Goal: Task Accomplishment & Management: Manage account settings

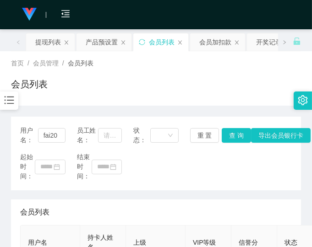
click at [244, 169] on div "起始时间： 结束时间：" at bounding box center [155, 166] width 271 height 29
click at [228, 166] on div "起始时间： 结束时间：" at bounding box center [155, 166] width 271 height 29
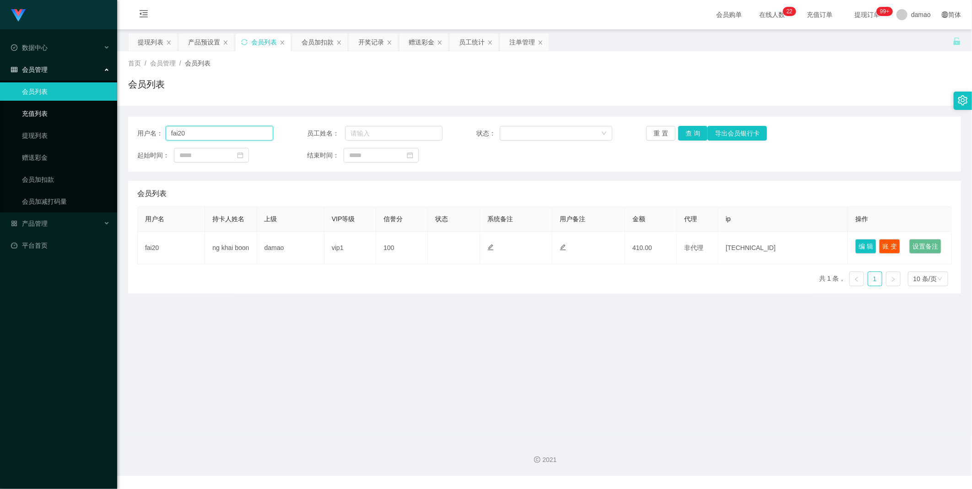
drag, startPoint x: 137, startPoint y: 113, endPoint x: 115, endPoint y: 106, distance: 22.9
click at [120, 108] on main "关闭左侧 关闭右侧 关闭其它 刷新页面 提现列表 产品预设置 会员列表 会员加扣款 开奖记录 赠送彩金 员工统计 注单管理 首页 / 会员管理 / 会员列表 …" at bounding box center [544, 231] width 855 height 404
paste input "hawteck"
type input "hawteck"
click at [311, 135] on button "查 询" at bounding box center [692, 133] width 29 height 15
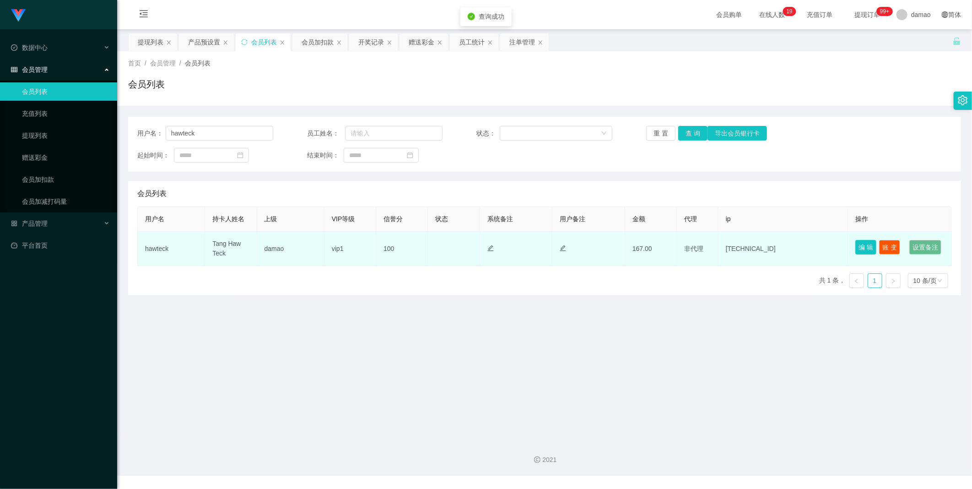
click at [311, 243] on button "编 辑" at bounding box center [866, 247] width 21 height 15
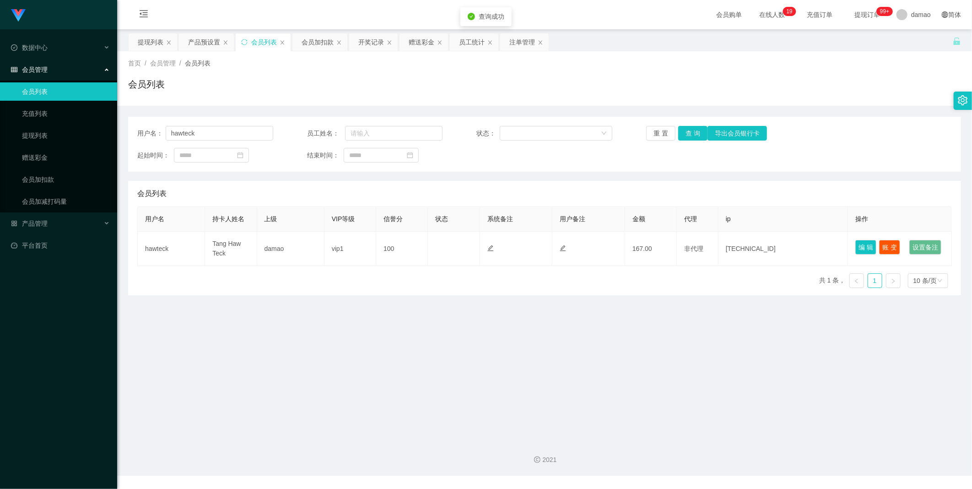
type input "hawteck"
type input "Tang Haw Teck"
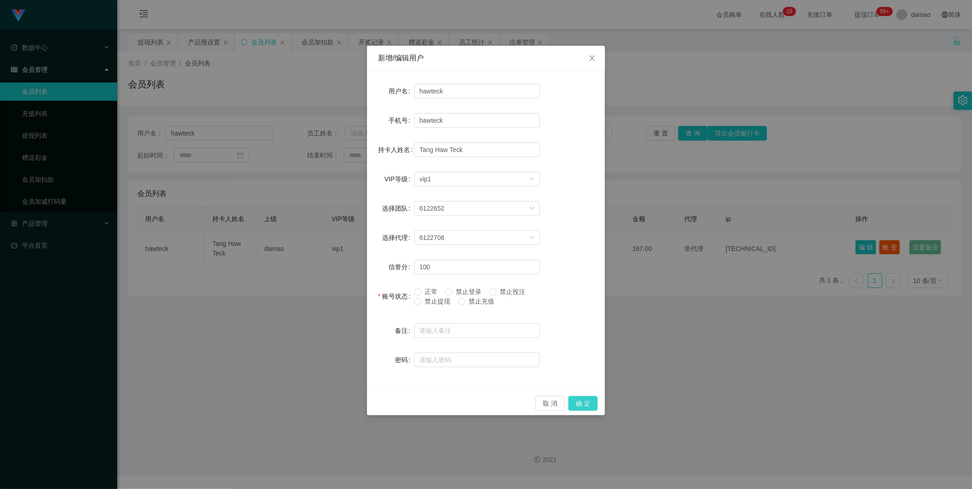
drag, startPoint x: 594, startPoint y: 412, endPoint x: 593, endPoint y: 404, distance: 8.4
click at [311, 247] on div "取 消 确 定" at bounding box center [486, 403] width 238 height 24
click at [311, 247] on button "确 定" at bounding box center [583, 403] width 29 height 15
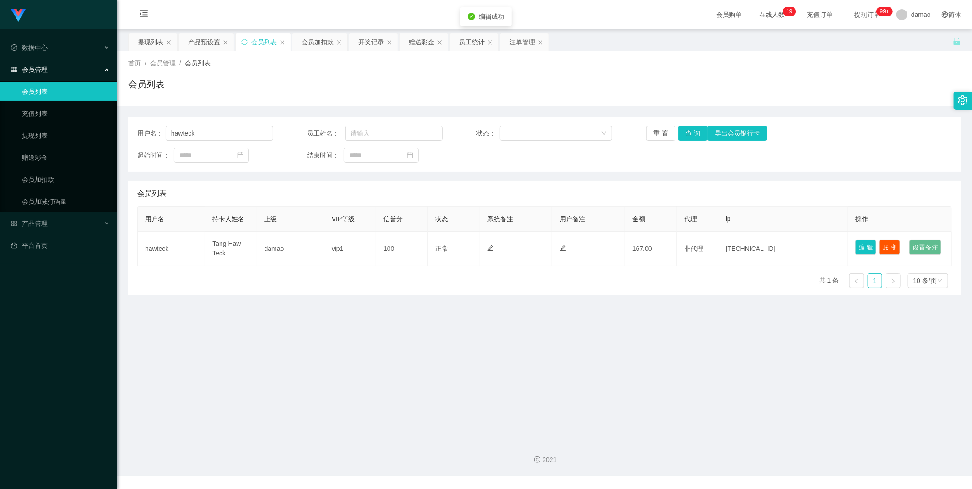
click at [311, 247] on main "关闭左侧 关闭右侧 关闭其它 刷新页面 提现列表 产品预设置 会员列表 会员加扣款 开奖记录 赠送彩金 员工统计 注单管理 首页 / 会员管理 / 会员列表 …" at bounding box center [544, 231] width 855 height 404
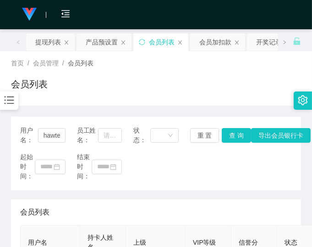
drag, startPoint x: 248, startPoint y: 80, endPoint x: 277, endPoint y: 14, distance: 72.1
click at [249, 78] on div "会员列表" at bounding box center [156, 87] width 290 height 21
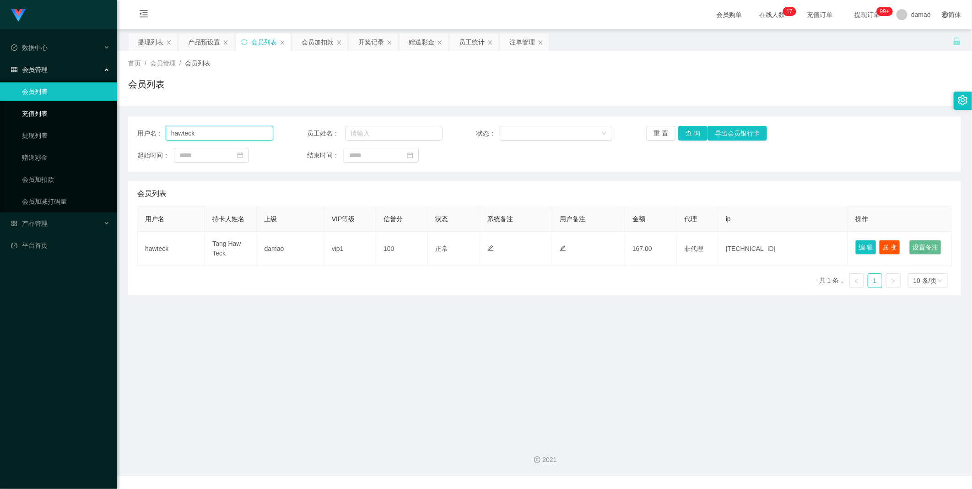
drag, startPoint x: 165, startPoint y: 129, endPoint x: 109, endPoint y: 121, distance: 56.4
click at [109, 123] on section "Jingdong工作台代理端 数据中心 会员管理 会员列表 充值列表 提现列表 赠送彩金 会员加扣款 会员加减打码量 产品管理 平台首页 保存配置 重置配置 …" at bounding box center [486, 238] width 972 height 476
click at [311, 134] on button "查 询" at bounding box center [692, 133] width 29 height 15
click at [153, 39] on div "提现列表" at bounding box center [151, 41] width 26 height 17
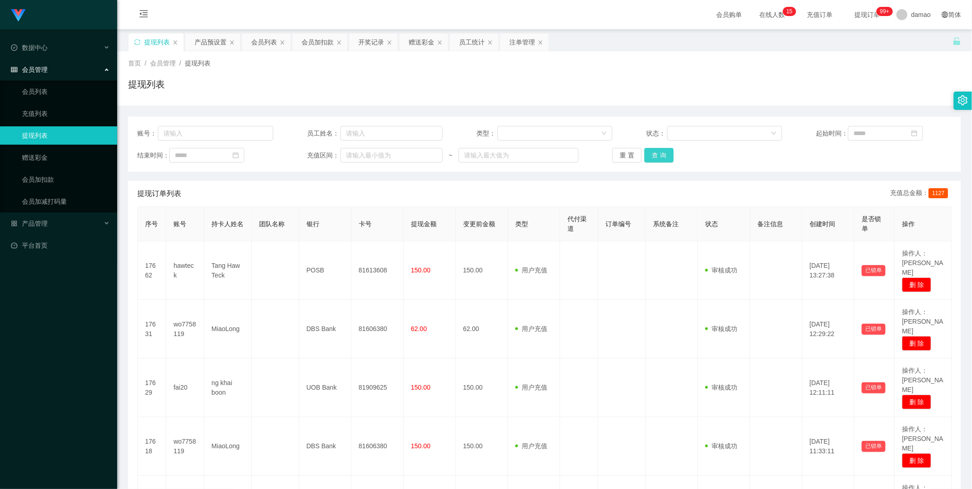
click at [311, 152] on button "查 询" at bounding box center [659, 155] width 29 height 15
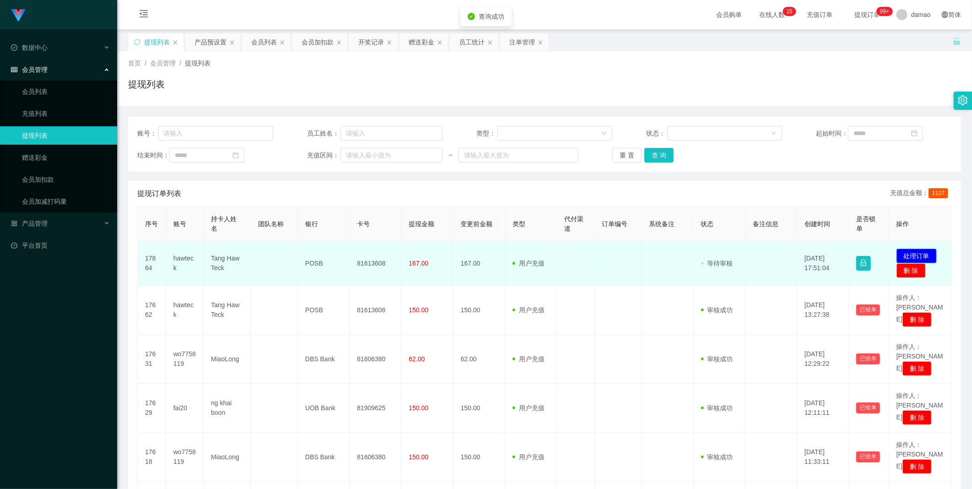
click at [311, 247] on button "处理订单" at bounding box center [917, 256] width 40 height 15
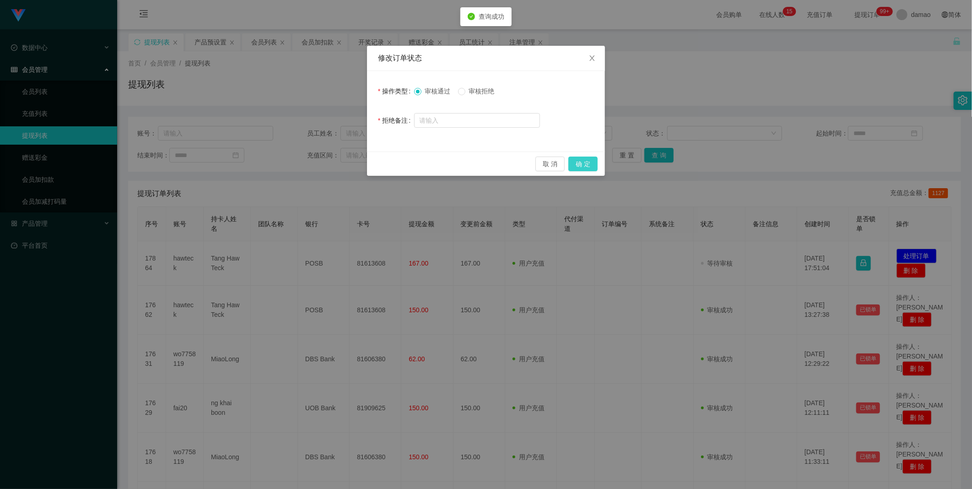
click at [311, 157] on button "确 定" at bounding box center [583, 164] width 29 height 15
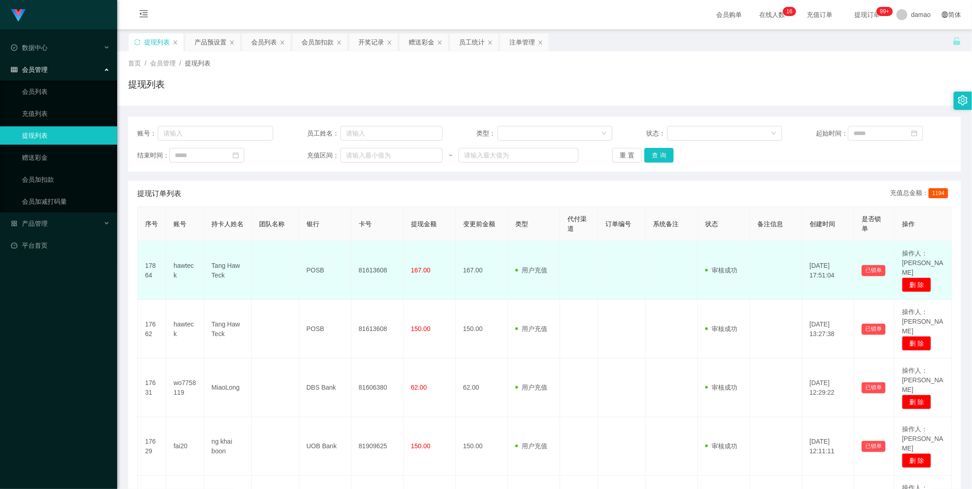
click at [311, 247] on td "81613608" at bounding box center [378, 270] width 52 height 59
copy td "81613608"
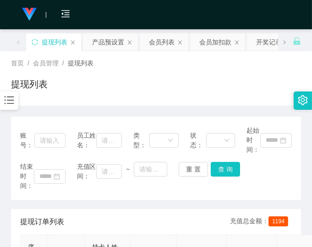
drag, startPoint x: 253, startPoint y: 75, endPoint x: 280, endPoint y: 58, distance: 31.5
click at [253, 76] on div "首页 / 会员管理 / 提现列表 / 提现列表" at bounding box center [156, 79] width 290 height 40
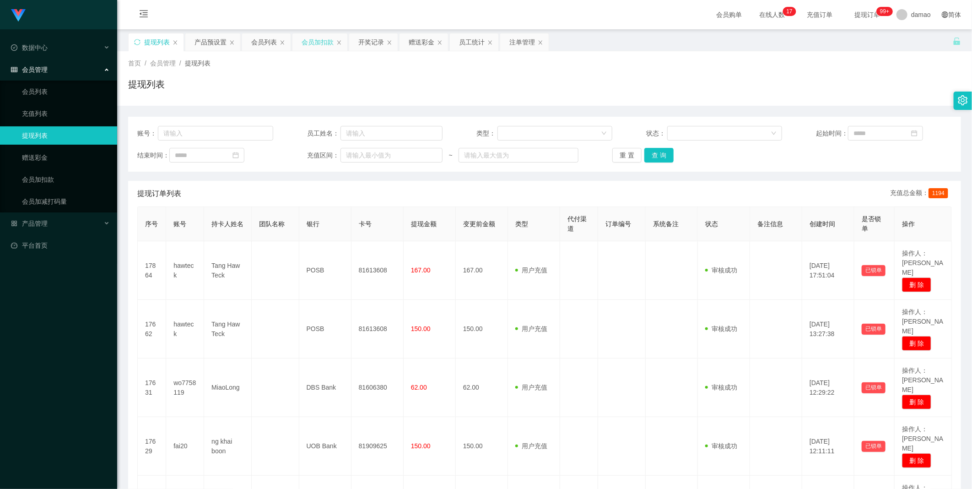
click at [311, 41] on div "会员加扣款" at bounding box center [318, 41] width 32 height 17
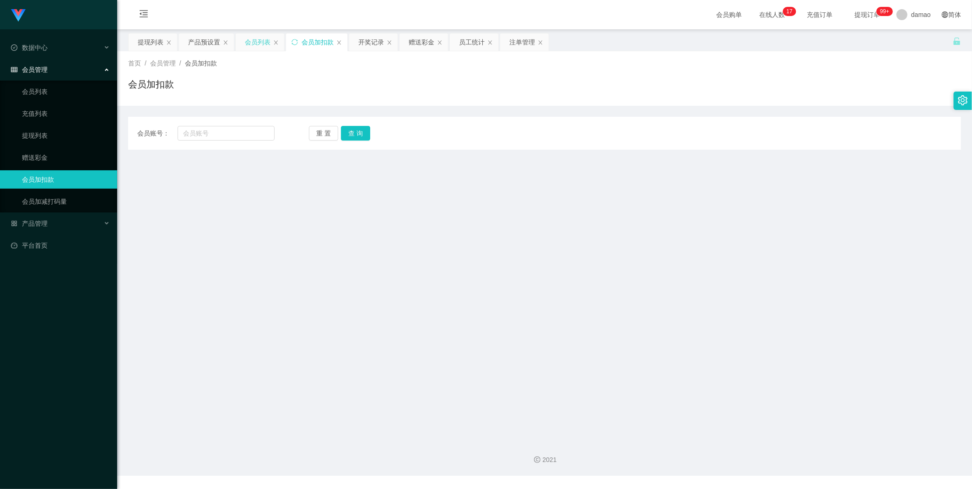
click at [275, 39] on div "会员列表" at bounding box center [260, 41] width 49 height 17
drag, startPoint x: 262, startPoint y: 38, endPoint x: 259, endPoint y: 46, distance: 8.8
click at [261, 40] on div "会员列表" at bounding box center [258, 41] width 26 height 17
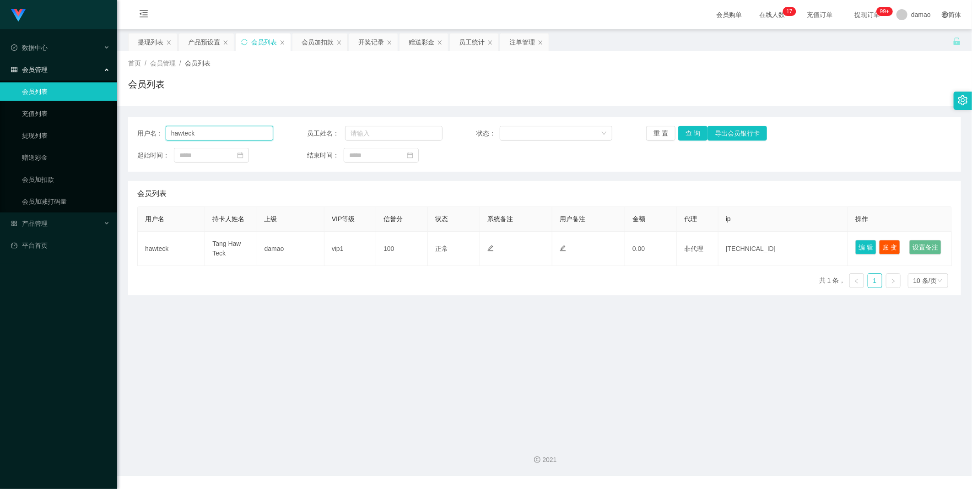
drag, startPoint x: 191, startPoint y: 133, endPoint x: 120, endPoint y: 122, distance: 72.3
click at [116, 123] on section "Jingdong工作台代理端 数据中心 会员管理 会员列表 充值列表 提现列表 赠送彩金 会员加扣款 会员加减打码量 产品管理 平台首页 保存配置 重置配置 …" at bounding box center [486, 238] width 972 height 476
paste input "fai20"
type input "fai20"
click at [311, 135] on button "查 询" at bounding box center [692, 133] width 29 height 15
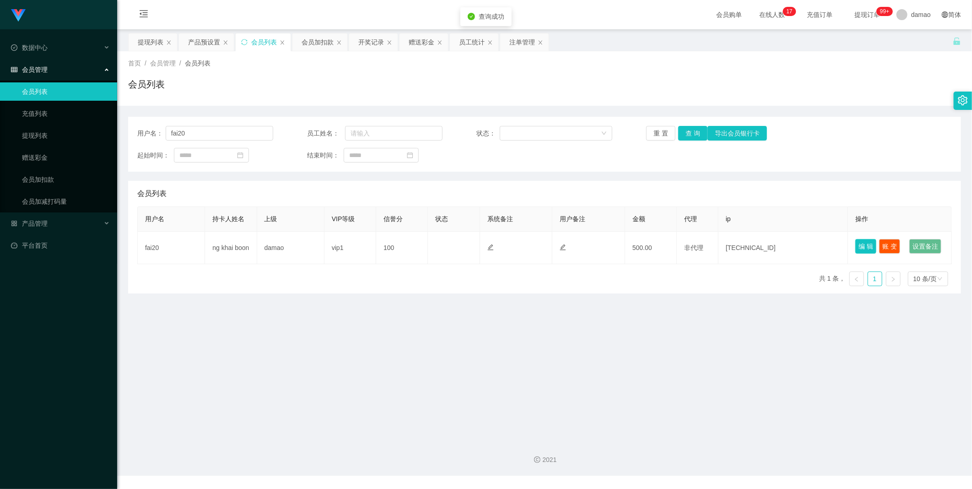
click at [311, 247] on button "编 辑" at bounding box center [866, 246] width 21 height 15
type input "fai20"
type input "ng khai boon"
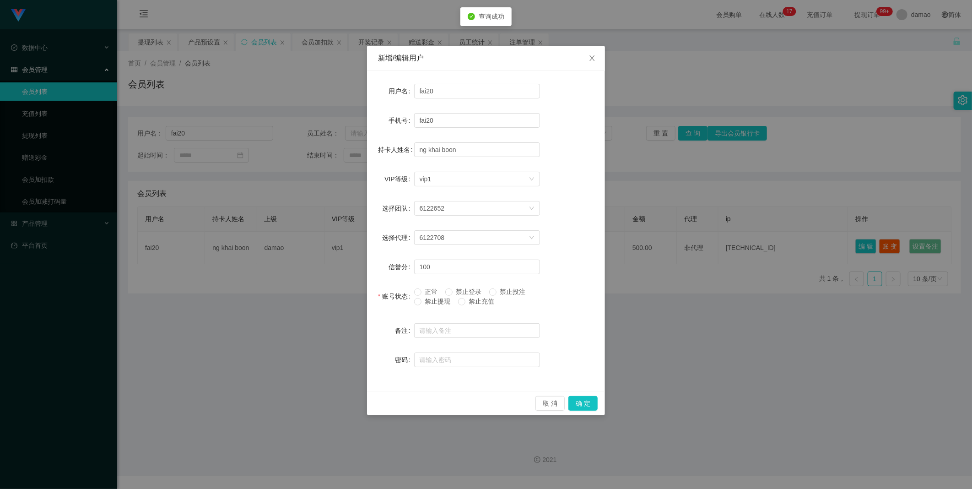
click at [311, 247] on div "新增/编辑用户 用户名 fai20 手机号 fai20 持卡人姓名 ng khai boon VIP等级 选择VIP等级 vip1 选择团队 6122652 …" at bounding box center [486, 244] width 972 height 489
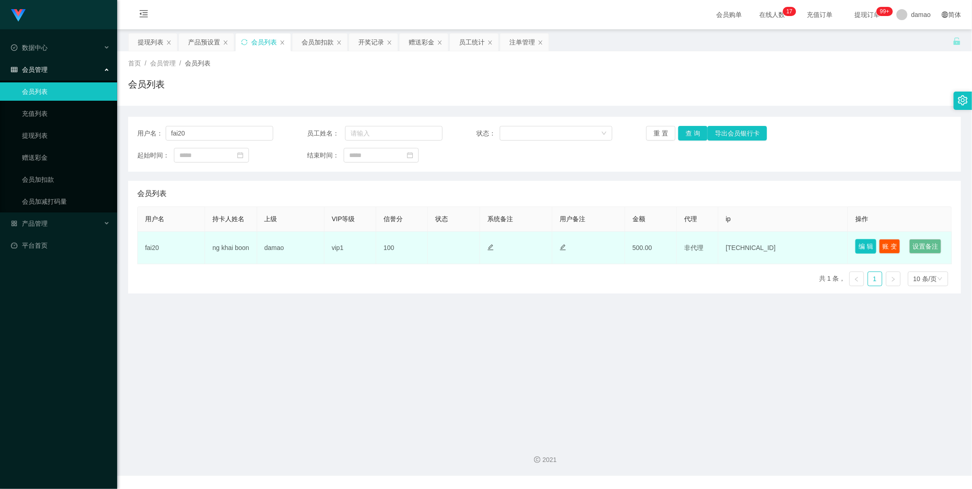
click at [311, 242] on button "编 辑" at bounding box center [866, 246] width 21 height 15
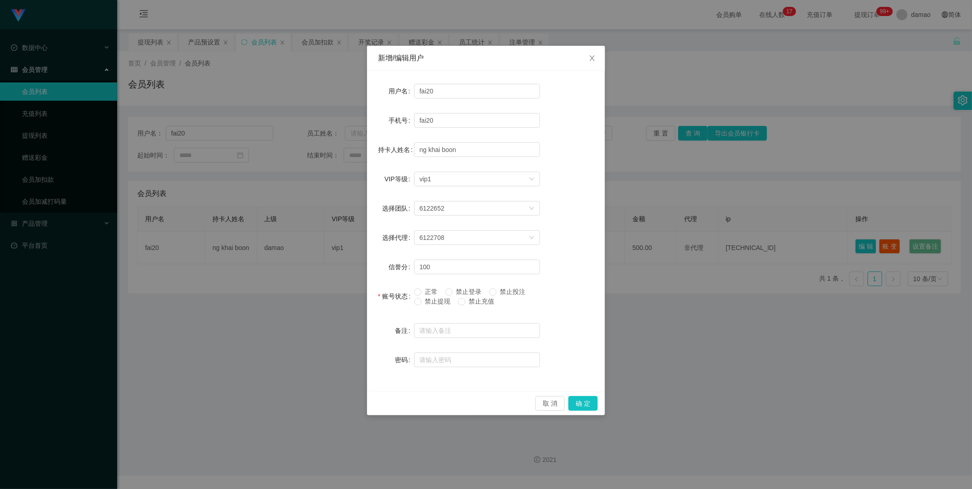
click at [311, 247] on div "账号状态" at bounding box center [396, 296] width 36 height 18
click at [311, 247] on button "确 定" at bounding box center [583, 403] width 29 height 15
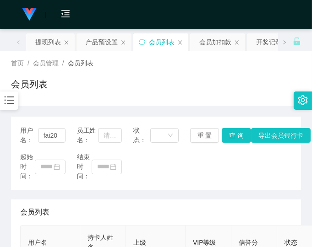
drag, startPoint x: 236, startPoint y: 186, endPoint x: 235, endPoint y: 176, distance: 9.6
click at [235, 185] on div "用户名： fai20 员工姓名： 状态： 重 置 查 询 导出会员银行卡 起始时间： 结束时间：" at bounding box center [156, 154] width 290 height 74
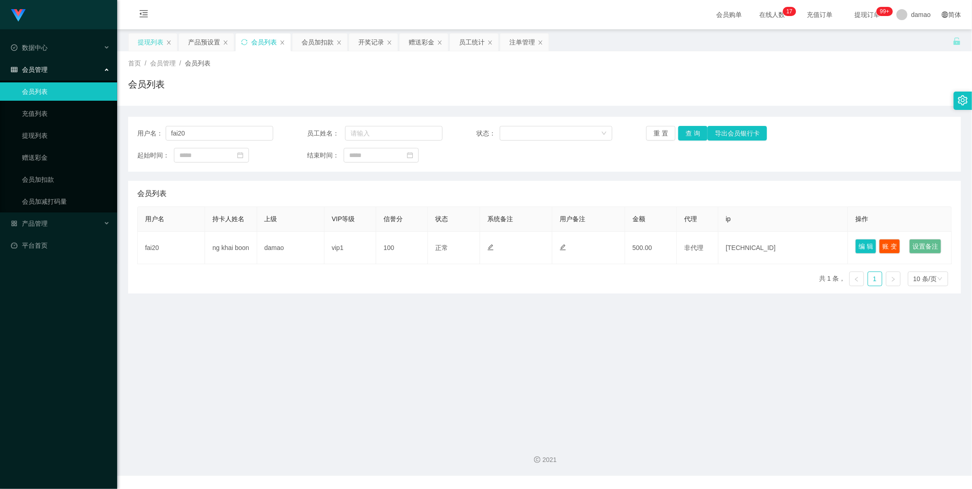
click at [157, 43] on div "提现列表" at bounding box center [151, 41] width 26 height 17
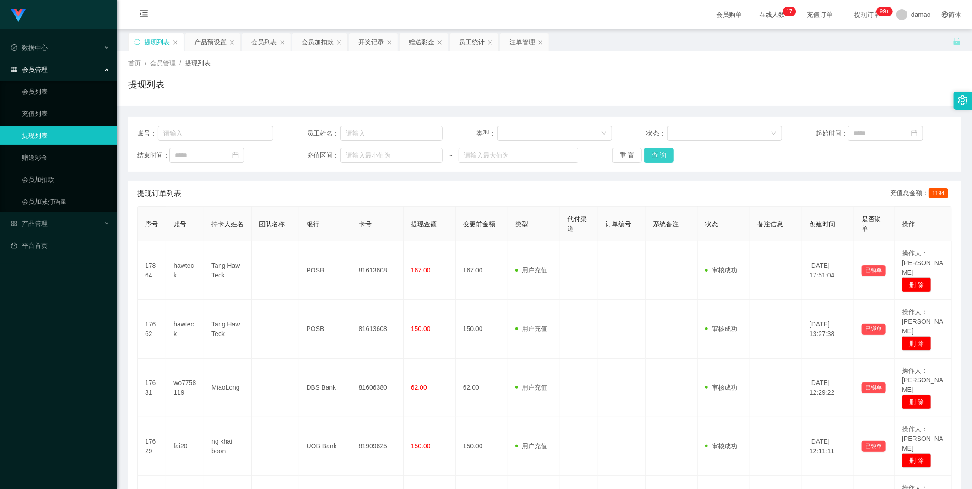
click at [311, 156] on button "查 询" at bounding box center [659, 155] width 29 height 15
click at [311, 148] on button "查 询" at bounding box center [659, 155] width 29 height 15
click at [311, 148] on div "重 置 查 询" at bounding box center [681, 155] width 136 height 15
click at [262, 45] on div "会员列表" at bounding box center [264, 41] width 26 height 17
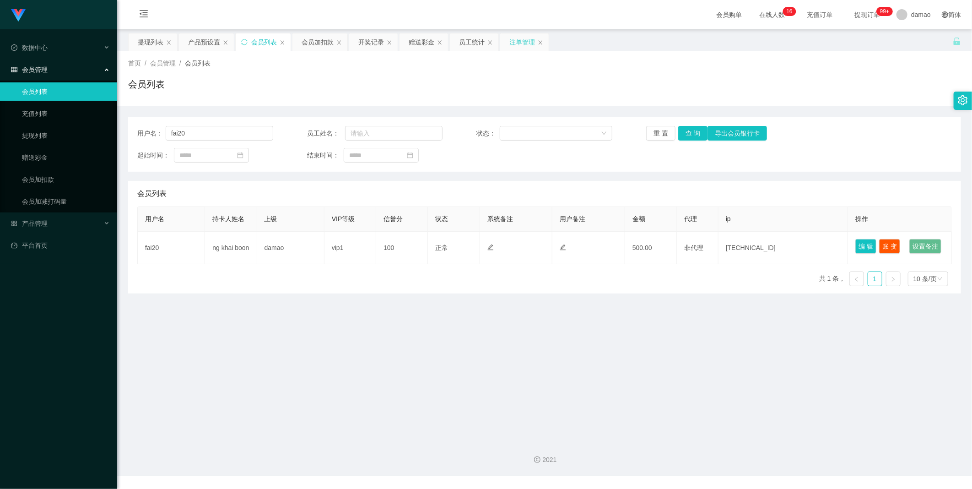
click at [311, 37] on div "注单管理" at bounding box center [523, 41] width 26 height 17
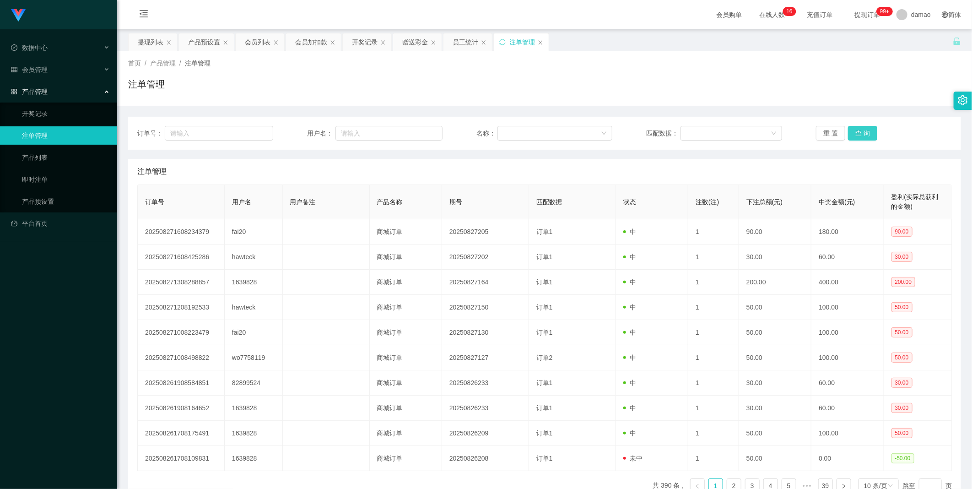
click at [311, 133] on button "查 询" at bounding box center [862, 133] width 29 height 15
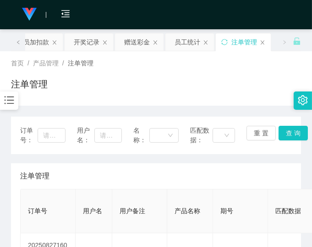
click at [195, 91] on div "注单管理" at bounding box center [156, 87] width 290 height 21
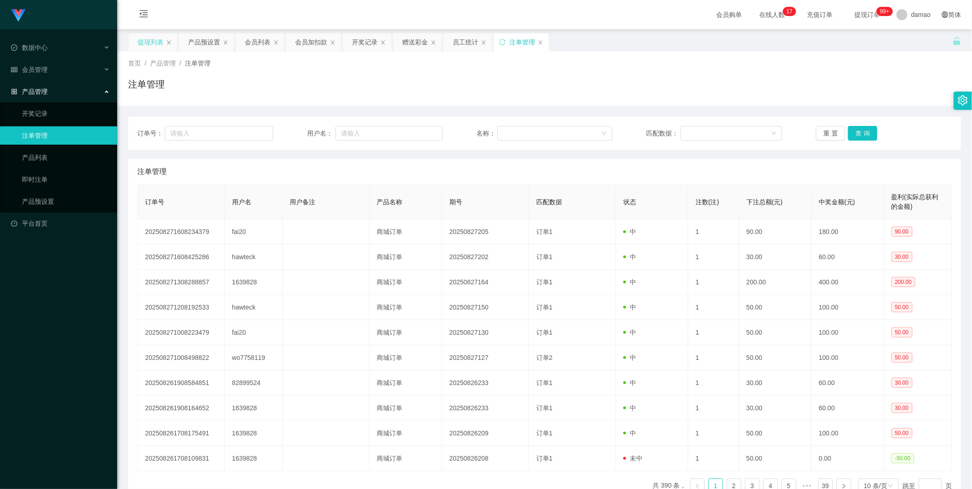
click at [158, 42] on div "提现列表" at bounding box center [151, 41] width 26 height 17
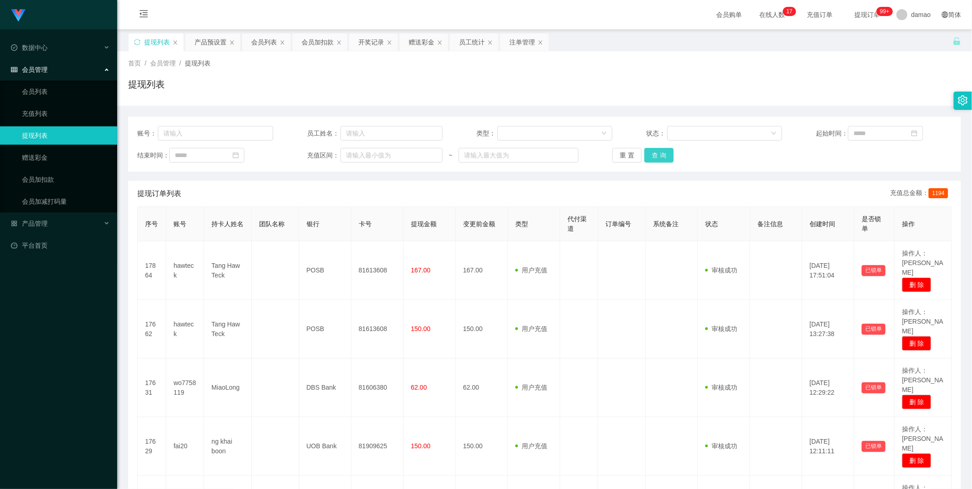
drag, startPoint x: 654, startPoint y: 152, endPoint x: 652, endPoint y: 147, distance: 4.8
click at [311, 152] on button "查 询" at bounding box center [659, 155] width 29 height 15
click at [311, 151] on button "查 询" at bounding box center [659, 155] width 29 height 15
click at [311, 150] on div "重 置 查 询" at bounding box center [681, 155] width 136 height 15
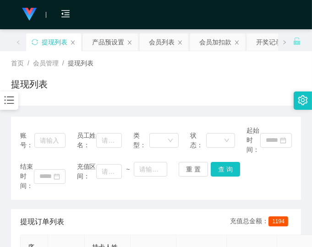
click at [258, 195] on div "账号： 员工姓名： 类型： 状态： 起始时间： 结束时间： 充值区间： ~ 重 置 查 询" at bounding box center [156, 158] width 290 height 83
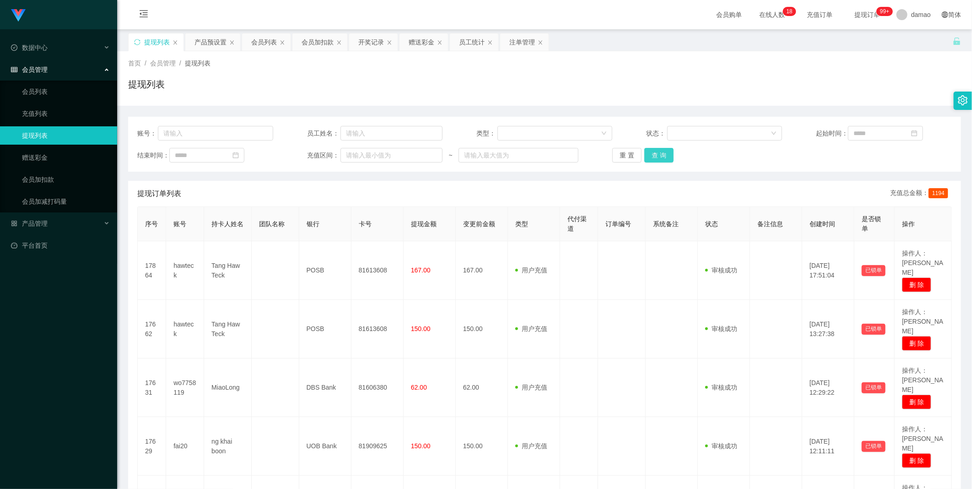
click at [311, 151] on button "查 询" at bounding box center [659, 155] width 29 height 15
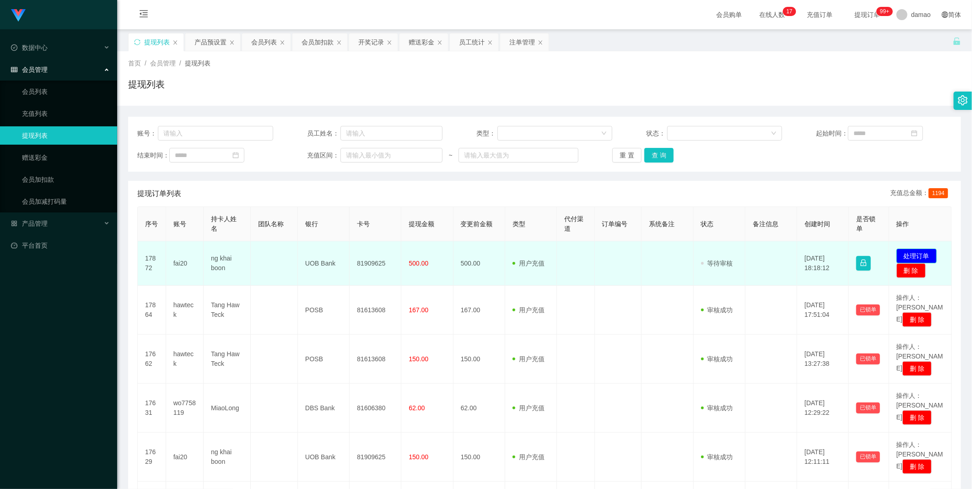
click at [311, 247] on button "处理订单" at bounding box center [917, 256] width 40 height 15
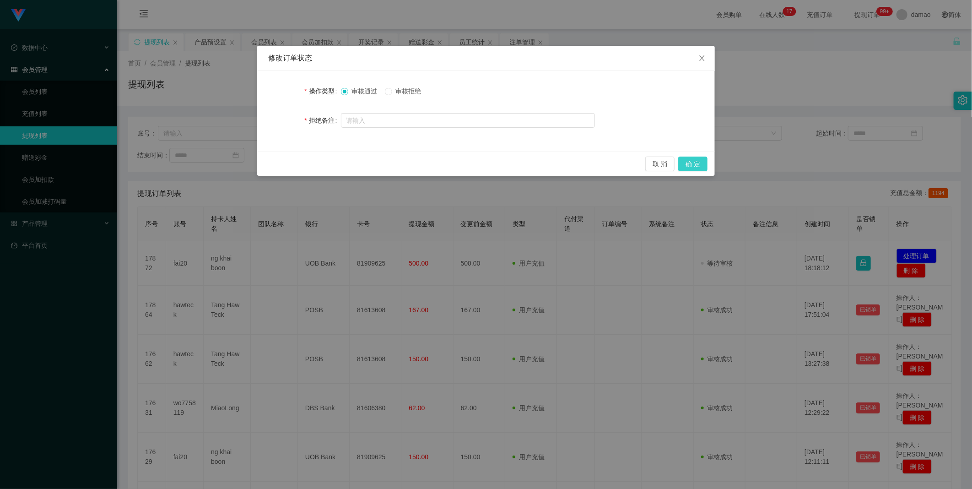
click at [311, 164] on button "确 定" at bounding box center [692, 164] width 29 height 15
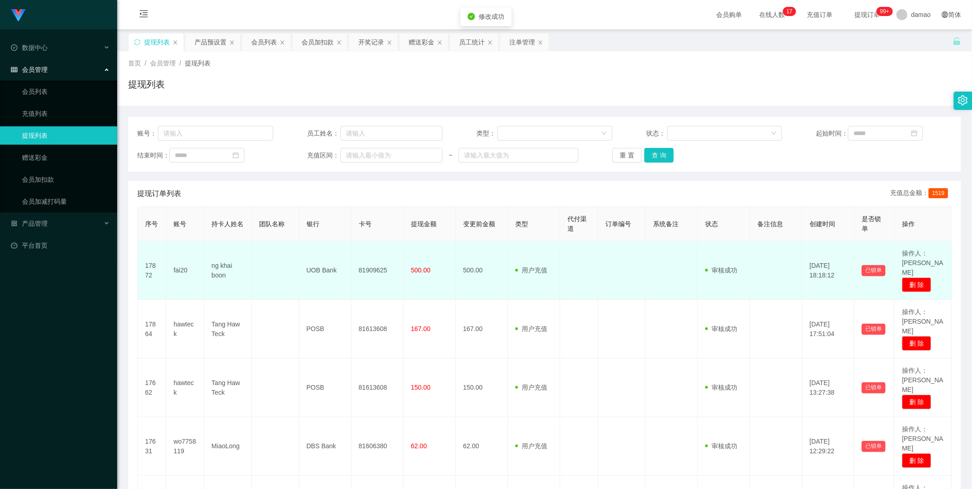
click at [311, 247] on td "81909625" at bounding box center [378, 270] width 52 height 59
copy td "81909625"
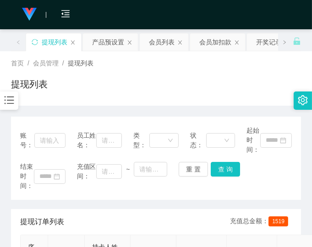
drag, startPoint x: 220, startPoint y: 95, endPoint x: 251, endPoint y: 58, distance: 48.4
click at [221, 93] on div "提现列表" at bounding box center [156, 87] width 290 height 21
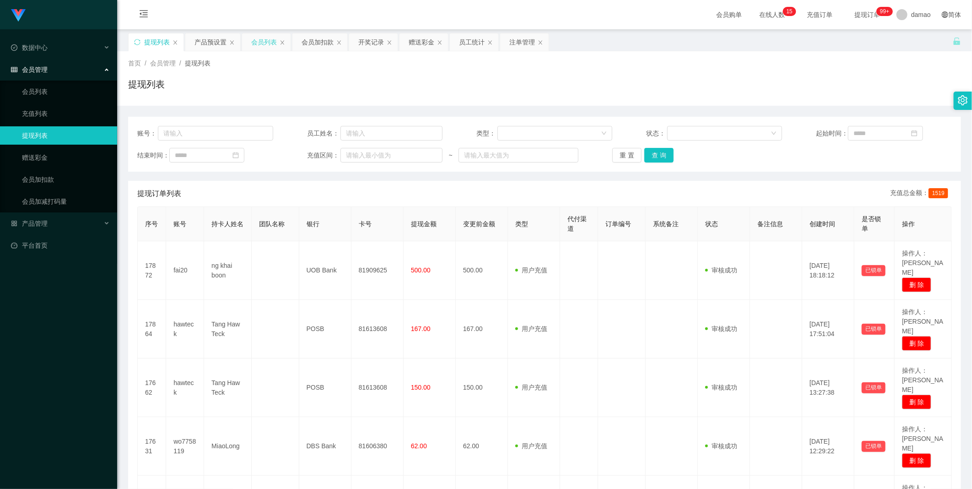
click at [265, 43] on div "会员列表" at bounding box center [264, 41] width 26 height 17
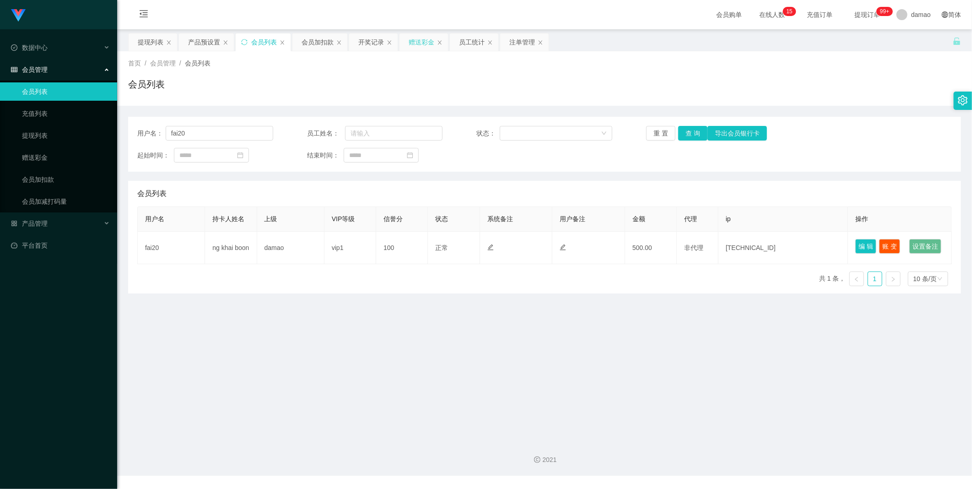
drag, startPoint x: 417, startPoint y: 40, endPoint x: 408, endPoint y: 44, distance: 9.0
click at [311, 40] on div "赠送彩金" at bounding box center [422, 41] width 26 height 17
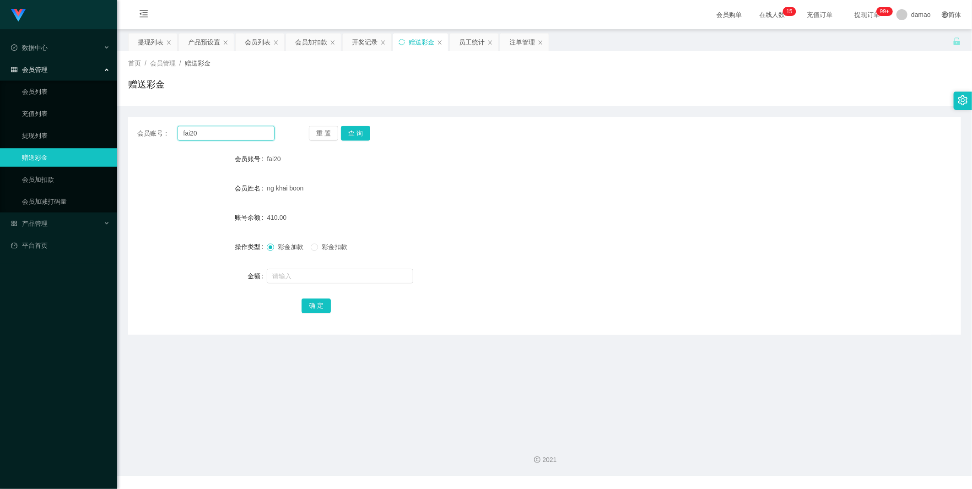
drag, startPoint x: 212, startPoint y: 127, endPoint x: 119, endPoint y: 119, distance: 92.3
click at [118, 120] on main "关闭左侧 关闭右侧 关闭其它 刷新页面 提现列表 产品预设置 会员列表 会员加扣款 开奖记录 赠送彩金 员工统计 注单管理 首页 / 会员管理 / 赠送彩金 …" at bounding box center [544, 231] width 855 height 404
paste input "wo7758119"
type input "wo7758119"
click at [311, 133] on button "查 询" at bounding box center [355, 133] width 29 height 15
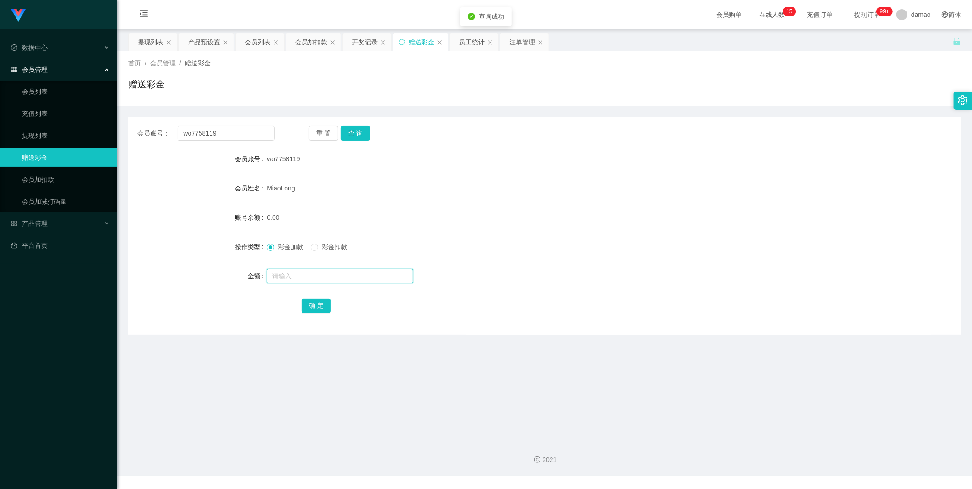
drag, startPoint x: 302, startPoint y: 269, endPoint x: 298, endPoint y: 260, distance: 10.2
click at [301, 247] on input "text" at bounding box center [340, 276] width 146 height 15
type input "120"
click at [309, 247] on button "确 定" at bounding box center [316, 305] width 29 height 15
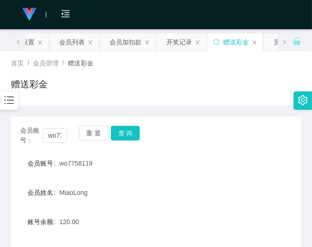
click at [239, 147] on div "会员账号： wo7758119 重 置 查 询 会员账号 wo7758119 会员姓名 MiaoLong 账号余额 120.00 操作类型 彩金加款 彩金扣款…" at bounding box center [156, 228] width 290 height 222
drag, startPoint x: 262, startPoint y: 97, endPoint x: 277, endPoint y: 23, distance: 75.1
click at [262, 96] on div "赠送彩金" at bounding box center [156, 87] width 290 height 21
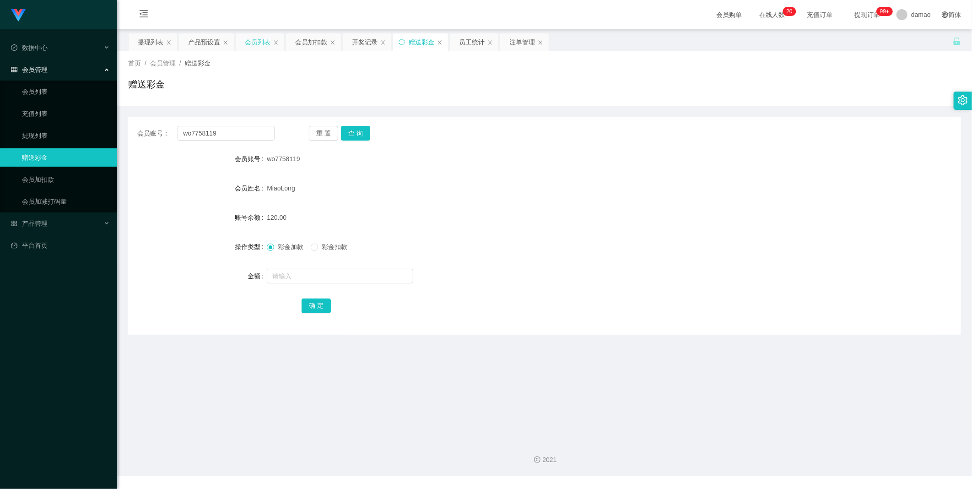
click at [254, 41] on div "会员列表" at bounding box center [258, 41] width 26 height 17
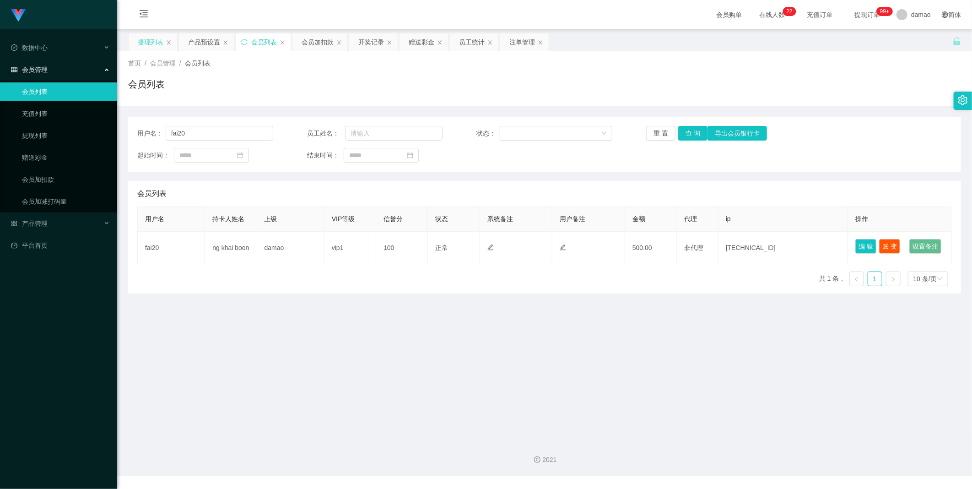
click at [155, 41] on div "提现列表" at bounding box center [151, 41] width 26 height 17
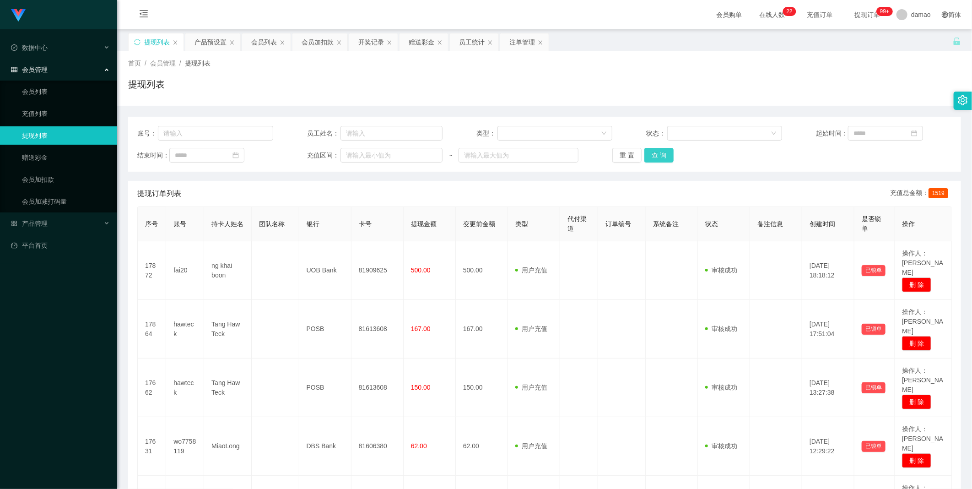
click at [311, 151] on button "查 询" at bounding box center [659, 155] width 29 height 15
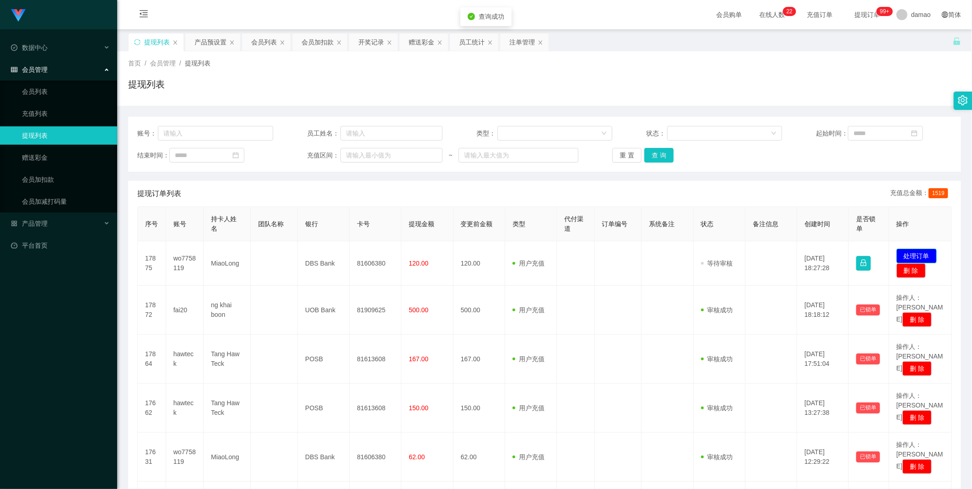
drag, startPoint x: 909, startPoint y: 254, endPoint x: 902, endPoint y: 250, distance: 7.4
click at [311, 247] on button "处理订单" at bounding box center [917, 256] width 40 height 15
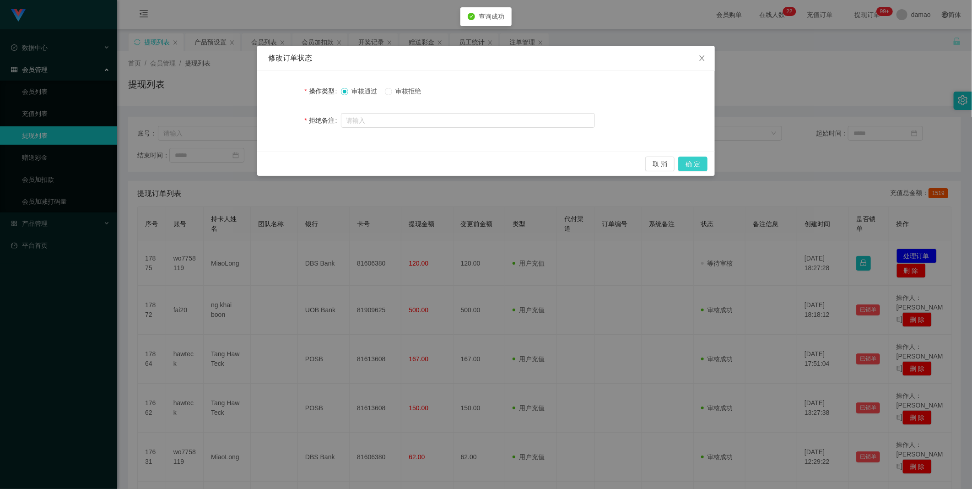
click at [311, 165] on button "确 定" at bounding box center [692, 164] width 29 height 15
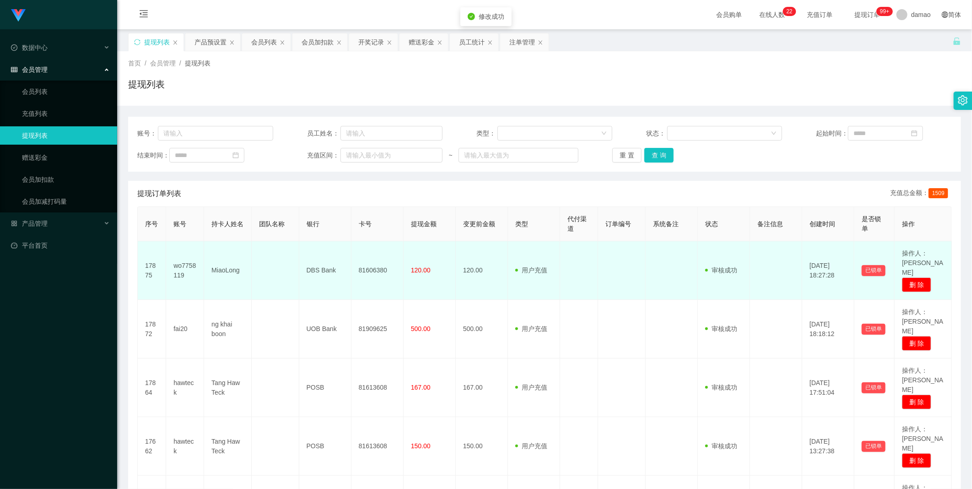
click at [311, 247] on td "81606380" at bounding box center [378, 270] width 52 height 59
copy td "81606380"
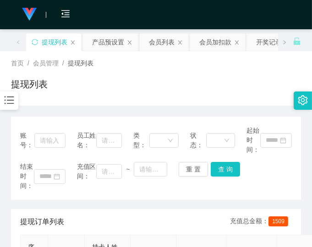
click at [261, 79] on div "提现列表" at bounding box center [156, 87] width 290 height 21
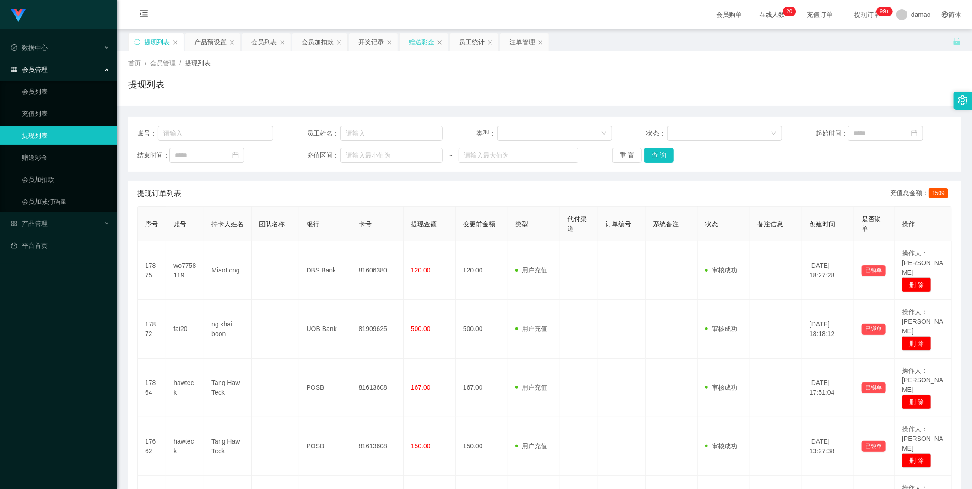
click at [311, 42] on div "赠送彩金" at bounding box center [422, 41] width 26 height 17
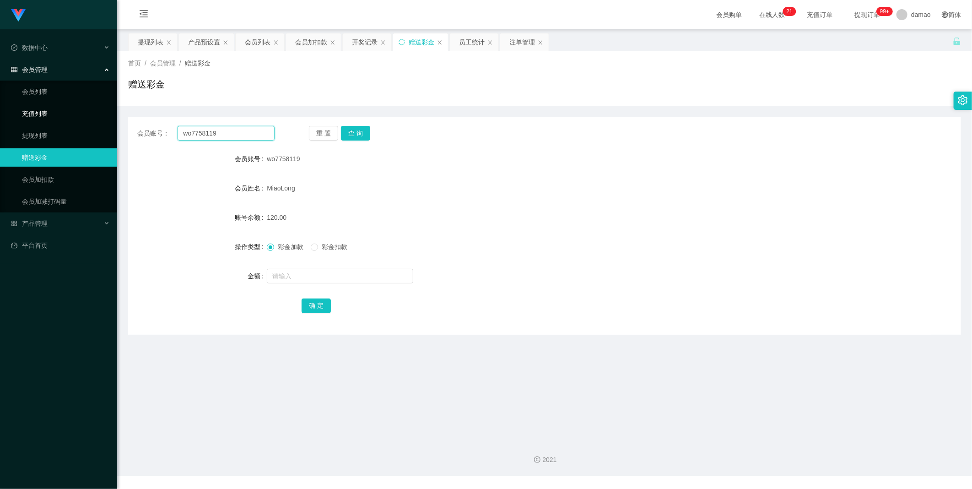
drag, startPoint x: 203, startPoint y: 131, endPoint x: 110, endPoint y: 117, distance: 94.0
click at [109, 117] on section "Jingdong工作台代理端 数据中心 会员管理 会员列表 充值列表 提现列表 赠送彩金 会员加扣款 会员加减打码量 产品管理 平台首页 保存配置 重置配置 …" at bounding box center [486, 238] width 972 height 476
paste input "hawteck"
type input "hawteck"
click at [311, 133] on button "查 询" at bounding box center [355, 133] width 29 height 15
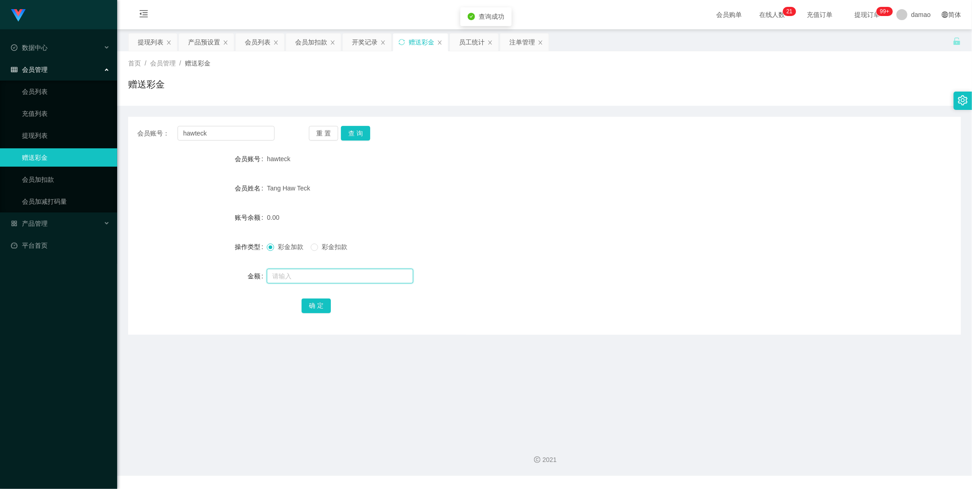
click at [296, 247] on input "text" at bounding box center [340, 276] width 146 height 15
type input "80"
click at [311, 247] on button "确 定" at bounding box center [316, 305] width 29 height 15
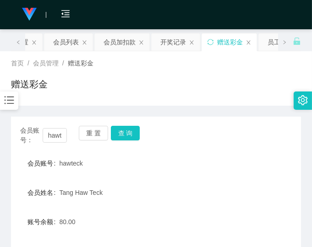
click at [190, 175] on form "会员账号 hawteck 会员姓名 Tang Haw Teck 账号余额 80.00 操作类型 彩金加款 彩金扣款 金额 确 定" at bounding box center [156, 236] width 290 height 165
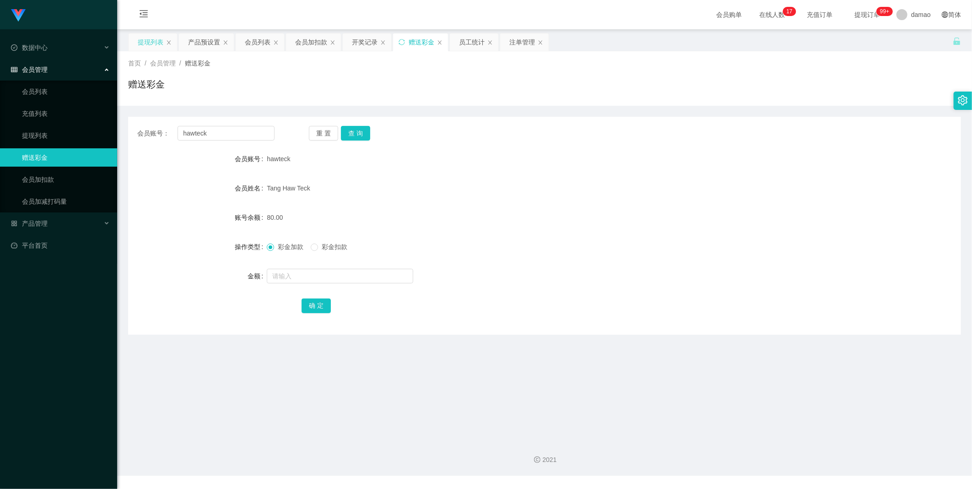
click at [149, 40] on div "提现列表" at bounding box center [151, 41] width 26 height 17
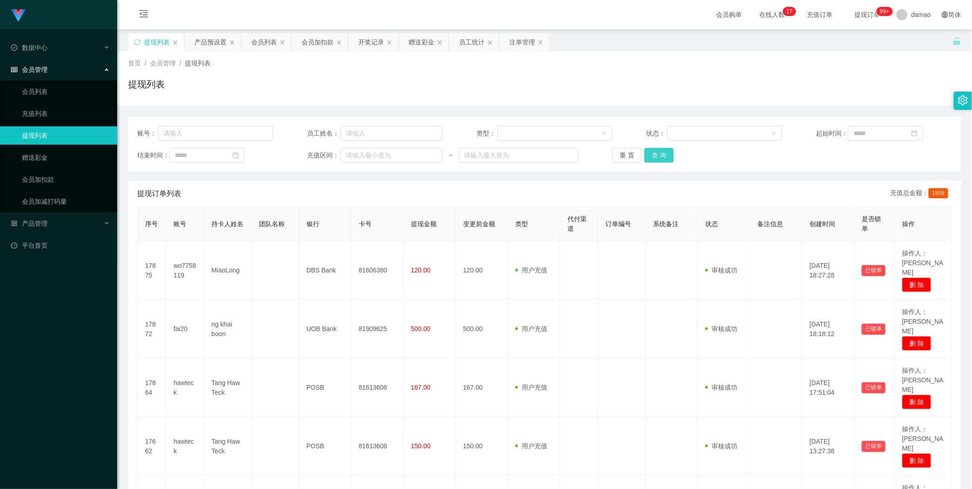
click at [311, 153] on button "查 询" at bounding box center [659, 155] width 29 height 15
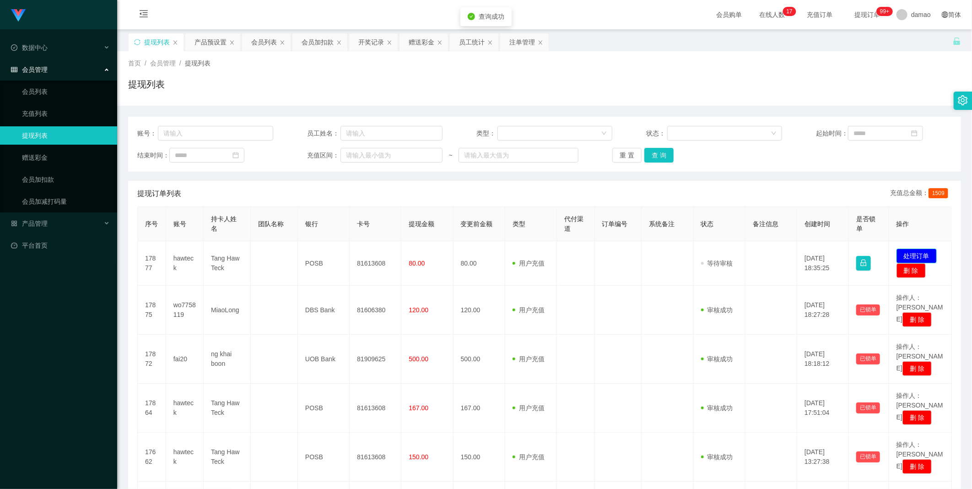
click at [311, 247] on button "处理订单" at bounding box center [917, 256] width 40 height 15
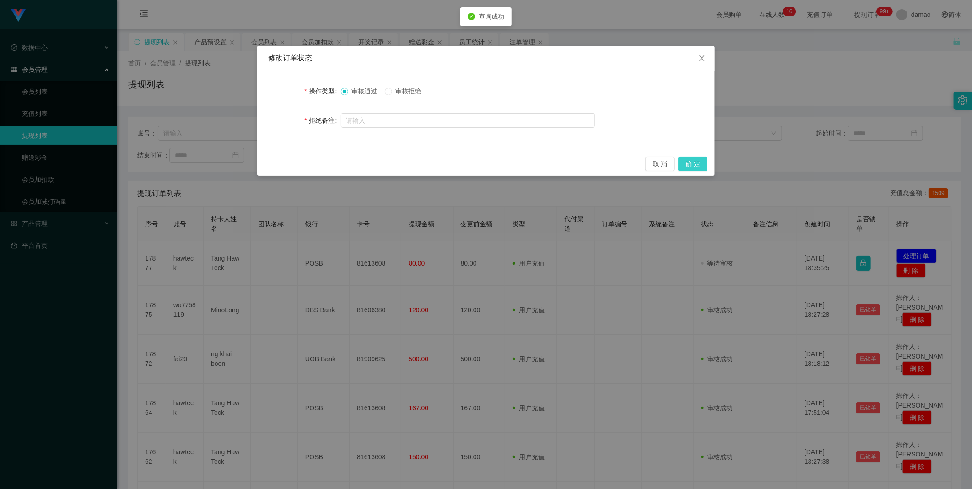
click at [311, 160] on button "确 定" at bounding box center [692, 164] width 29 height 15
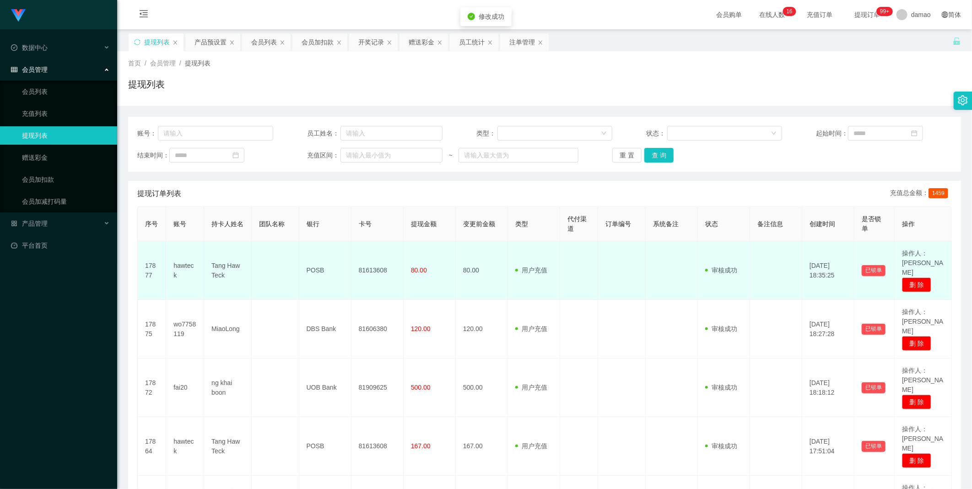
click at [311, 247] on td "81613608" at bounding box center [378, 270] width 52 height 59
copy td "81613608"
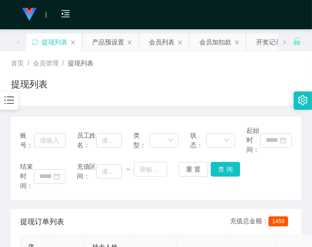
drag, startPoint x: 243, startPoint y: 87, endPoint x: 248, endPoint y: 84, distance: 5.9
click at [243, 86] on div "提现列表" at bounding box center [156, 87] width 290 height 21
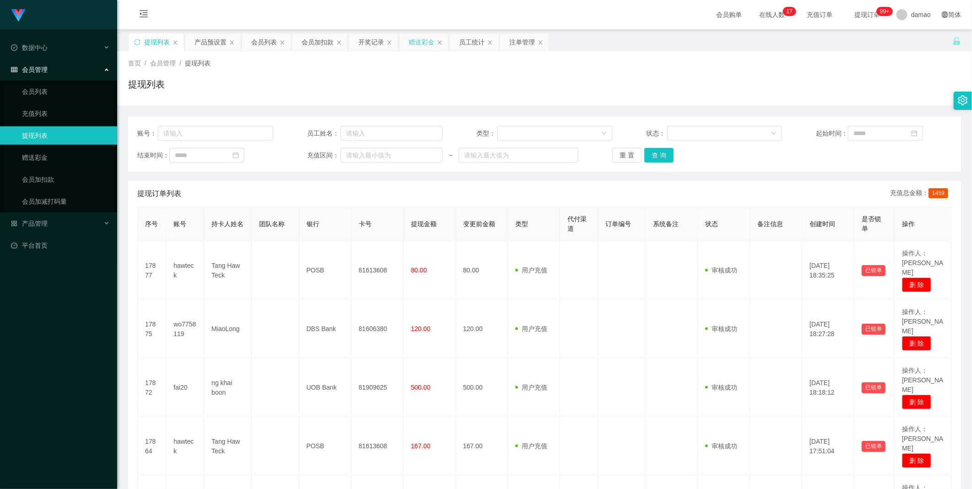
click at [311, 40] on div "赠送彩金" at bounding box center [422, 41] width 26 height 17
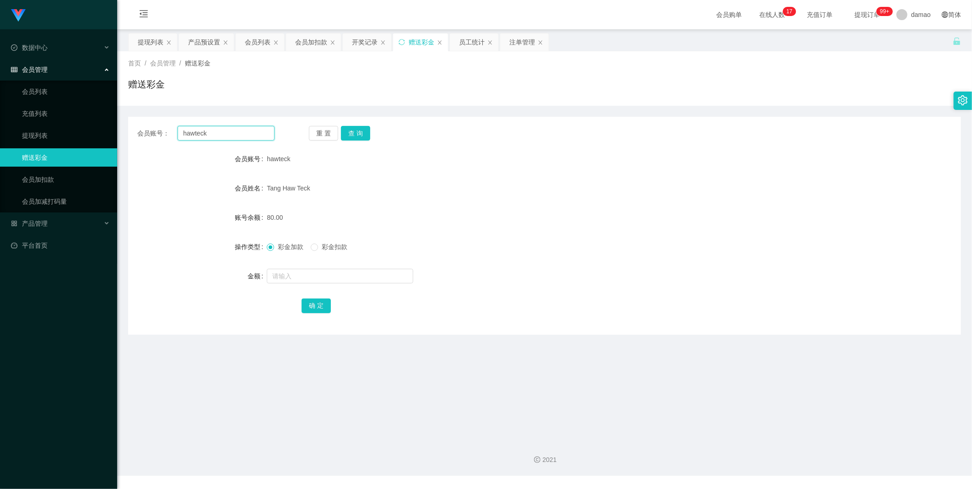
drag, startPoint x: 194, startPoint y: 133, endPoint x: 156, endPoint y: 118, distance: 41.3
click at [126, 127] on main "关闭左侧 关闭右侧 关闭其它 刷新页面 提现列表 产品预设置 会员列表 会员加扣款 开奖记录 赠送彩金 员工统计 注单管理 首页 / 会员管理 / 赠送彩金 …" at bounding box center [544, 231] width 855 height 404
paste input "fai20"
type input "fai20"
click at [311, 124] on div "会员账号： fai20 重 置 查 询 会员账号 hawteck 会员姓名 Tang Haw Teck 账号余额 80.00 操作类型 彩金加款 彩金扣款 金…" at bounding box center [544, 226] width 833 height 218
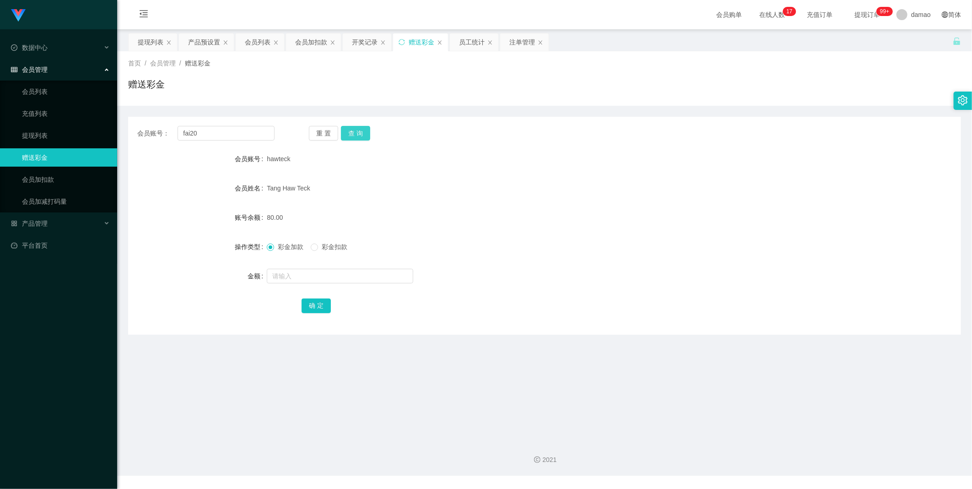
click at [311, 135] on button "查 询" at bounding box center [355, 133] width 29 height 15
click at [294, 247] on input "text" at bounding box center [340, 276] width 146 height 15
type input "80"
drag, startPoint x: 314, startPoint y: 308, endPoint x: 309, endPoint y: 304, distance: 6.2
click at [311, 247] on button "确 定" at bounding box center [316, 305] width 29 height 15
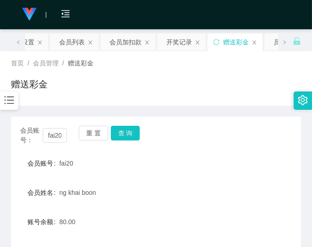
click at [201, 143] on div "会员账号： fai20 重 置 查 询" at bounding box center [156, 135] width 290 height 19
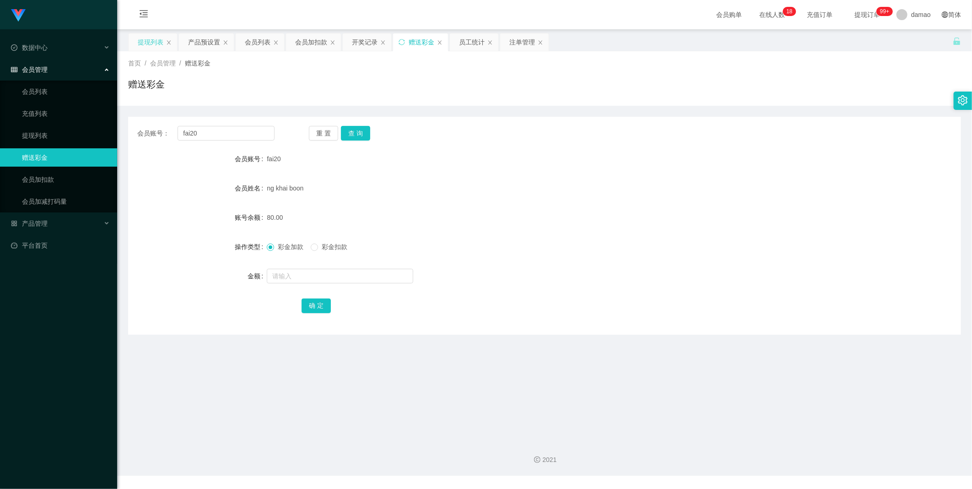
click at [151, 40] on div "提现列表" at bounding box center [151, 41] width 26 height 17
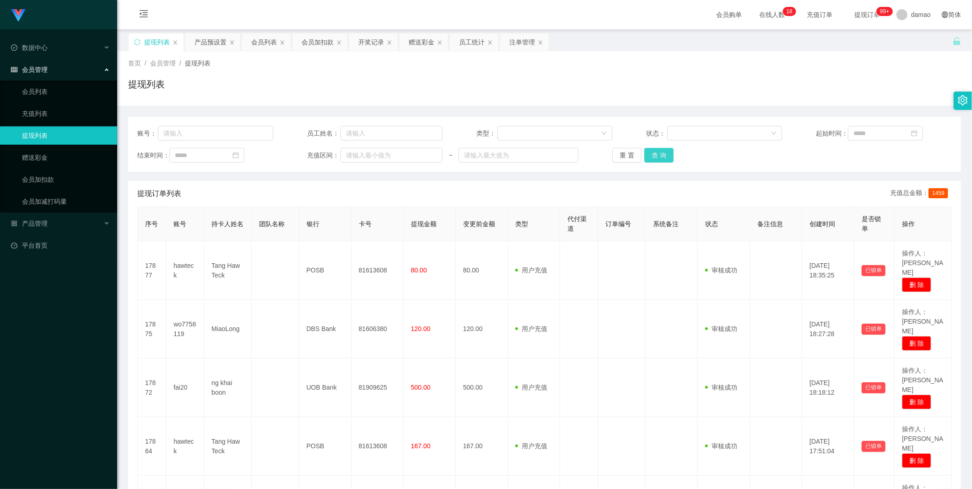
click at [311, 154] on button "查 询" at bounding box center [659, 155] width 29 height 15
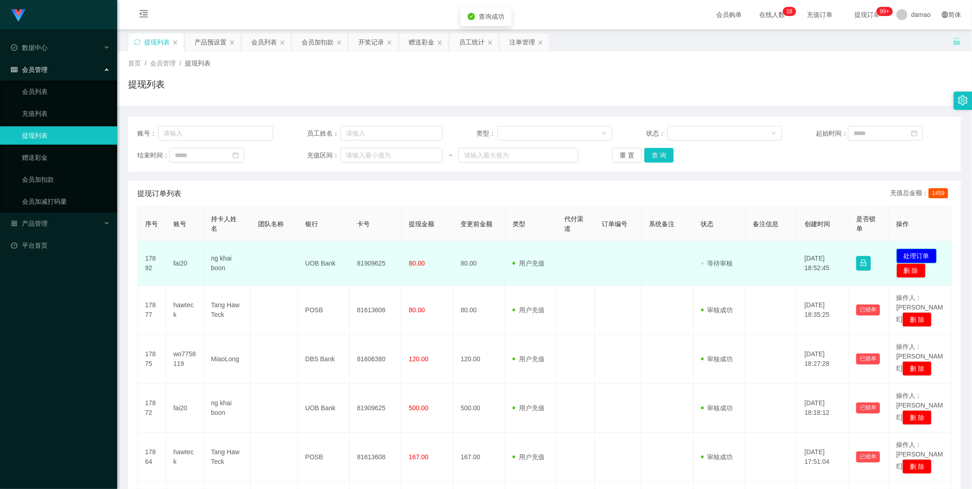
click at [311, 247] on button "处理订单" at bounding box center [917, 256] width 40 height 15
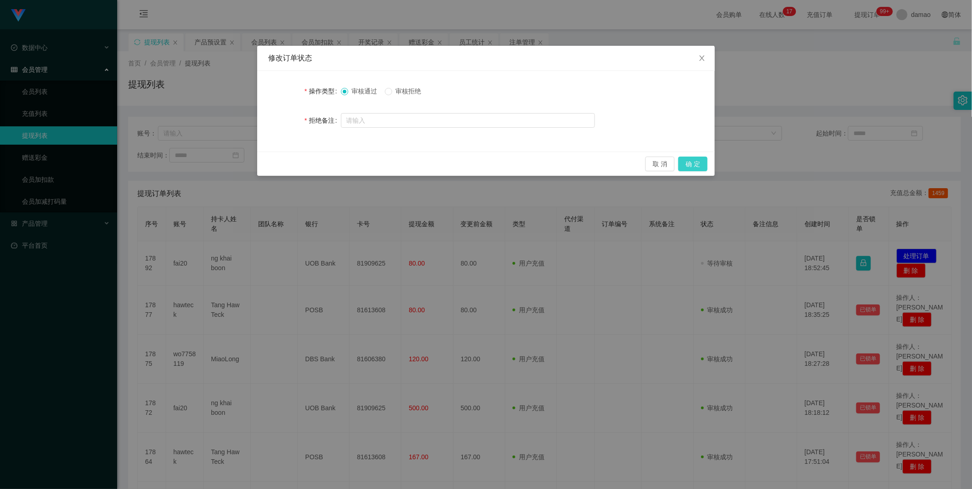
click at [311, 162] on button "确 定" at bounding box center [692, 164] width 29 height 15
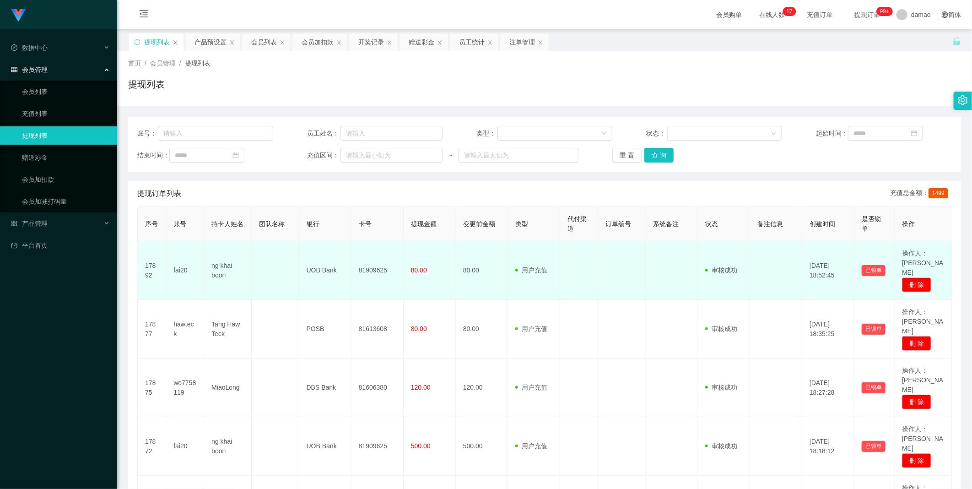
click at [311, 247] on td "81909625" at bounding box center [378, 270] width 52 height 59
copy td "81909625"
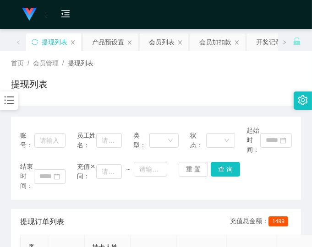
click at [224, 70] on div "首页 / 会员管理 / 提现列表 / 提现列表" at bounding box center [156, 79] width 290 height 40
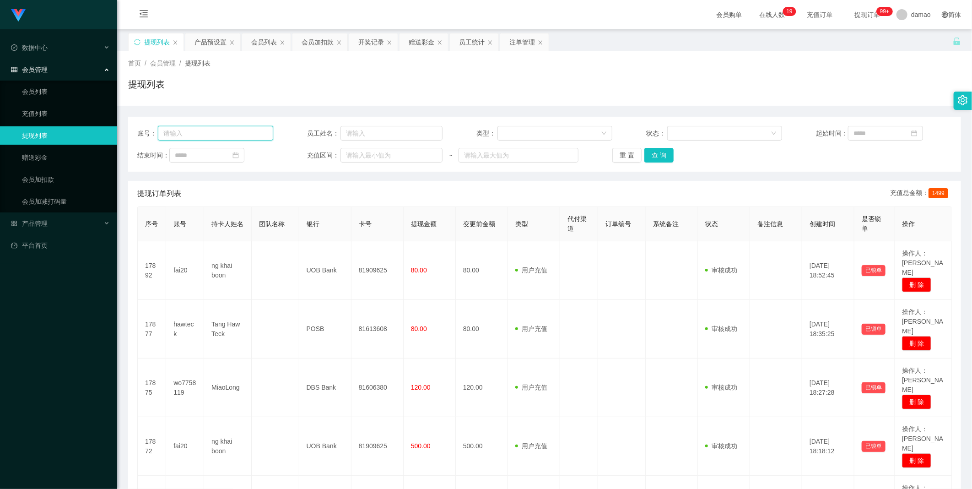
click at [220, 139] on input "text" at bounding box center [215, 133] width 115 height 15
paste input "wo7758119"
type input "wo7758119"
click at [311, 152] on button "查 询" at bounding box center [659, 155] width 29 height 15
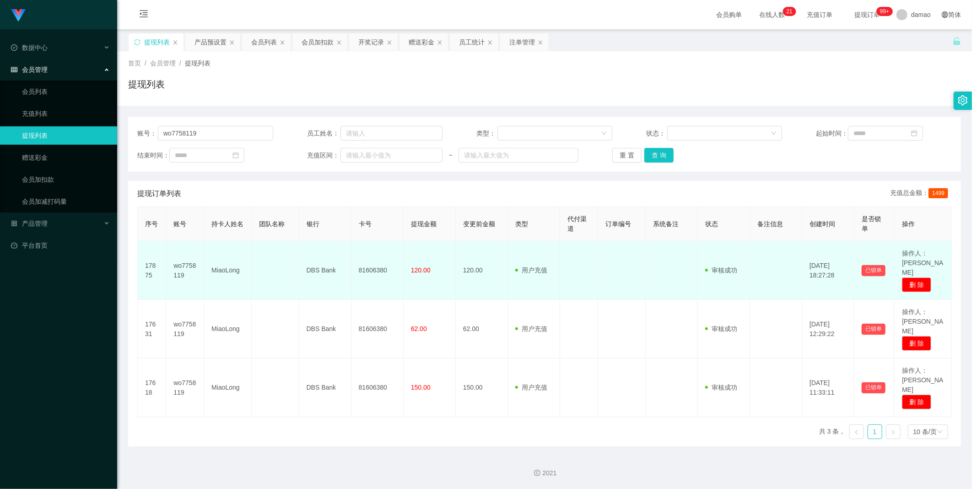
click at [311, 247] on td "81606380" at bounding box center [378, 270] width 52 height 59
copy td "81606380"
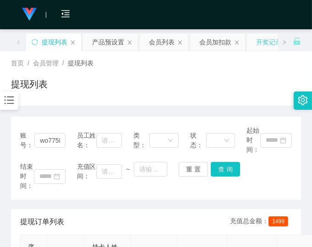
drag, startPoint x: 224, startPoint y: 82, endPoint x: 255, endPoint y: 35, distance: 56.4
click at [224, 81] on div "提现列表" at bounding box center [156, 87] width 290 height 21
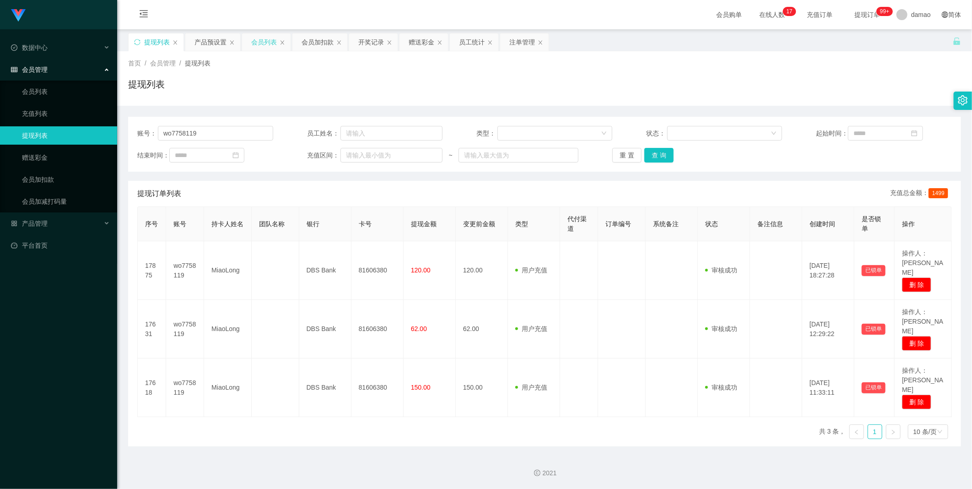
click at [267, 43] on div "会员列表" at bounding box center [264, 41] width 26 height 17
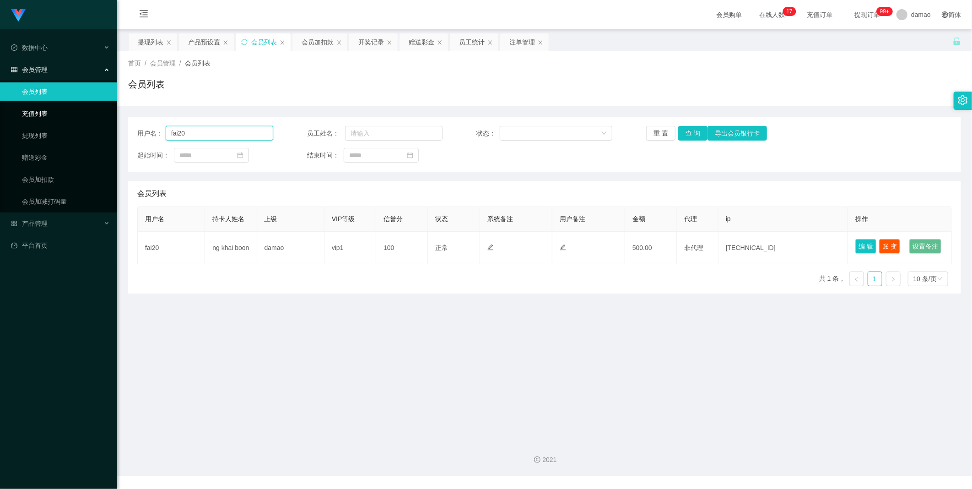
drag, startPoint x: 213, startPoint y: 127, endPoint x: 107, endPoint y: 111, distance: 107.9
click at [95, 110] on section "Jingdong工作台代理端 数据中心 会员管理 会员列表 充值列表 提现列表 赠送彩金 会员加扣款 会员加减打码量 产品管理 平台首页 保存配置 重置配置 …" at bounding box center [486, 238] width 972 height 476
click at [311, 131] on button "查 询" at bounding box center [692, 133] width 29 height 15
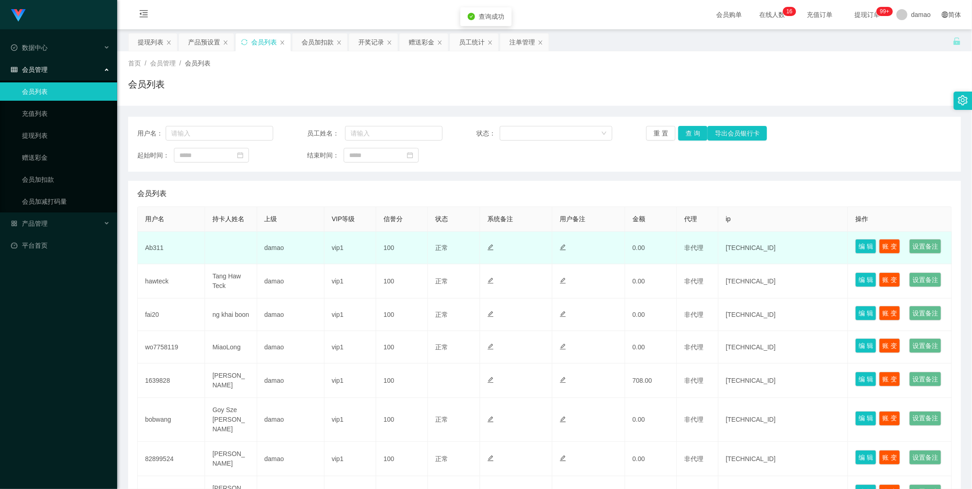
click at [153, 247] on td "Ab311" at bounding box center [171, 248] width 67 height 33
click at [150, 247] on td "Ab311" at bounding box center [171, 248] width 67 height 33
copy td "Ab311"
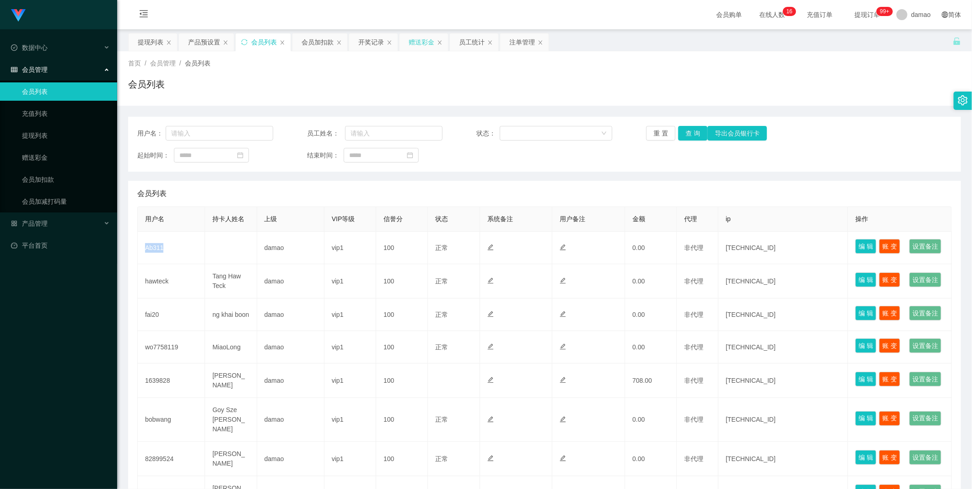
click at [311, 43] on div "赠送彩金" at bounding box center [422, 41] width 26 height 17
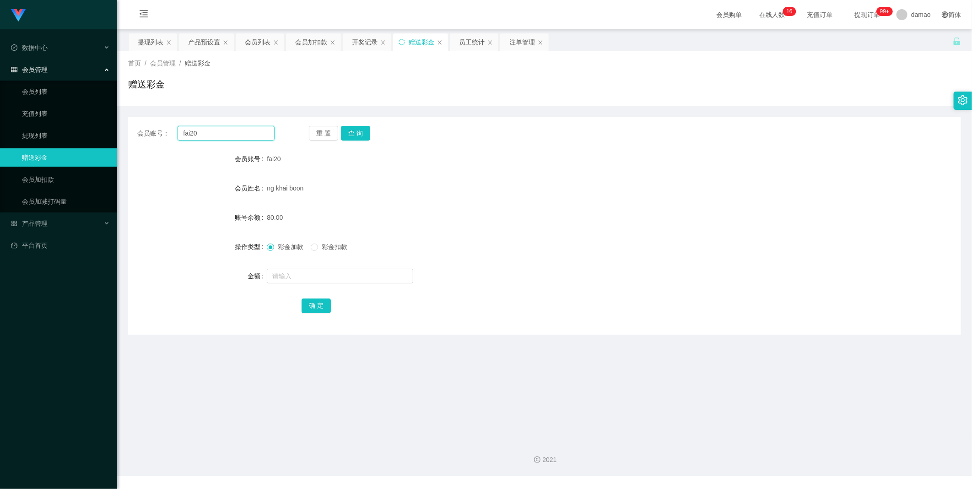
drag, startPoint x: 151, startPoint y: 118, endPoint x: 132, endPoint y: 117, distance: 19.2
click at [128, 116] on div "会员账号： fai20 重 置 查 询 会员账号 fai20 会员姓名 ng khai boon 账号余额 80.00 操作类型 彩金加款 彩金扣款 金额 确…" at bounding box center [544, 220] width 833 height 229
paste input "Ab311"
type input "Ab311"
click at [311, 133] on button "查 询" at bounding box center [355, 133] width 29 height 15
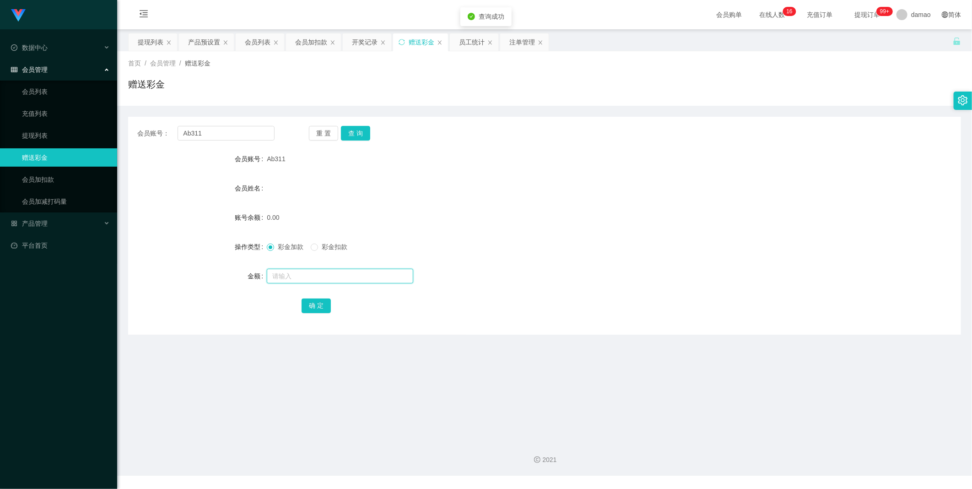
click at [284, 247] on input "text" at bounding box center [340, 276] width 146 height 15
type input "100"
drag, startPoint x: 318, startPoint y: 309, endPoint x: 321, endPoint y: 304, distance: 6.2
click at [311, 247] on button "确 定" at bounding box center [316, 305] width 29 height 15
drag, startPoint x: 611, startPoint y: 250, endPoint x: 605, endPoint y: 236, distance: 15.2
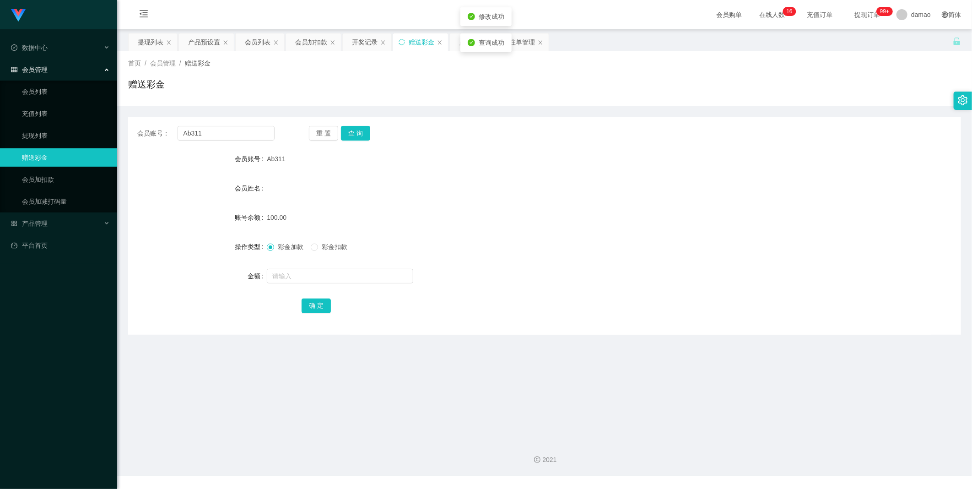
click at [311, 247] on div "彩金加款 彩金扣款" at bounding box center [510, 247] width 486 height 18
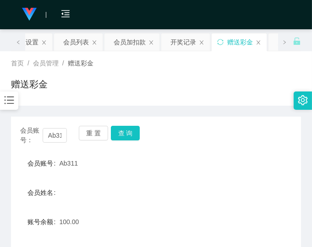
click at [255, 185] on div "会员姓名" at bounding box center [156, 193] width 290 height 18
click at [171, 211] on form "会员账号 Ab311 会员姓名 账号余额 100.00 操作类型 彩金加款 彩金扣款 金额 确 定" at bounding box center [156, 236] width 290 height 165
drag, startPoint x: 236, startPoint y: 183, endPoint x: 255, endPoint y: 144, distance: 43.8
click at [236, 182] on form "会员账号 Ab311 会员姓名 账号余额 100.00 操作类型 彩金加款 彩金扣款 金额 确 定" at bounding box center [156, 236] width 290 height 165
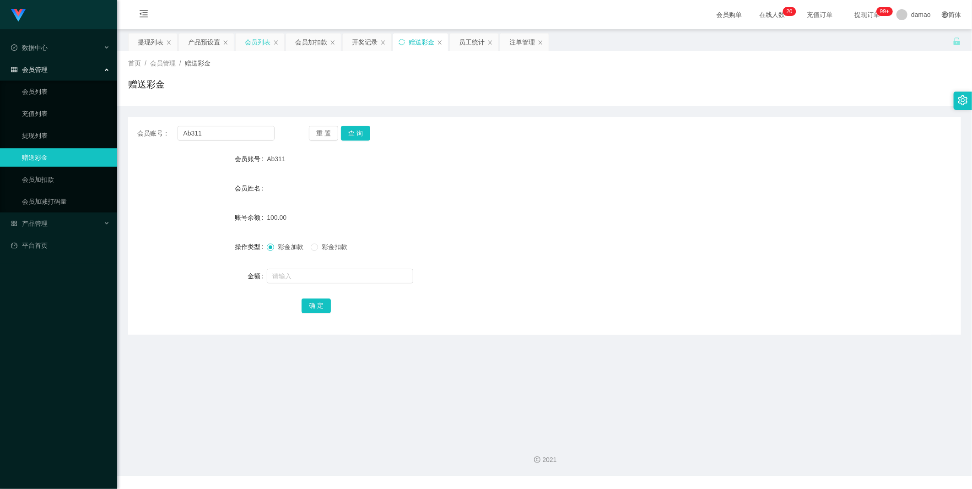
click at [257, 40] on div "会员列表" at bounding box center [258, 41] width 26 height 17
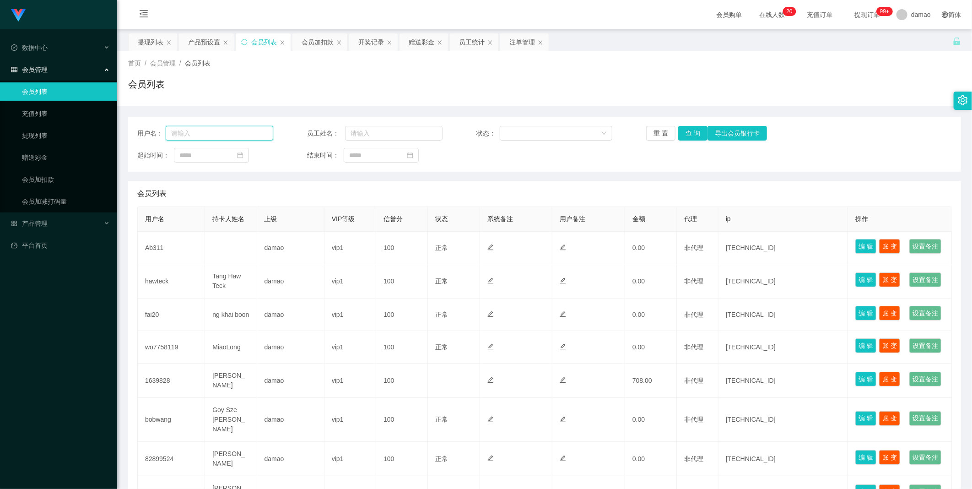
click at [229, 135] on input "text" at bounding box center [220, 133] width 108 height 15
paste input "wo7758119"
type input "wo7758119"
click at [311, 127] on button "查 询" at bounding box center [692, 133] width 29 height 15
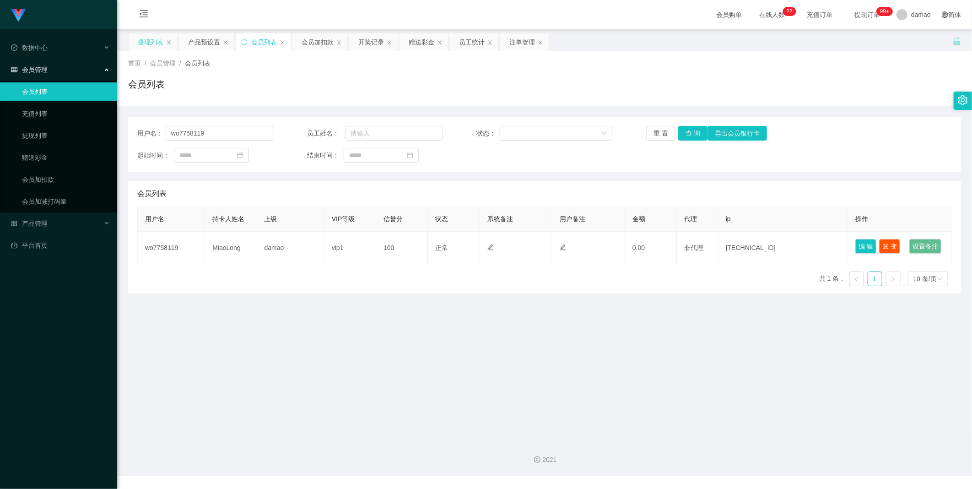
click at [149, 39] on div "提现列表" at bounding box center [151, 41] width 26 height 17
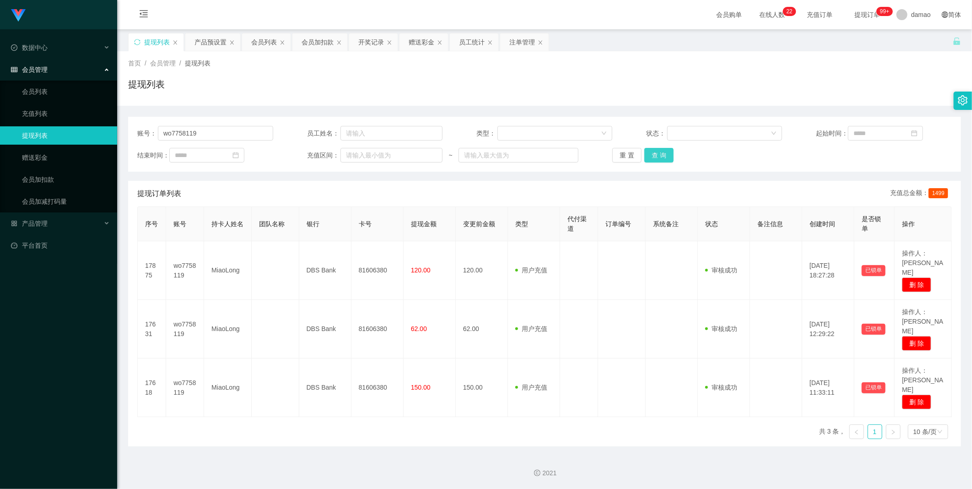
click at [311, 157] on button "查 询" at bounding box center [659, 155] width 29 height 15
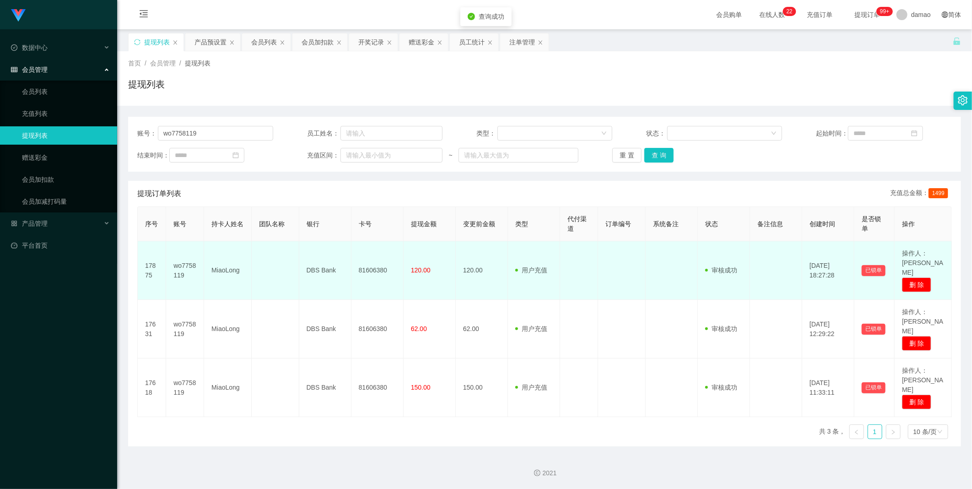
click at [311, 247] on td "81606380" at bounding box center [378, 270] width 52 height 59
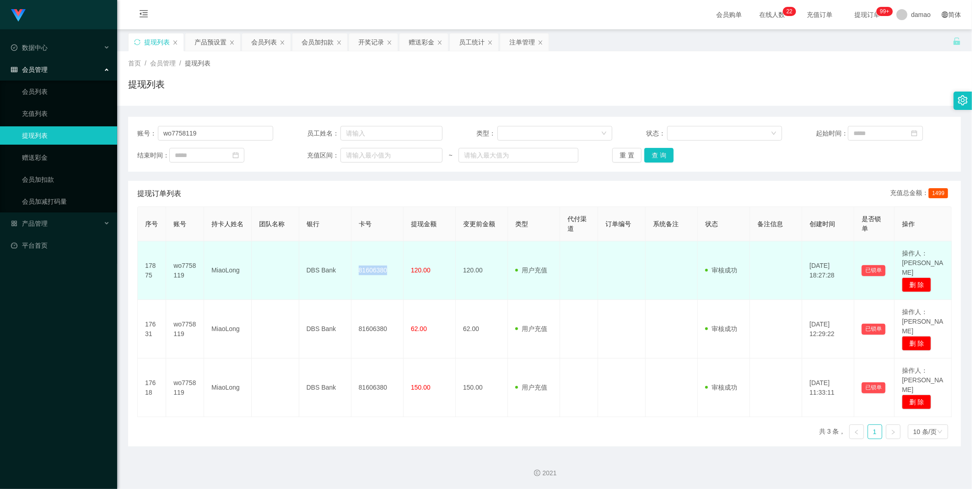
copy td "81606380"
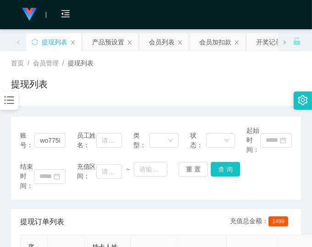
click at [243, 86] on div "提现列表" at bounding box center [156, 87] width 290 height 21
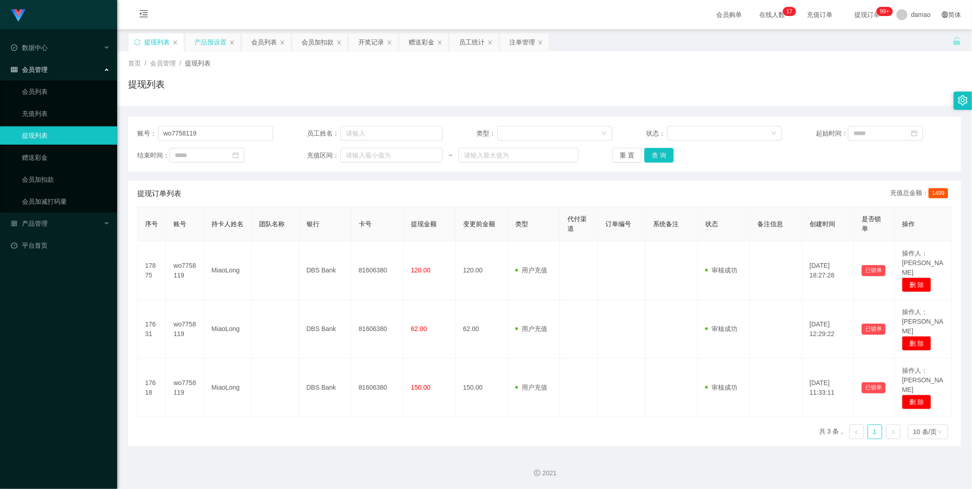
drag, startPoint x: 217, startPoint y: 37, endPoint x: 220, endPoint y: 43, distance: 7.4
click at [217, 37] on div "产品预设置" at bounding box center [211, 41] width 32 height 17
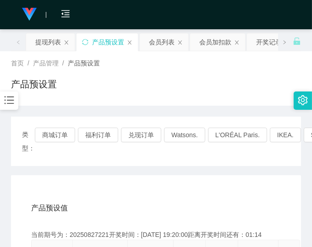
drag, startPoint x: 250, startPoint y: 175, endPoint x: 264, endPoint y: 88, distance: 88.4
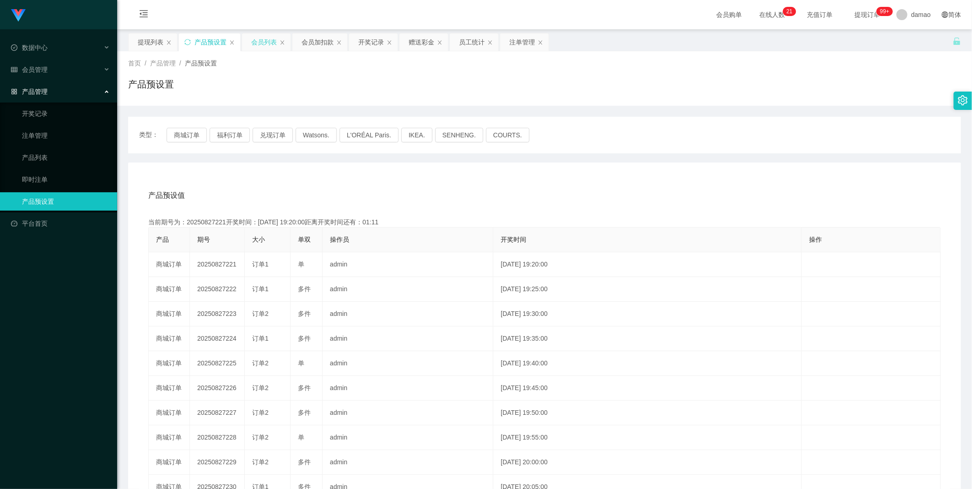
click at [264, 38] on div "会员列表" at bounding box center [264, 41] width 26 height 17
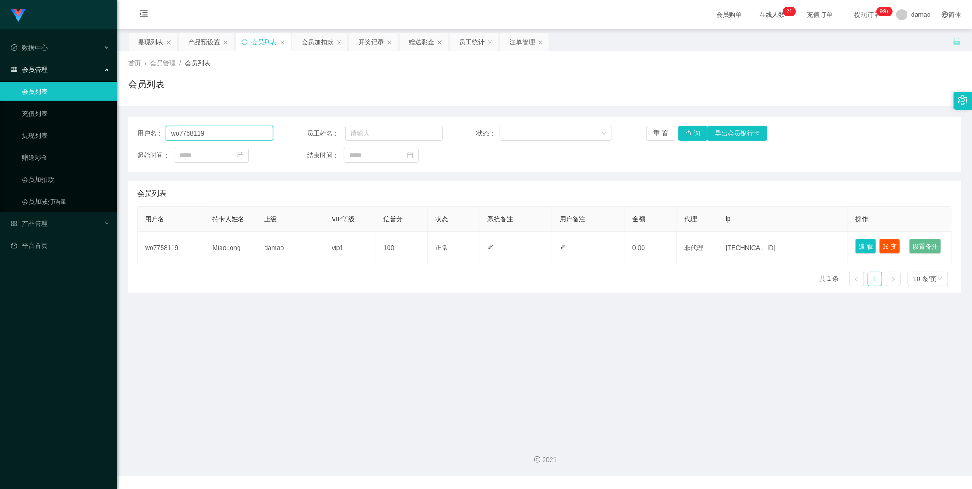
drag, startPoint x: 244, startPoint y: 126, endPoint x: 17, endPoint y: 101, distance: 227.6
click at [33, 105] on section "Jingdong工作台代理端 数据中心 会员管理 会员列表 充值列表 提现列表 赠送彩金 会员加扣款 会员加减打码量 产品管理 开奖记录 注单管理 产品列表 …" at bounding box center [486, 238] width 972 height 476
click at [311, 129] on button "查 询" at bounding box center [692, 133] width 29 height 15
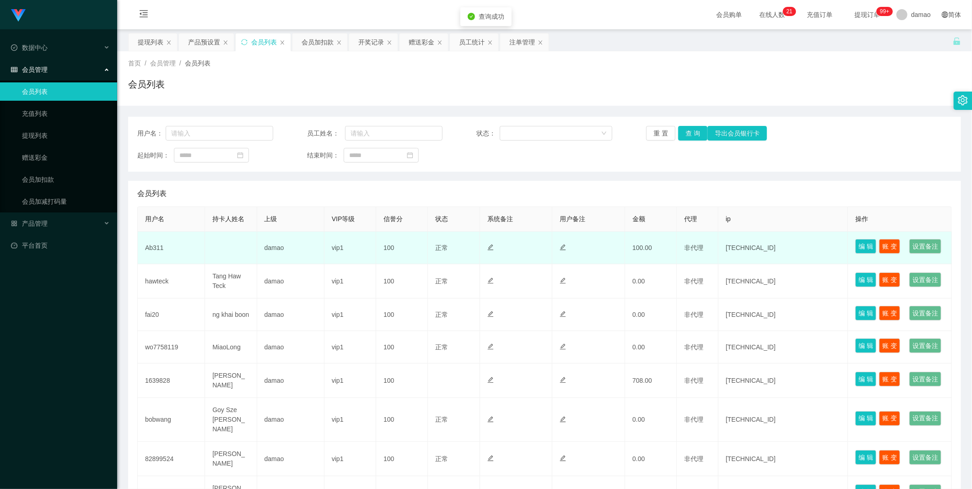
click at [157, 247] on td "Ab311" at bounding box center [171, 248] width 67 height 33
click at [158, 247] on td "Ab311" at bounding box center [171, 248] width 67 height 33
copy td "Ab311"
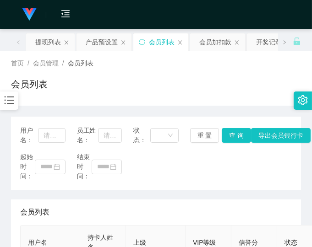
click at [241, 171] on div "起始时间： 结束时间：" at bounding box center [155, 166] width 271 height 29
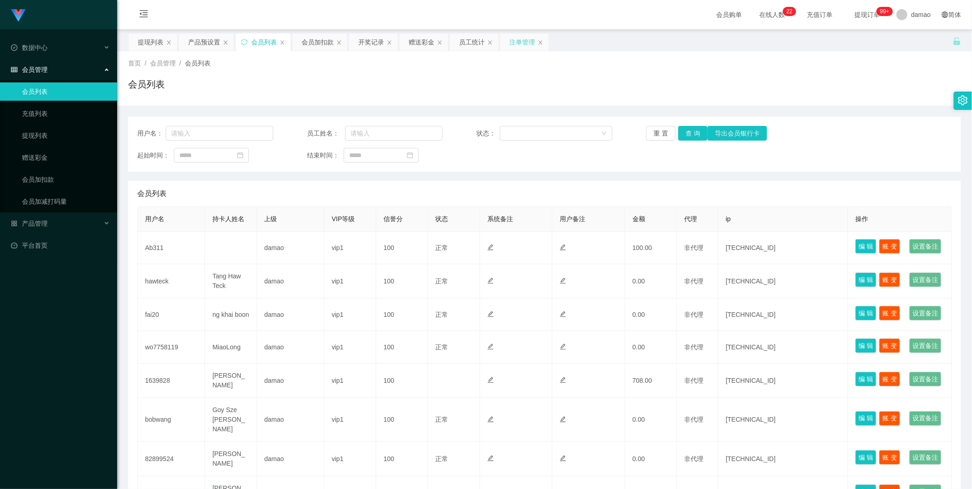
drag, startPoint x: 521, startPoint y: 39, endPoint x: 535, endPoint y: 42, distance: 14.5
click at [311, 39] on div "注单管理" at bounding box center [523, 41] width 26 height 17
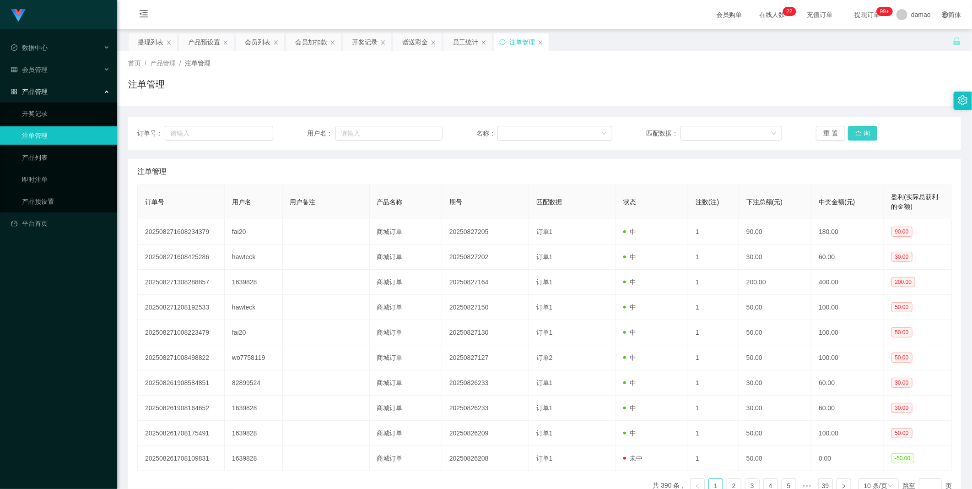
click at [311, 131] on button "查 询" at bounding box center [862, 133] width 29 height 15
click at [311, 127] on button "查 询" at bounding box center [862, 133] width 29 height 15
click at [311, 130] on button "查 询" at bounding box center [862, 133] width 29 height 15
click at [311, 129] on div "重 置 查 询" at bounding box center [884, 133] width 136 height 15
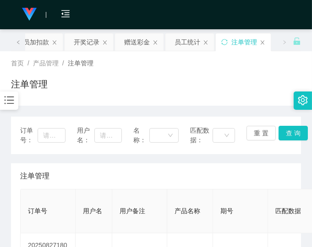
click at [245, 168] on div "注单管理" at bounding box center [155, 176] width 271 height 26
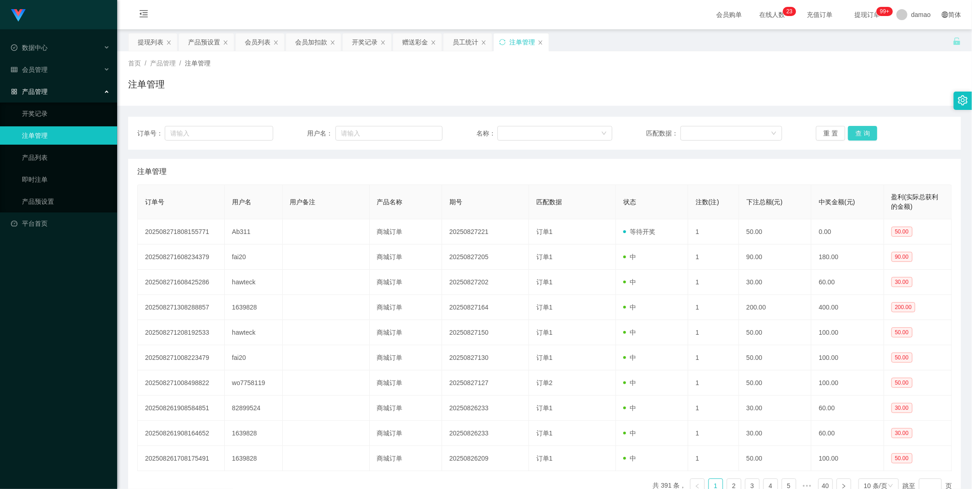
click at [311, 136] on button "查 询" at bounding box center [862, 133] width 29 height 15
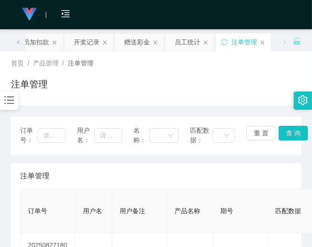
drag, startPoint x: 230, startPoint y: 174, endPoint x: 229, endPoint y: 170, distance: 4.7
click at [231, 172] on div "注单管理" at bounding box center [155, 176] width 271 height 26
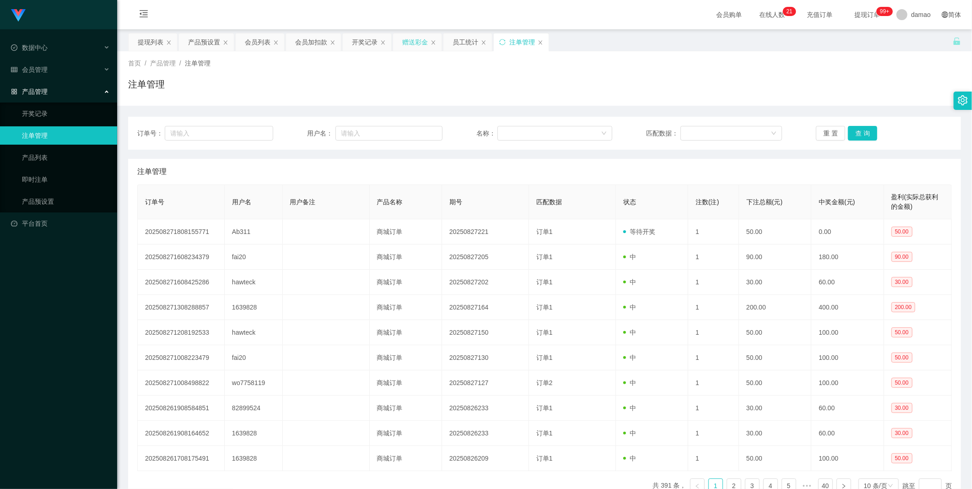
click at [423, 40] on div "赠送彩金" at bounding box center [415, 41] width 26 height 17
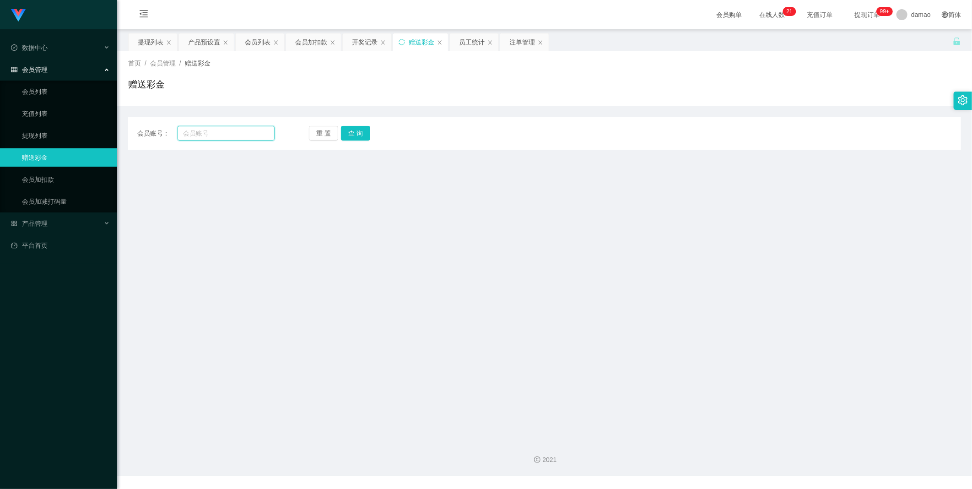
click at [226, 135] on input "text" at bounding box center [226, 133] width 97 height 15
paste input "wo7758119"
type input "wo7758119"
click at [354, 133] on button "查 询" at bounding box center [355, 133] width 29 height 15
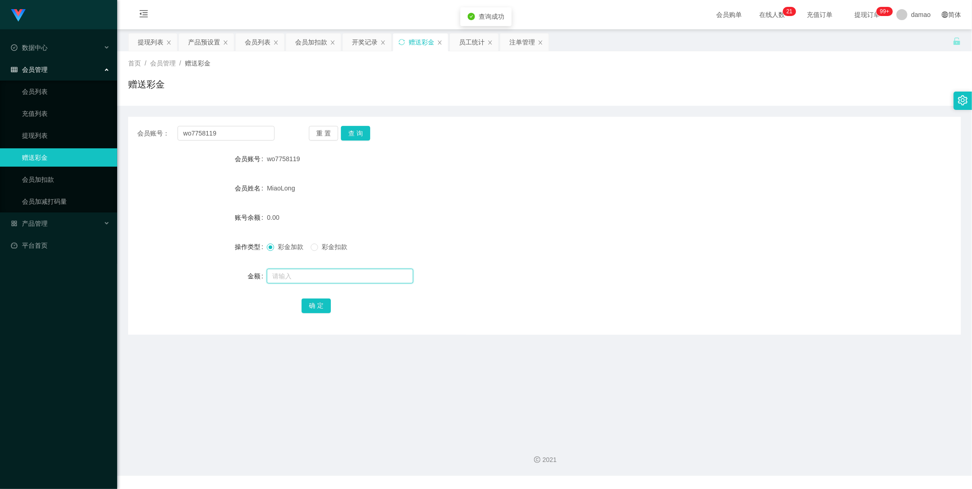
click at [298, 277] on input "text" at bounding box center [340, 276] width 146 height 15
type input "300"
click at [312, 304] on button "确 定" at bounding box center [316, 305] width 29 height 15
click at [261, 38] on div "会员列表" at bounding box center [258, 41] width 26 height 17
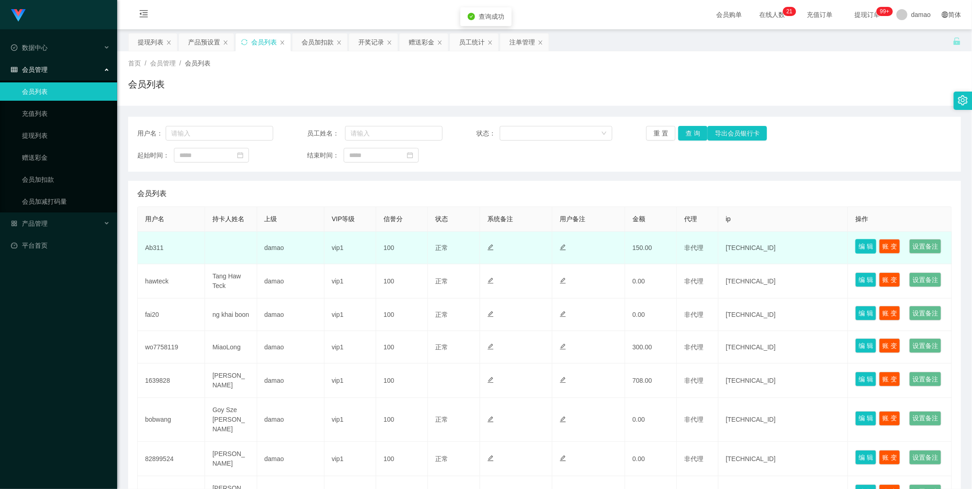
click at [861, 241] on button "编 辑" at bounding box center [866, 246] width 21 height 15
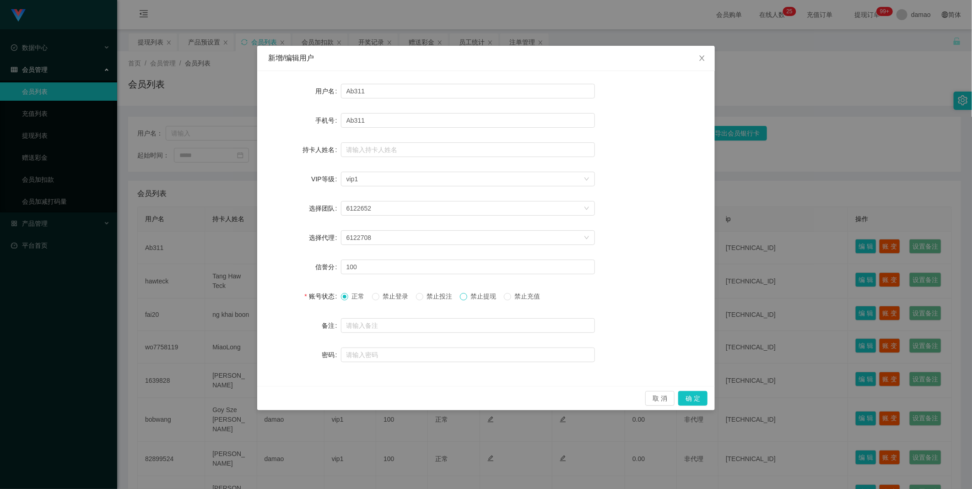
click at [467, 298] on span at bounding box center [463, 296] width 7 height 7
click at [685, 396] on button "确 定" at bounding box center [692, 398] width 29 height 15
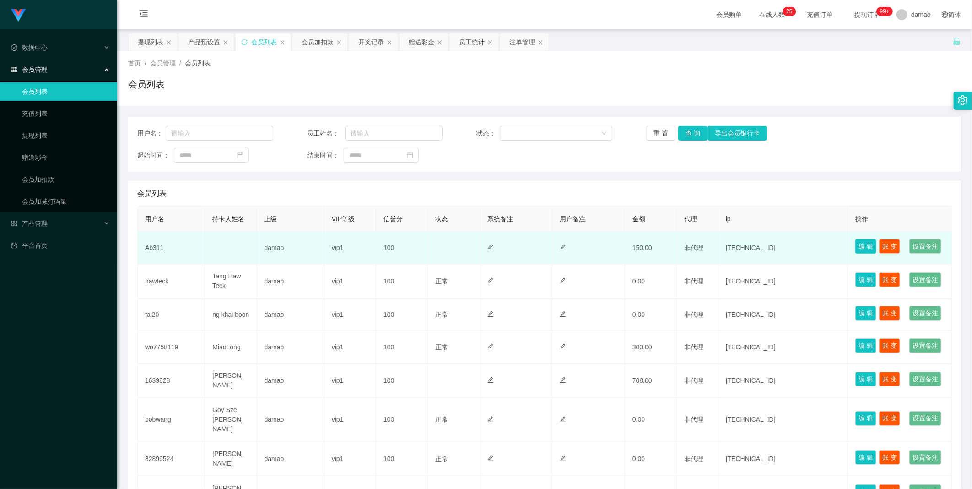
click at [863, 243] on button "编 辑" at bounding box center [866, 246] width 21 height 15
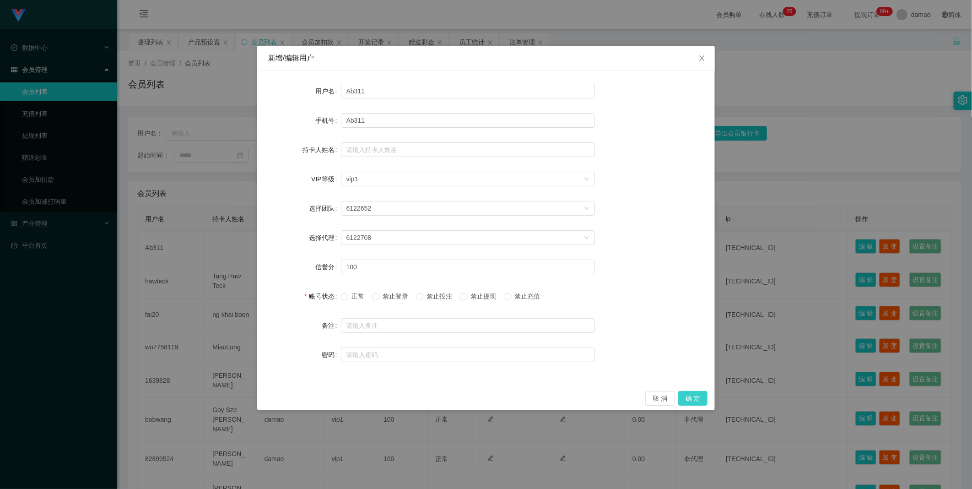
click at [693, 399] on button "确 定" at bounding box center [692, 398] width 29 height 15
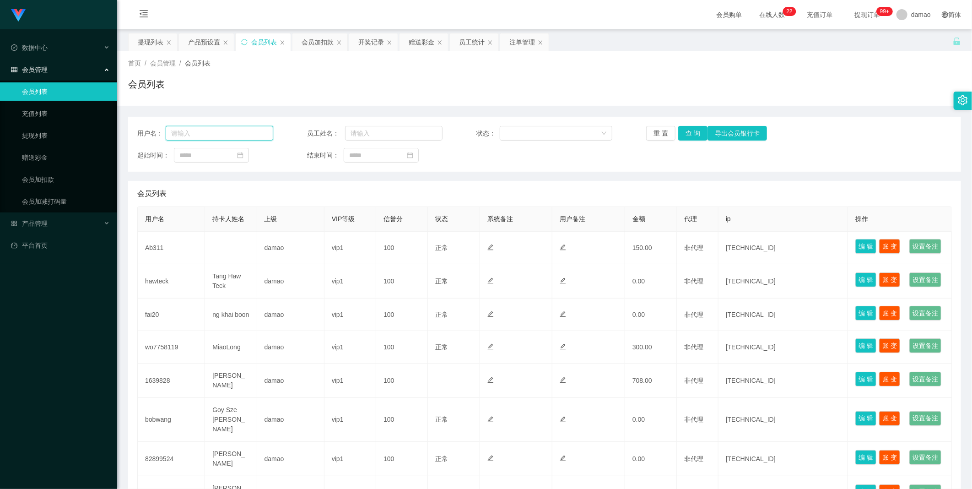
click at [228, 139] on input "text" at bounding box center [220, 133] width 108 height 15
paste input "wo7758119"
type input "wo7758119"
click at [692, 129] on button "查 询" at bounding box center [692, 133] width 29 height 15
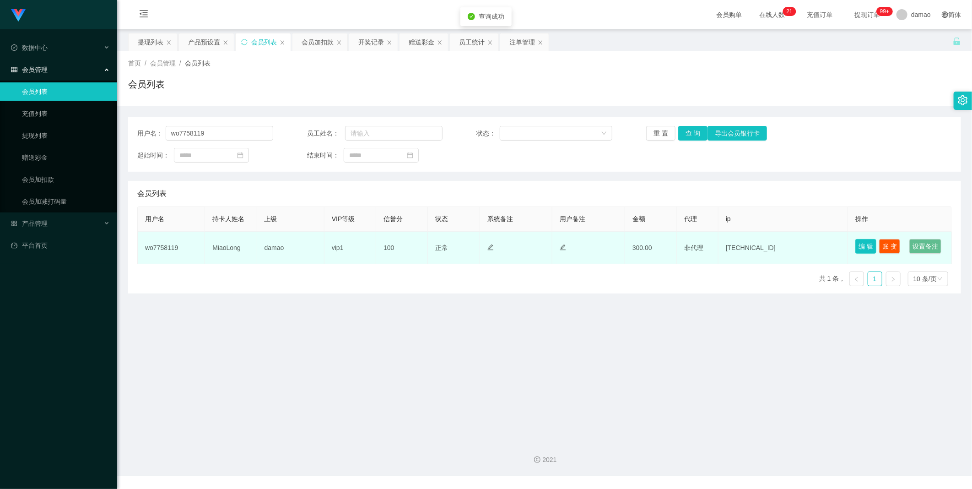
click at [858, 242] on button "编 辑" at bounding box center [866, 246] width 21 height 15
type input "wo7758119"
type input "MiaoLong"
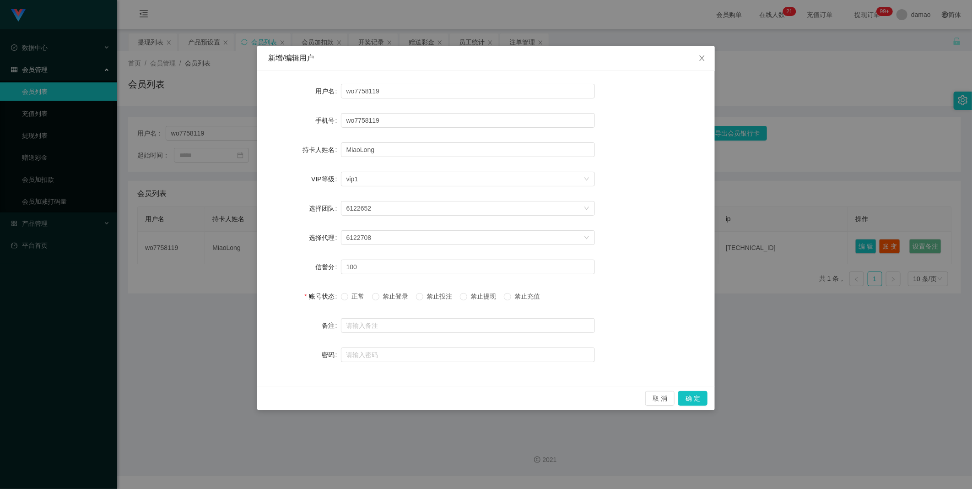
click at [478, 296] on span "禁止提现" at bounding box center [483, 296] width 33 height 7
click at [700, 399] on button "确 定" at bounding box center [692, 398] width 29 height 15
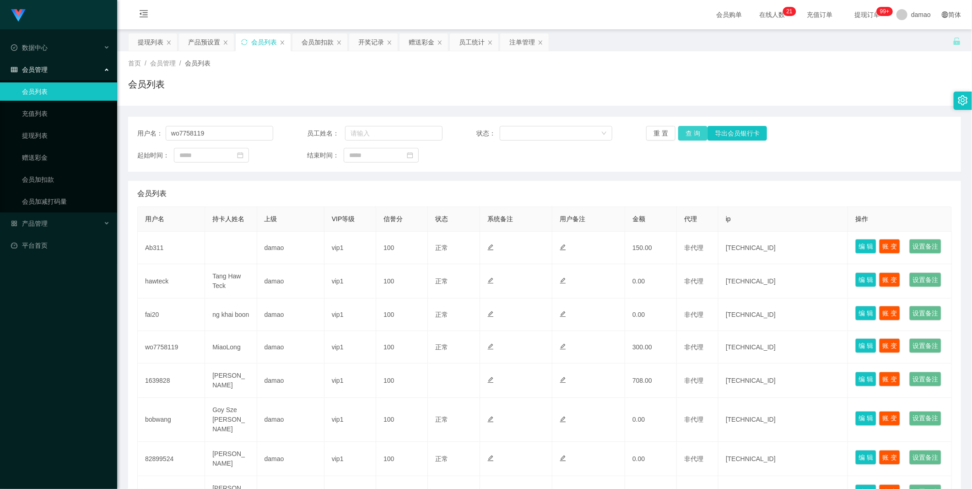
type input "wo7758119"
click at [692, 133] on button "查 询" at bounding box center [692, 133] width 29 height 15
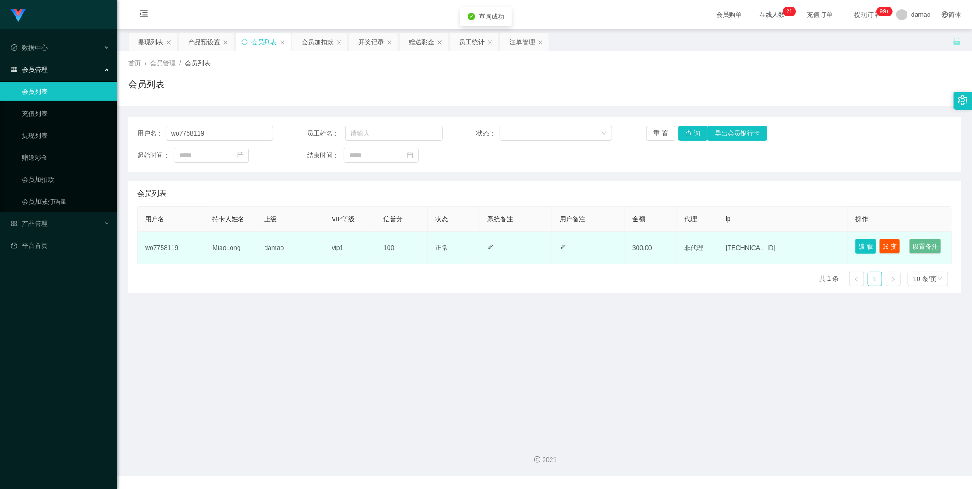
click at [857, 244] on button "编 辑" at bounding box center [866, 246] width 21 height 15
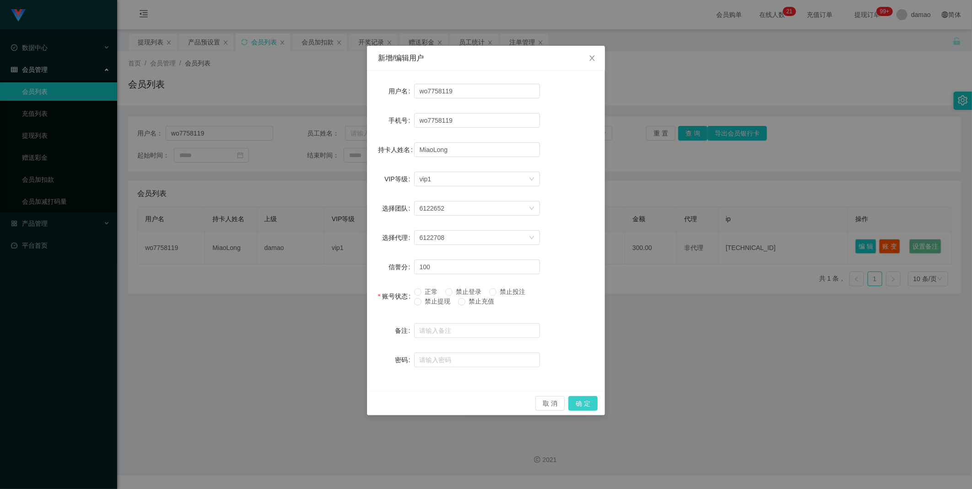
click at [592, 406] on button "确 定" at bounding box center [583, 403] width 29 height 15
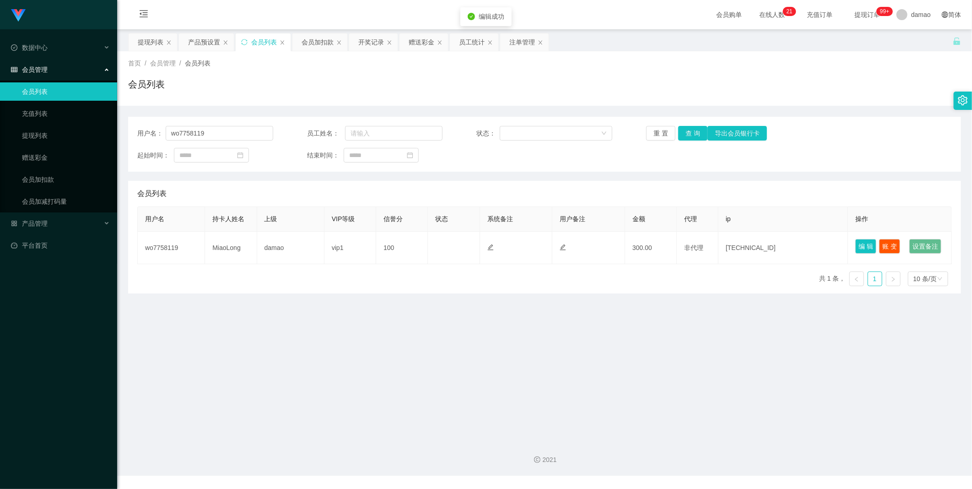
drag, startPoint x: 591, startPoint y: 397, endPoint x: 611, endPoint y: 365, distance: 37.6
click at [591, 390] on main "关闭左侧 关闭右侧 关闭其它 刷新页面 提现列表 产品预设置 会员列表 会员加扣款 开奖记录 赠送彩金 员工统计 注单管理 首页 / 会员管理 / 会员列表 …" at bounding box center [544, 231] width 855 height 404
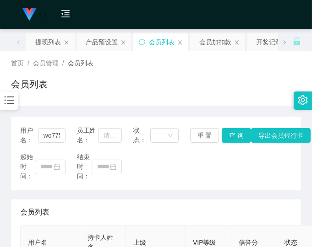
click at [231, 185] on div "用户名： wo7758119 员工姓名： 状态： 重 置 查 询 导出会员银行卡 起始时间： 结束时间：" at bounding box center [156, 154] width 290 height 74
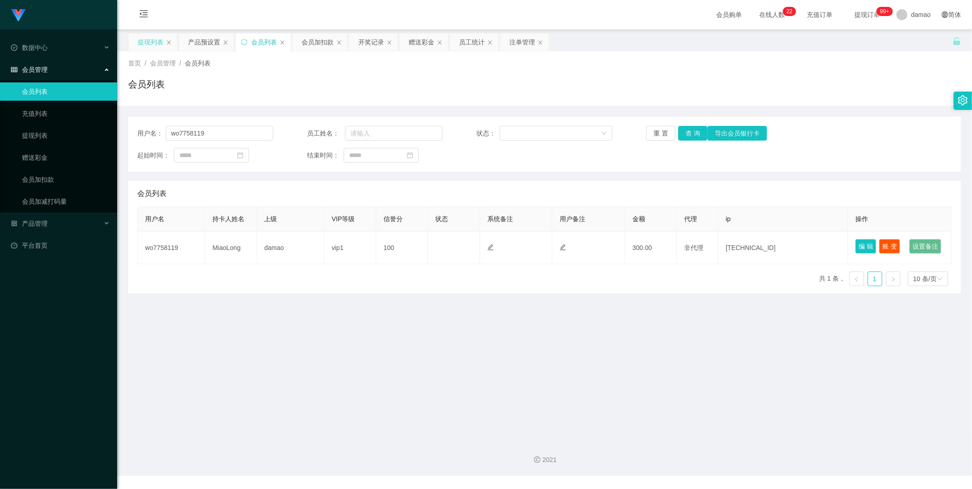
click at [148, 35] on div "提现列表" at bounding box center [151, 41] width 26 height 17
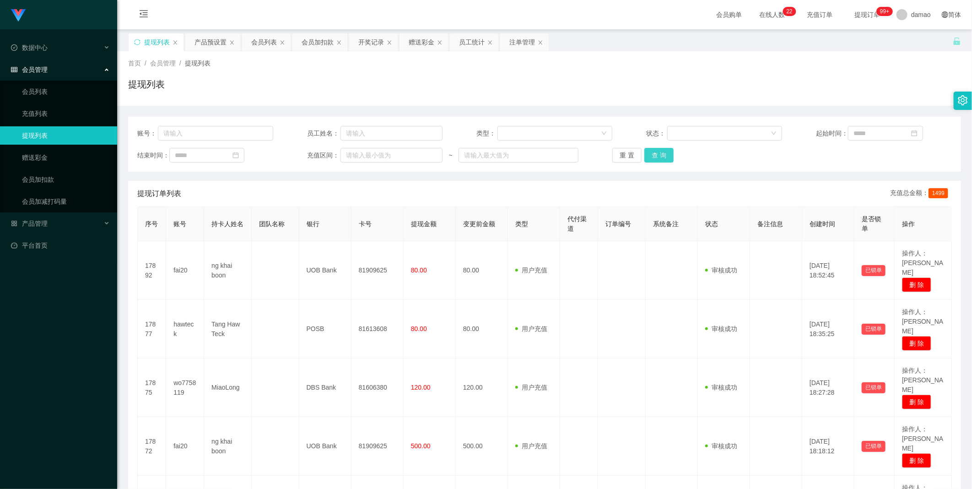
click at [656, 151] on button "查 询" at bounding box center [659, 155] width 29 height 15
click at [662, 149] on button "查 询" at bounding box center [659, 155] width 29 height 15
click at [190, 131] on input "text" at bounding box center [215, 133] width 115 height 15
paste input "Ab311"
type input "Ab311"
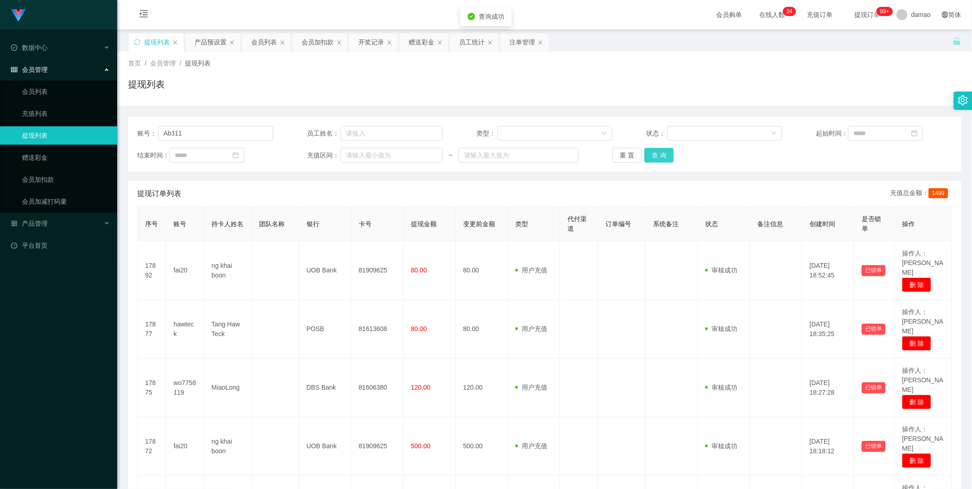
click at [658, 154] on button "查 询" at bounding box center [659, 155] width 29 height 15
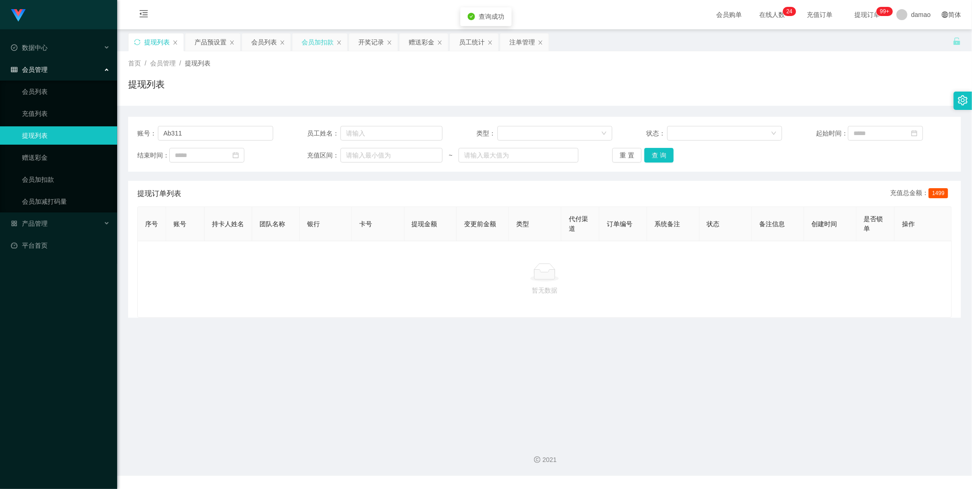
click at [319, 41] on div "会员加扣款" at bounding box center [318, 41] width 32 height 17
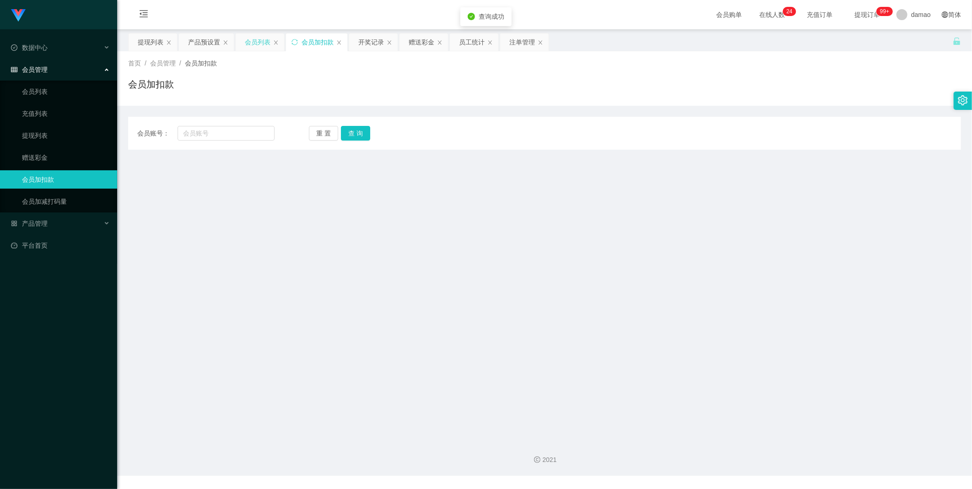
click at [268, 40] on div "会员列表" at bounding box center [258, 41] width 26 height 17
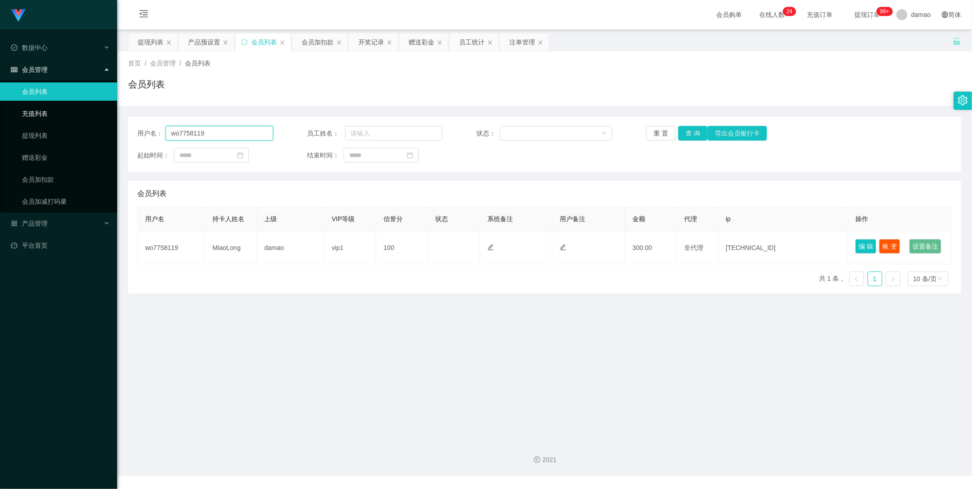
drag, startPoint x: 176, startPoint y: 125, endPoint x: 76, endPoint y: 104, distance: 101.6
click at [76, 103] on section "Jingdong工作台代理端 数据中心 会员管理 会员列表 充值列表 提现列表 赠送彩金 会员加扣款 会员加减打码量 产品管理 平台首页 保存配置 重置配置 …" at bounding box center [486, 238] width 972 height 476
paste input "Ab311"
type input "Ab311"
click at [693, 128] on button "查 询" at bounding box center [692, 133] width 29 height 15
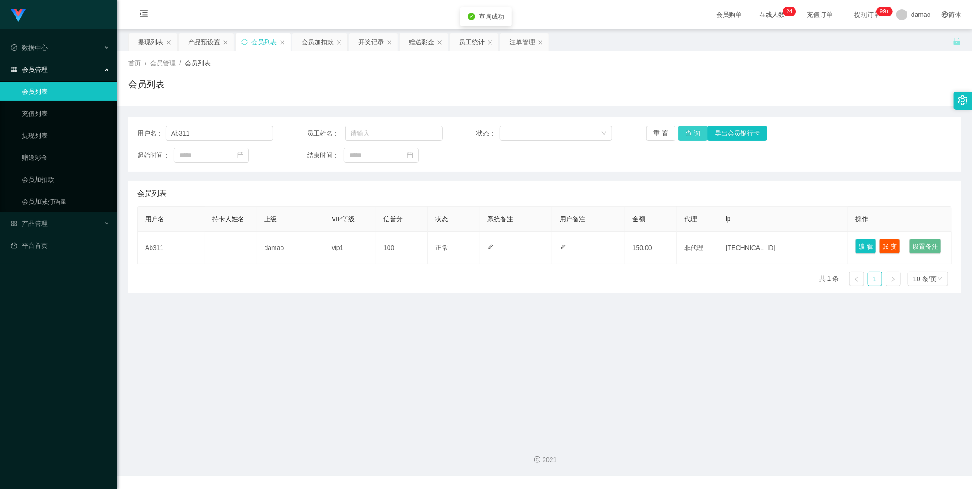
click at [694, 131] on button "查 询" at bounding box center [692, 133] width 29 height 15
click at [694, 131] on div "重 置 查 询 导出会员银行卡" at bounding box center [714, 133] width 136 height 15
click at [696, 131] on button "查 询" at bounding box center [692, 133] width 29 height 15
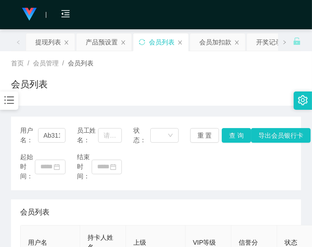
drag, startPoint x: 200, startPoint y: 169, endPoint x: 186, endPoint y: 170, distance: 14.2
click at [200, 168] on div "起始时间： 结束时间：" at bounding box center [155, 166] width 271 height 29
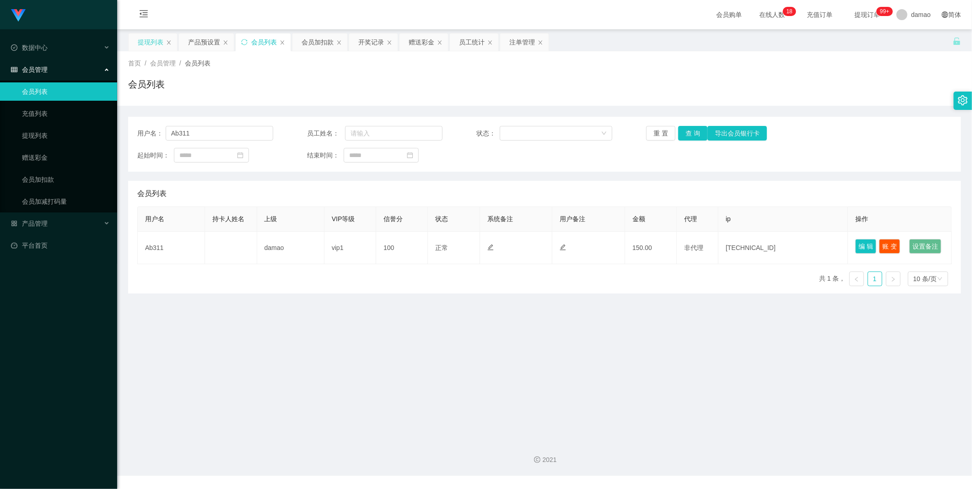
click at [152, 38] on div "提现列表" at bounding box center [151, 41] width 26 height 17
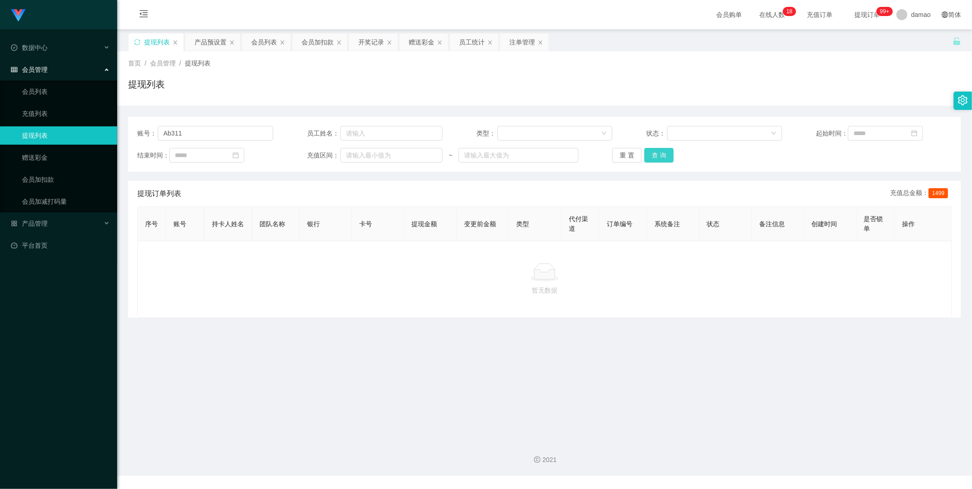
click at [657, 152] on button "查 询" at bounding box center [659, 155] width 29 height 15
drag, startPoint x: 215, startPoint y: 131, endPoint x: 79, endPoint y: 110, distance: 138.1
click at [65, 108] on section "Jingdong工作台代理端 数据中心 会员管理 会员列表 充值列表 提现列表 赠送彩金 会员加扣款 会员加减打码量 产品管理 平台首页 保存配置 重置配置 …" at bounding box center [486, 238] width 972 height 476
click at [656, 151] on button "查 询" at bounding box center [659, 155] width 29 height 15
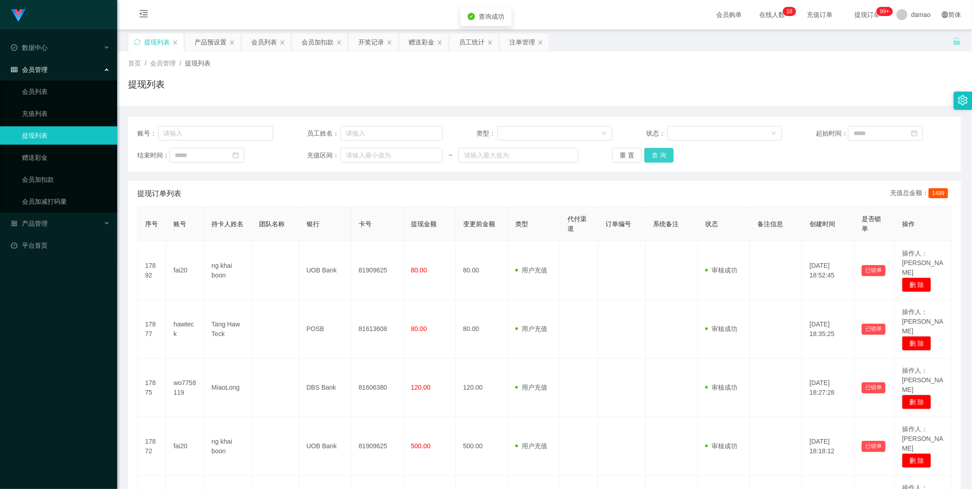
click at [657, 157] on button "查 询" at bounding box center [659, 155] width 29 height 15
click at [659, 156] on button "查 询" at bounding box center [664, 155] width 39 height 15
click at [659, 156] on div "重 置 查 询" at bounding box center [681, 155] width 136 height 15
click at [661, 156] on button "查 询" at bounding box center [659, 155] width 29 height 15
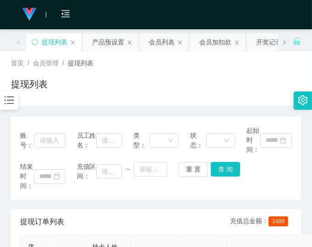
click at [220, 88] on div "提现列表" at bounding box center [156, 87] width 290 height 21
click at [230, 76] on div "首页 / 会员管理 / 提现列表 / 提现列表" at bounding box center [156, 79] width 290 height 40
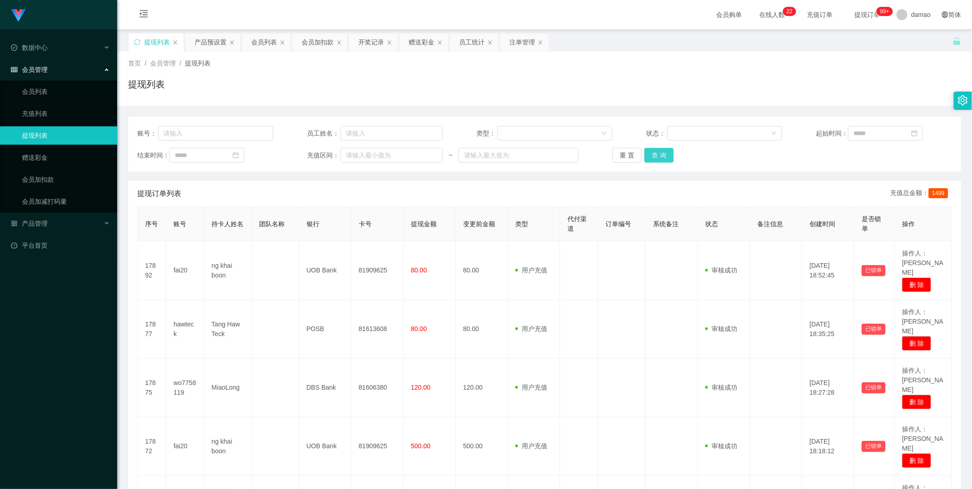
click at [656, 145] on div "账号： 员工姓名： 类型： 状态： 起始时间： 结束时间： 充值区间： ~ 重 置 查 询" at bounding box center [544, 144] width 833 height 55
click at [655, 152] on button "查 询" at bounding box center [659, 155] width 29 height 15
click at [212, 43] on div "产品预设置" at bounding box center [211, 41] width 32 height 17
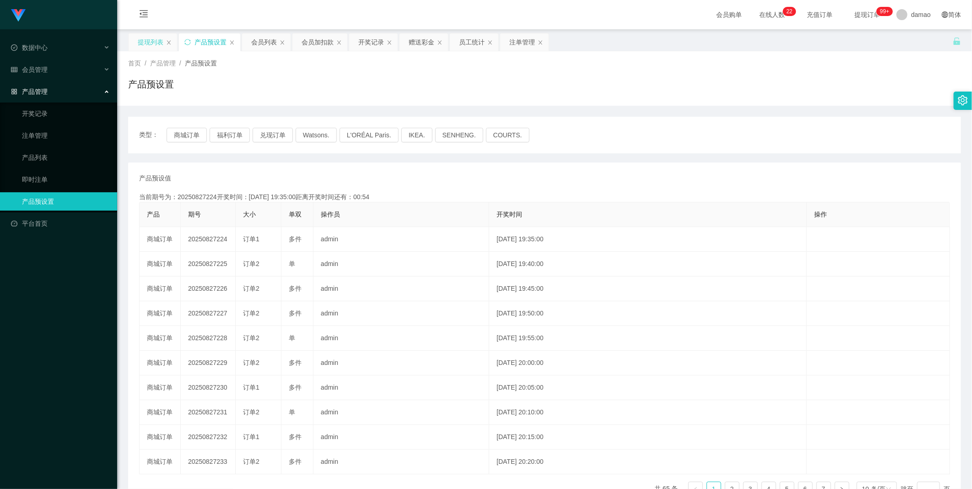
click at [142, 39] on div "提现列表" at bounding box center [151, 41] width 26 height 17
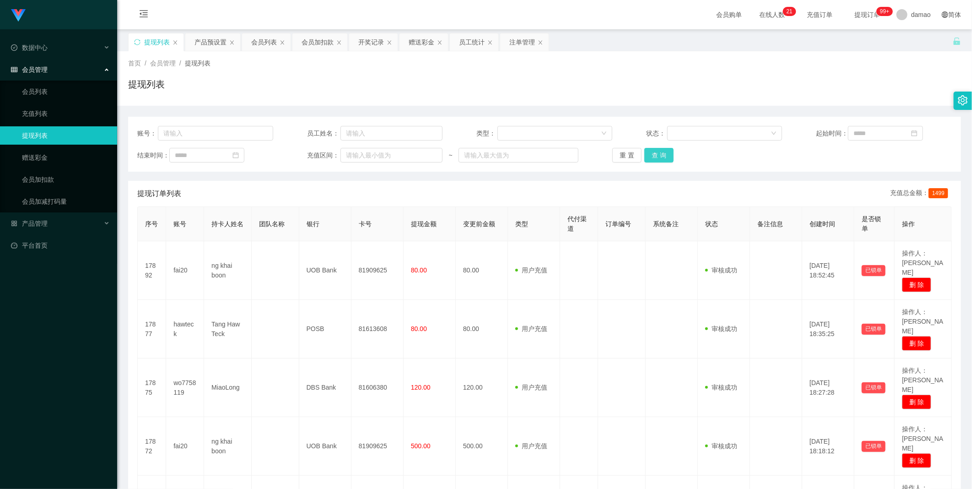
click at [664, 156] on button "查 询" at bounding box center [659, 155] width 29 height 15
click at [664, 156] on div "重 置 查 询" at bounding box center [681, 155] width 136 height 15
click at [665, 155] on button "查 询" at bounding box center [659, 155] width 29 height 15
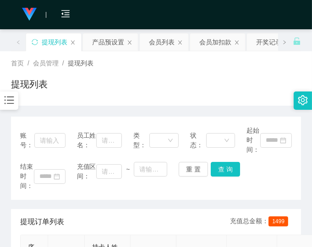
click at [244, 92] on div "提现列表" at bounding box center [156, 87] width 290 height 21
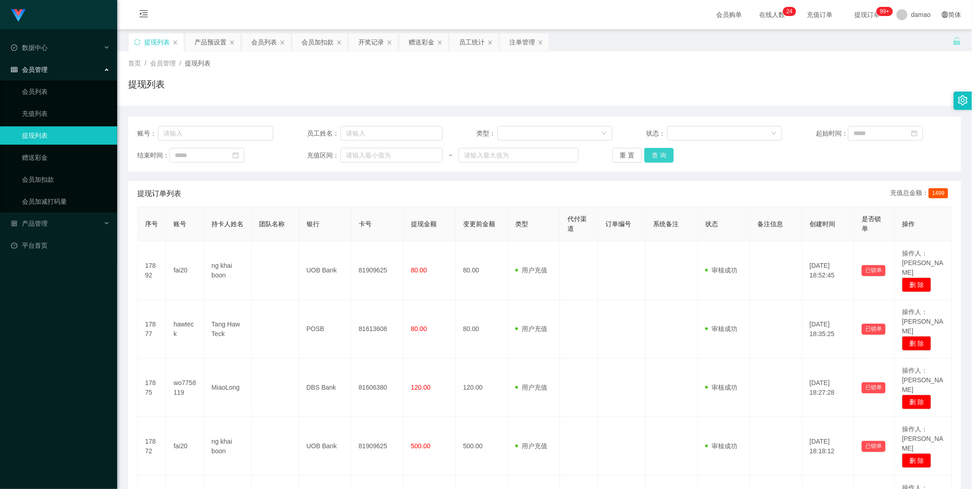
click at [658, 158] on button "查 询" at bounding box center [659, 155] width 29 height 15
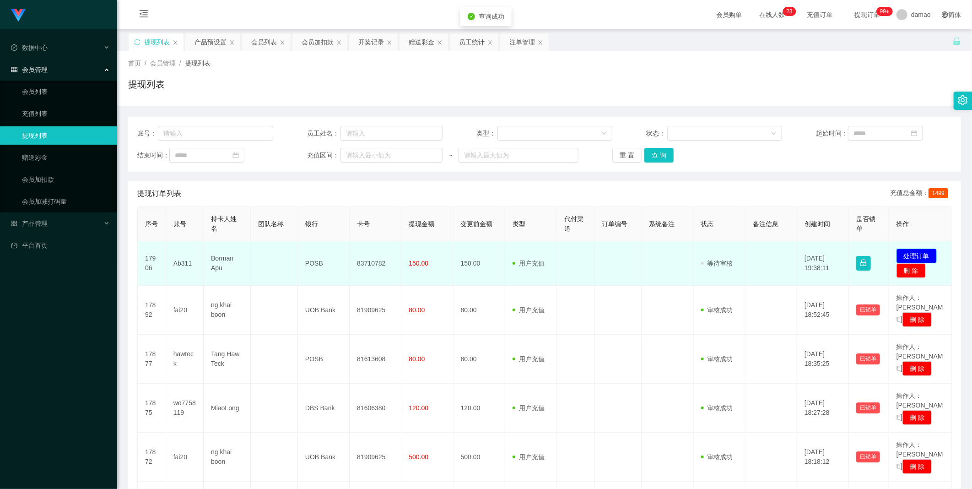
click at [912, 253] on button "处理订单" at bounding box center [917, 256] width 40 height 15
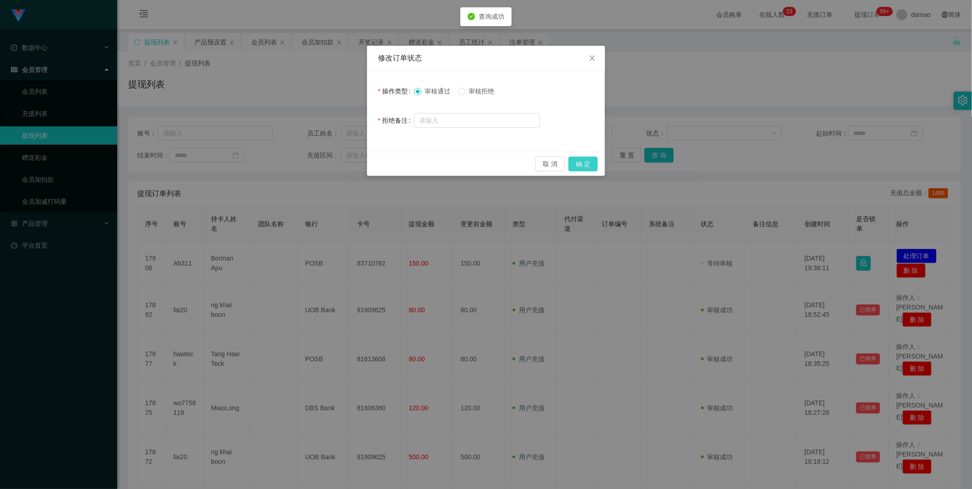
click at [586, 163] on button "确 定" at bounding box center [583, 164] width 29 height 15
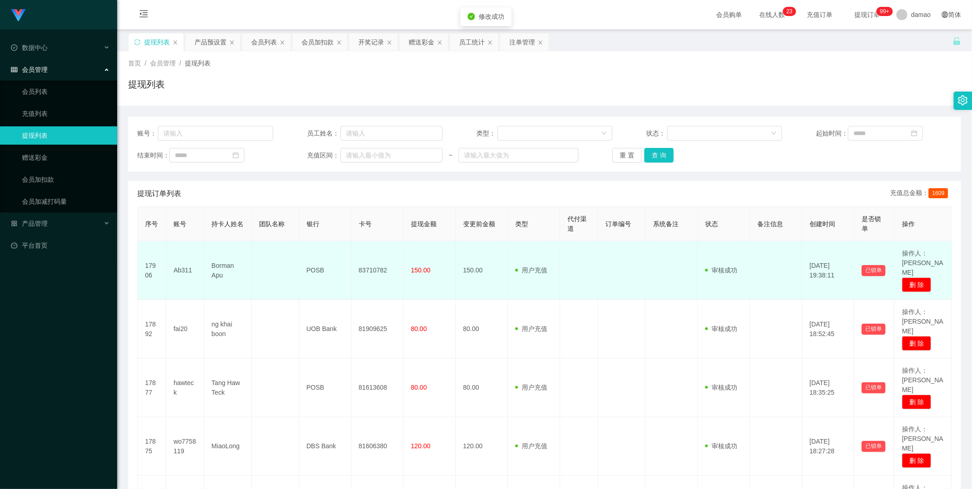
click at [381, 263] on td "83710782" at bounding box center [378, 270] width 52 height 59
click at [386, 261] on td "83710782" at bounding box center [378, 270] width 52 height 59
click at [380, 263] on td "83710782" at bounding box center [378, 270] width 52 height 59
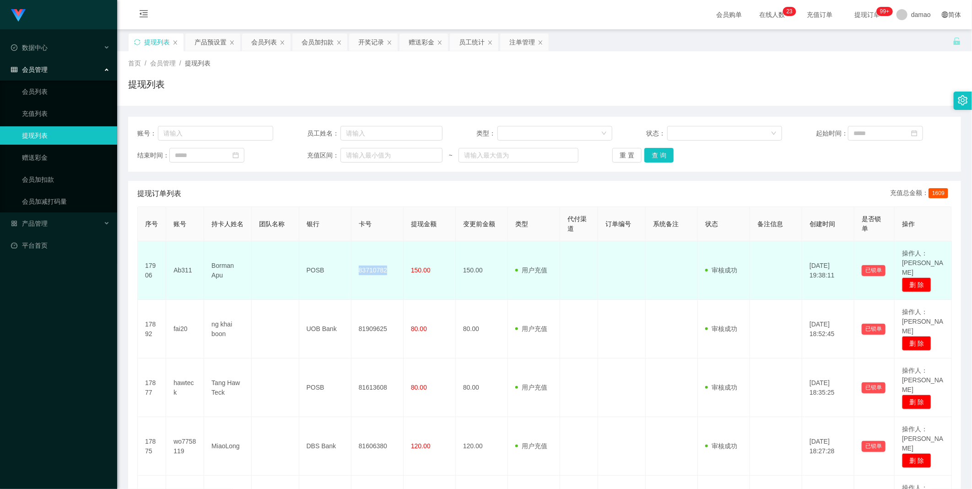
copy td "83710782"
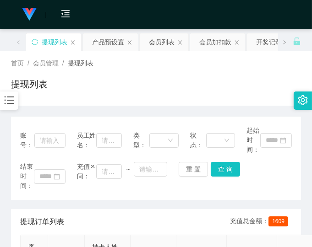
drag, startPoint x: 260, startPoint y: 78, endPoint x: 270, endPoint y: 0, distance: 78.5
click at [259, 75] on div "首页 / 会员管理 / 提现列表 / 提现列表" at bounding box center [156, 79] width 290 height 40
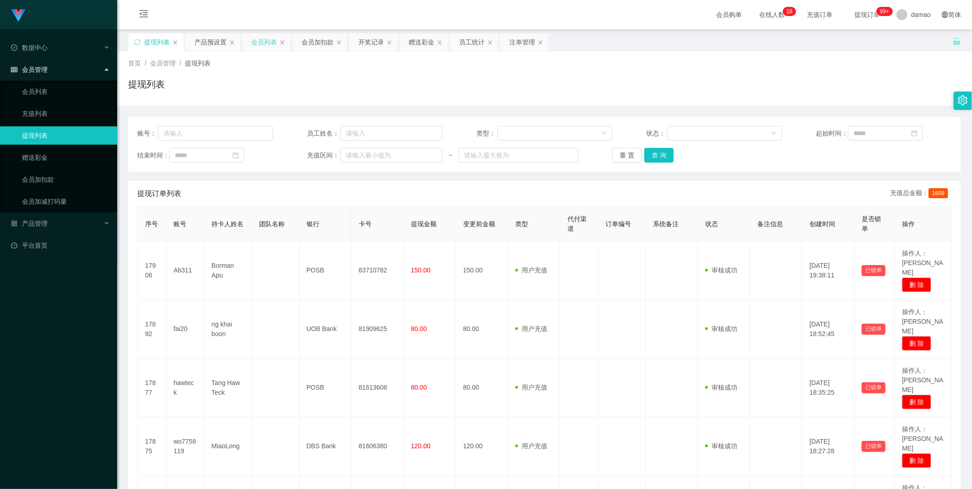
click at [257, 46] on div "会员列表" at bounding box center [264, 41] width 26 height 17
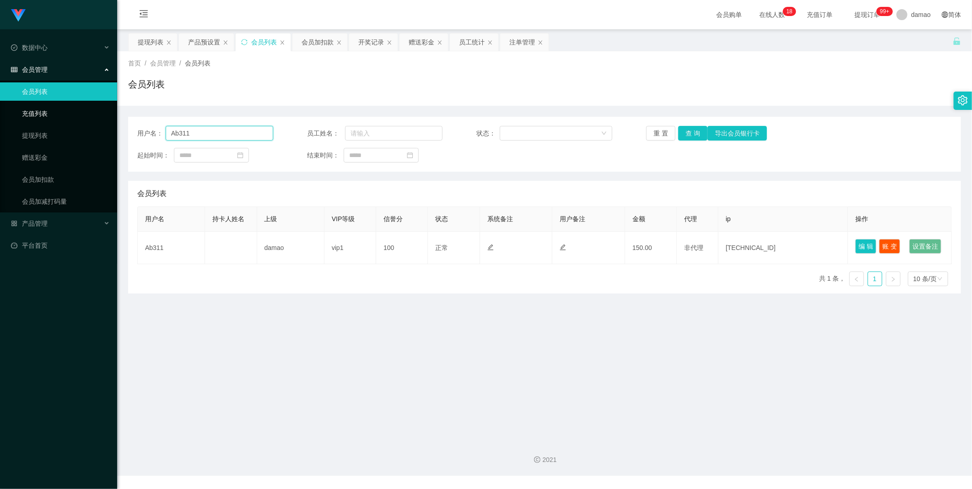
drag, startPoint x: 207, startPoint y: 134, endPoint x: 94, endPoint y: 117, distance: 113.9
click at [95, 117] on section "Jingdong工作台代理端 数据中心 会员管理 会员列表 充值列表 提现列表 赠送彩金 会员加扣款 会员加减打码量 产品管理 平台首页 保存配置 重置配置 …" at bounding box center [486, 238] width 972 height 476
paste input "wo7758119"
type input "wo7758119"
click at [692, 127] on button "查 询" at bounding box center [692, 133] width 29 height 15
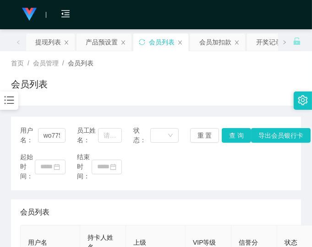
drag, startPoint x: 227, startPoint y: 66, endPoint x: 112, endPoint y: 0, distance: 132.2
click at [226, 66] on div "首页 / 会员管理 / 会员列表 /" at bounding box center [156, 64] width 290 height 10
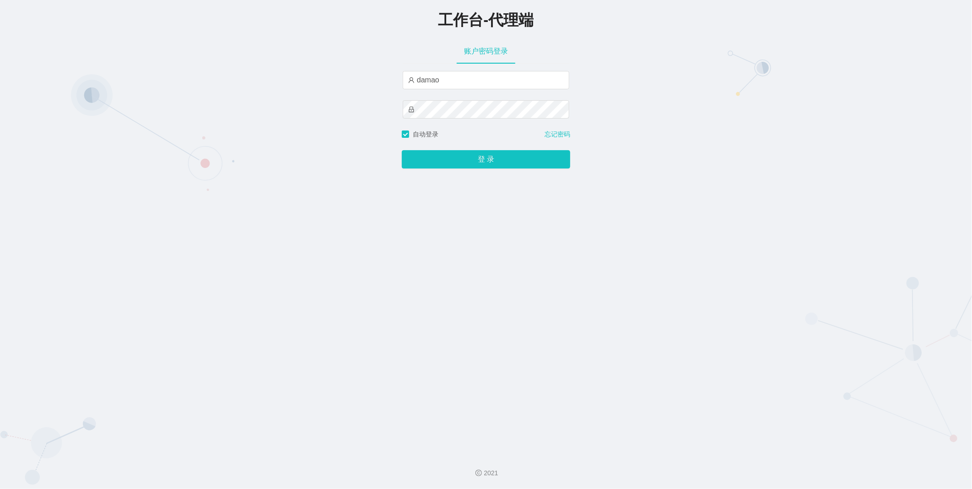
click at [657, 102] on div "工作台-代理端 账户密码登录 damao 自动登录 忘记密码 登 录" at bounding box center [486, 223] width 972 height 446
click at [333, 110] on div "工作台-代理端 账户密码登录 damao 自动登录 忘记密码 登 录" at bounding box center [486, 223] width 972 height 446
click at [484, 157] on button "登 录" at bounding box center [486, 159] width 168 height 18
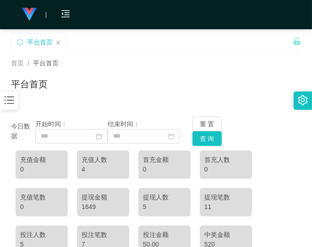
click at [246, 68] on div "首页 / 平台首页 /" at bounding box center [156, 64] width 290 height 10
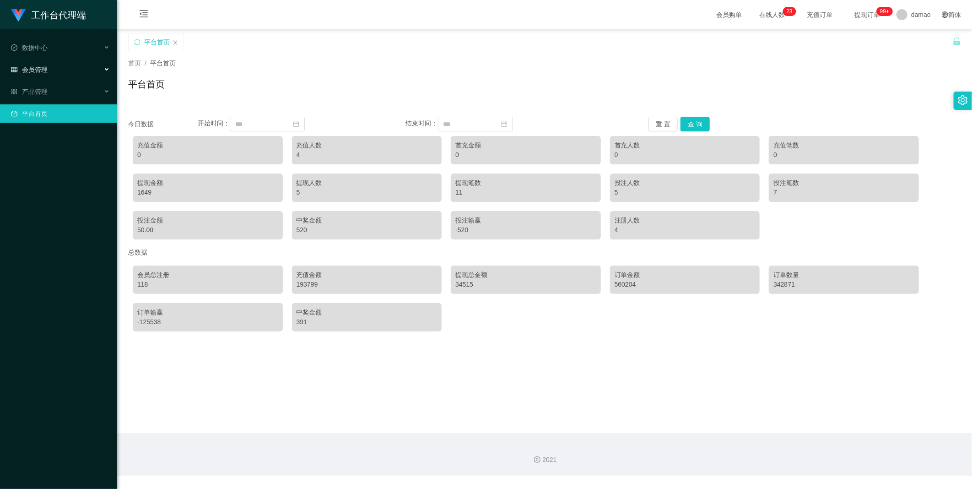
click at [35, 71] on span "会员管理" at bounding box center [29, 69] width 37 height 7
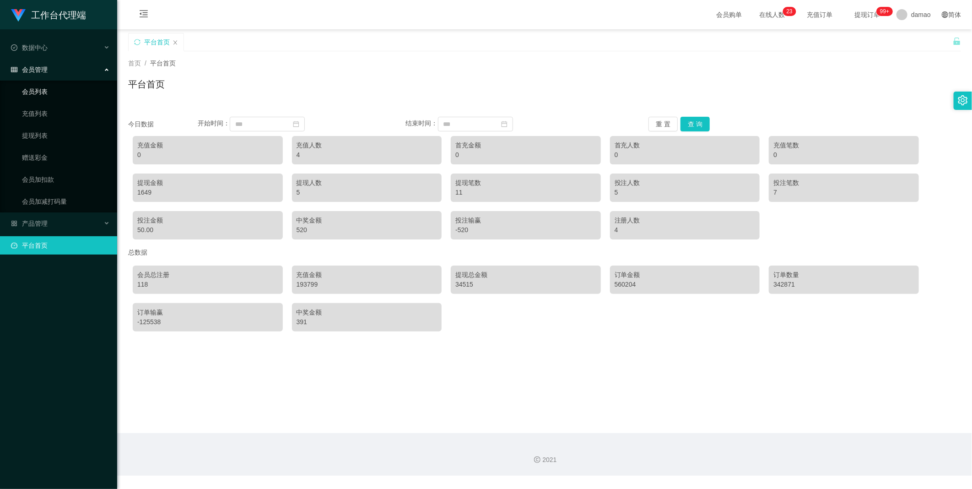
click at [38, 94] on link "会员列表" at bounding box center [66, 91] width 88 height 18
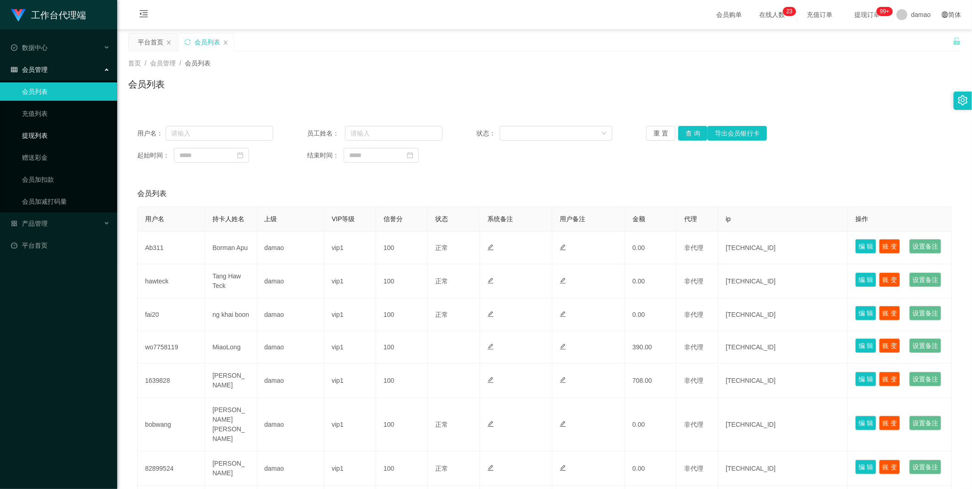
click at [37, 133] on link "提现列表" at bounding box center [66, 135] width 88 height 18
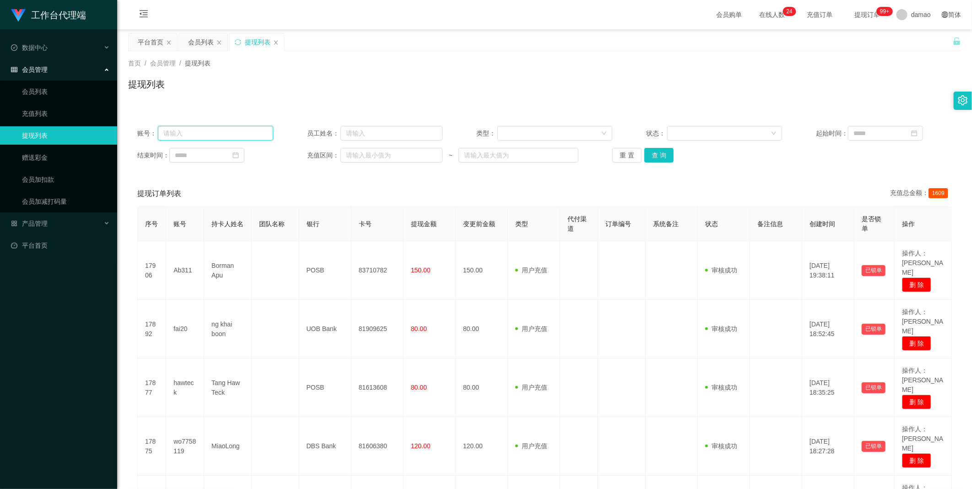
click at [189, 137] on input "text" at bounding box center [215, 133] width 115 height 15
paste input "wo7758119"
type input "wo7758119"
click at [657, 154] on button "查 询" at bounding box center [659, 155] width 29 height 15
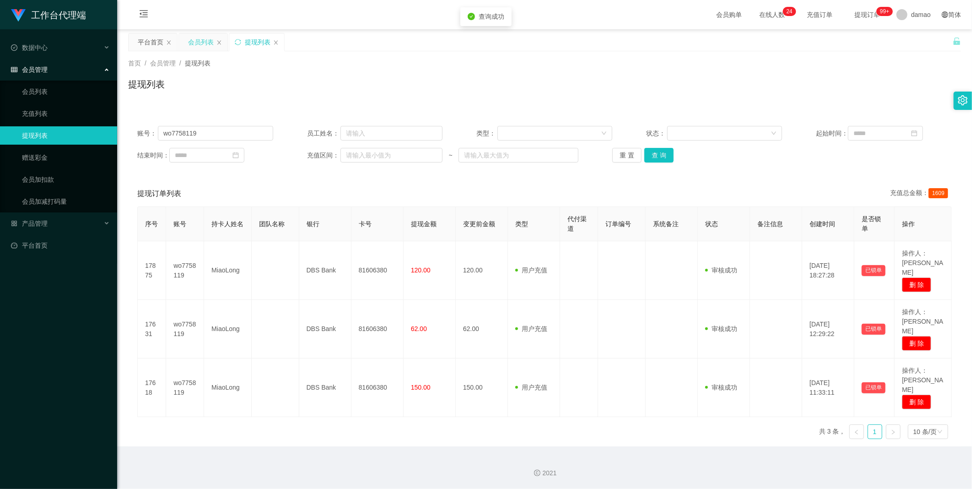
click at [195, 36] on div "会员列表" at bounding box center [201, 41] width 26 height 17
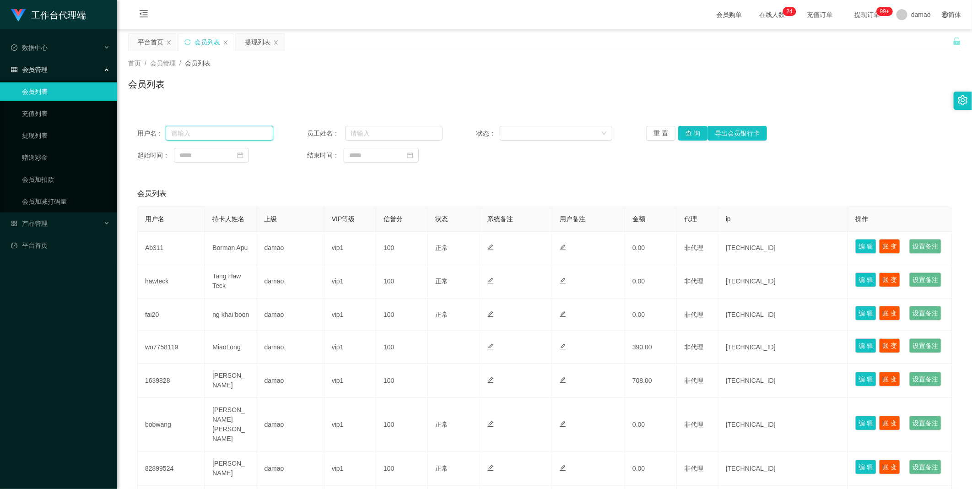
click at [226, 136] on input "text" at bounding box center [220, 133] width 108 height 15
paste input "wo7758119"
type input "wo7758119"
click at [690, 136] on button "查 询" at bounding box center [692, 133] width 29 height 15
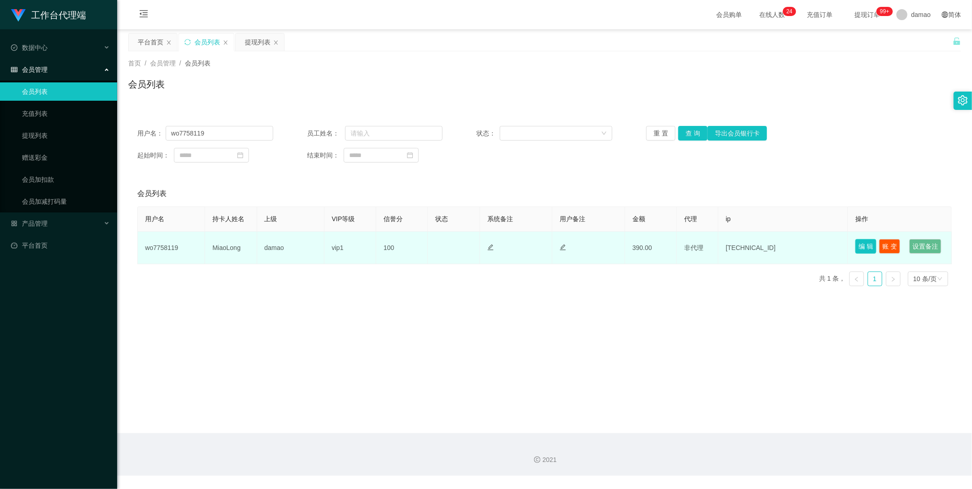
click at [859, 246] on button "编 辑" at bounding box center [866, 246] width 21 height 15
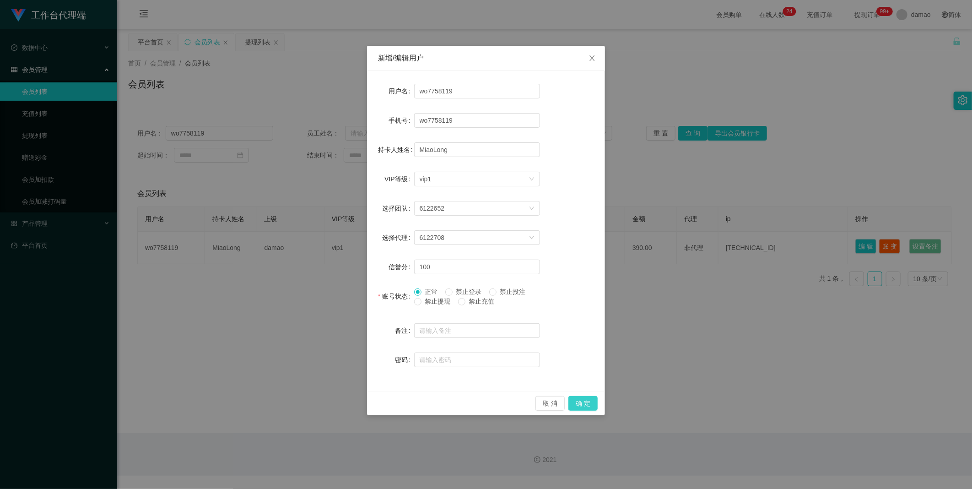
click at [582, 400] on button "确 定" at bounding box center [583, 403] width 29 height 15
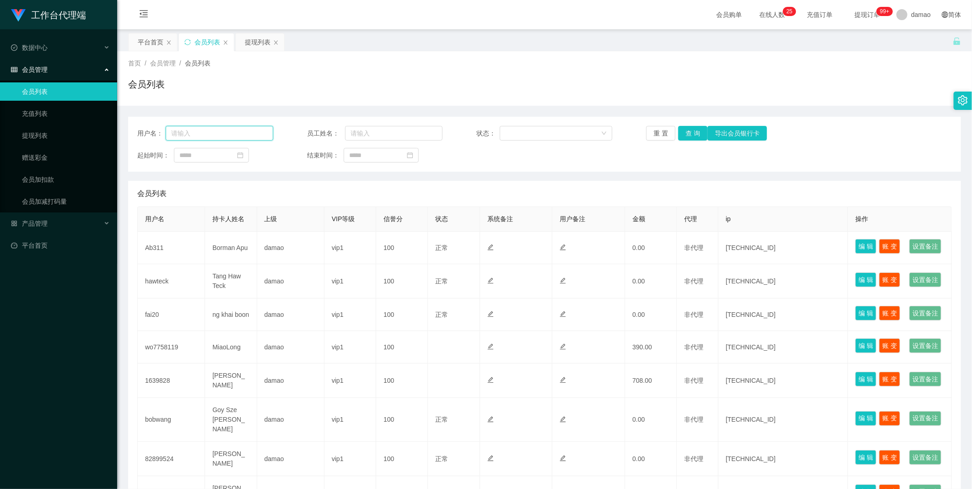
click at [229, 136] on input "text" at bounding box center [220, 133] width 108 height 15
paste input "wo7758119"
type input "wo7758119"
click at [689, 134] on button "查 询" at bounding box center [692, 133] width 29 height 15
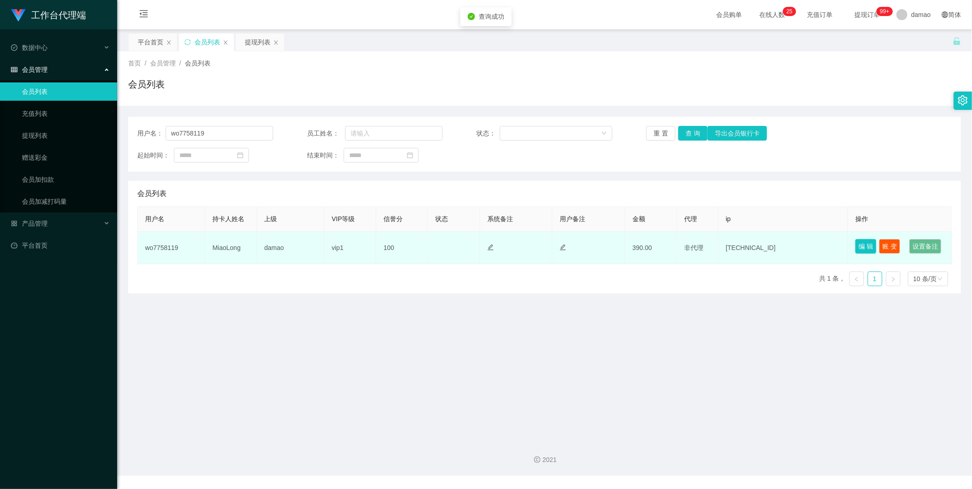
click at [864, 240] on button "编 辑" at bounding box center [866, 246] width 21 height 15
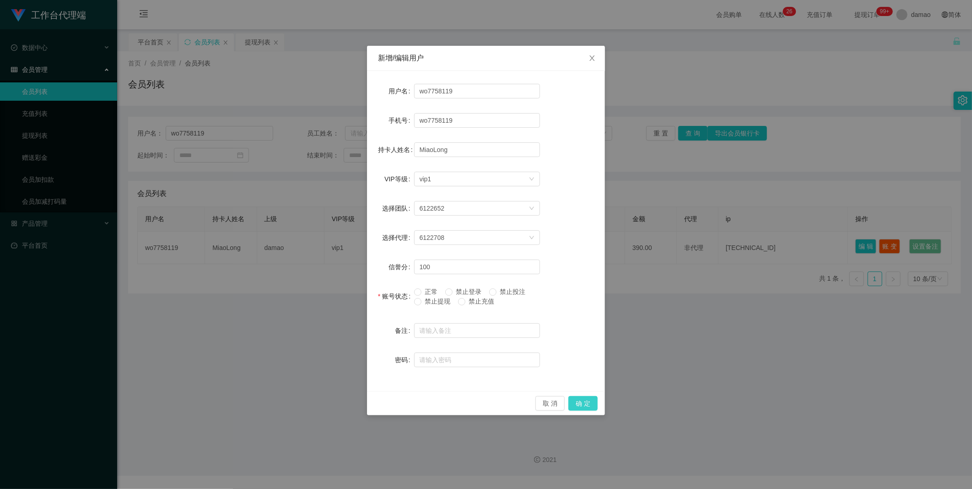
click at [582, 397] on button "确 定" at bounding box center [583, 403] width 29 height 15
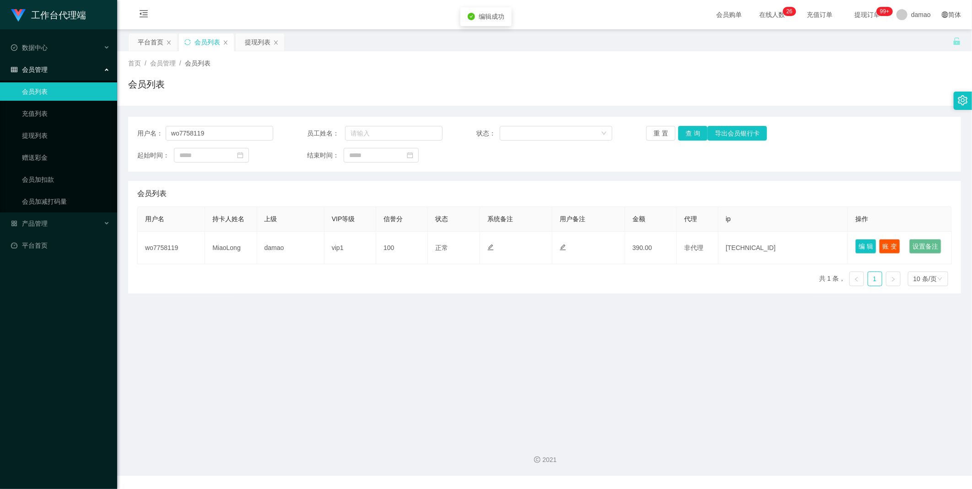
click at [560, 371] on main "关闭左侧 关闭右侧 关闭其它 刷新页面 平台首页 会员列表 提现列表 首页 / 会员管理 / 会员列表 / 会员列表 用户名： wo7758119 员工姓名：…" at bounding box center [544, 231] width 855 height 404
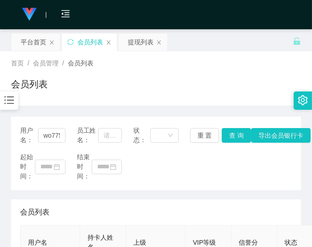
click at [230, 170] on div "起始时间： 结束时间：" at bounding box center [155, 166] width 271 height 29
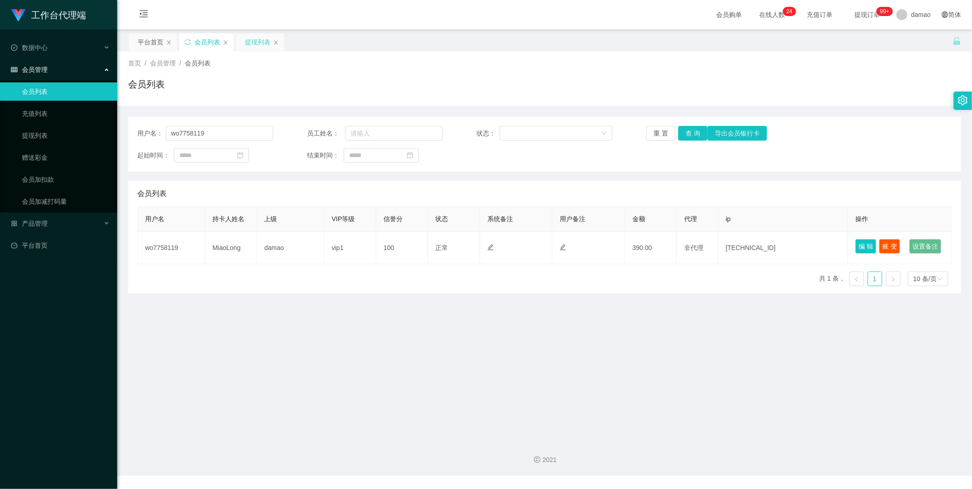
click at [258, 41] on div "提现列表" at bounding box center [258, 41] width 26 height 17
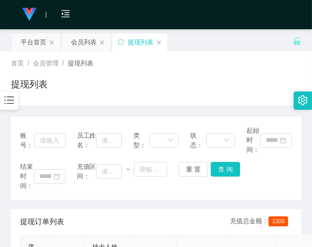
click at [260, 181] on div "结束时间： 充值区间： ~ 重 置 查 询" at bounding box center [155, 176] width 271 height 29
drag, startPoint x: 253, startPoint y: 172, endPoint x: 243, endPoint y: 164, distance: 13.1
click at [253, 172] on div "结束时间： 充值区间： ~ 重 置 查 询" at bounding box center [155, 176] width 271 height 29
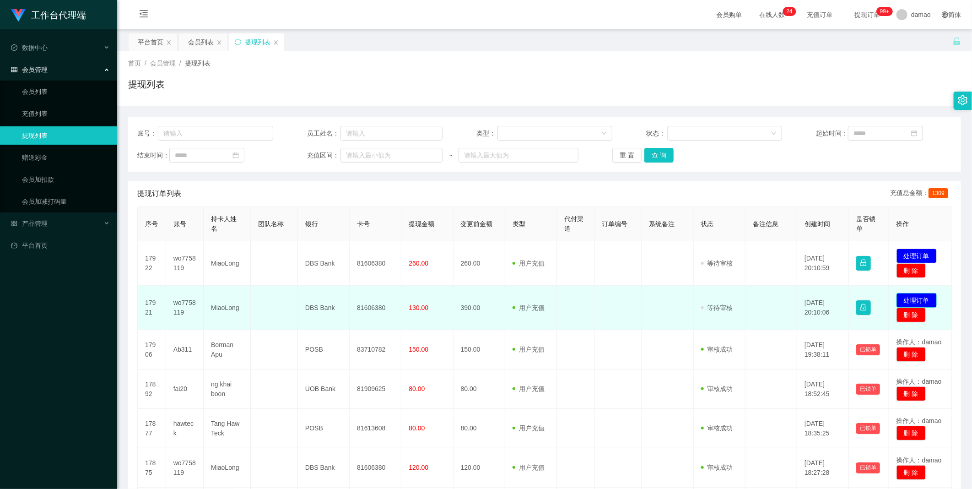
click at [913, 298] on button "处理订单" at bounding box center [917, 300] width 40 height 15
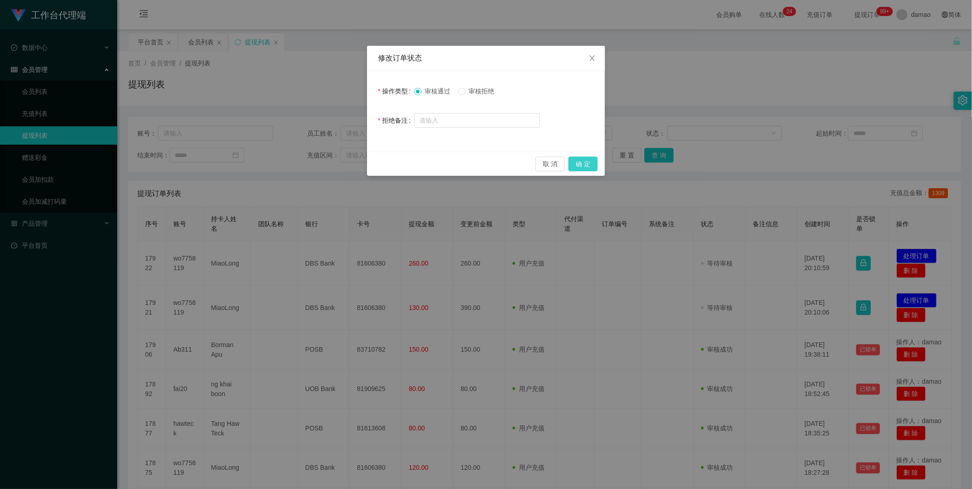
click at [583, 162] on button "确 定" at bounding box center [583, 164] width 29 height 15
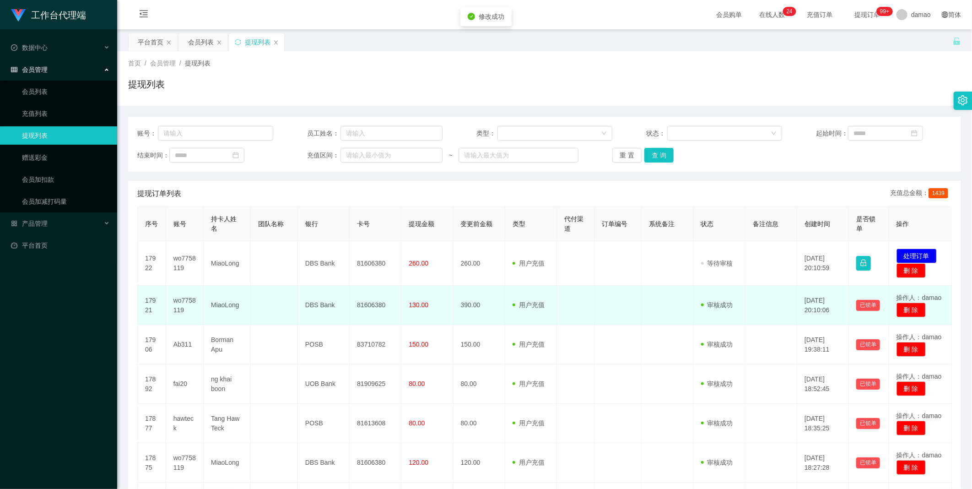
click at [367, 303] on td "81606380" at bounding box center [376, 305] width 52 height 39
copy td "81606380"
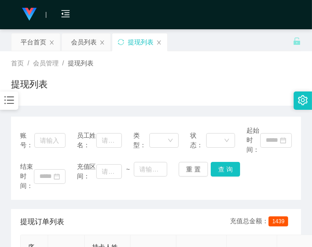
click at [172, 190] on div "结束时间： 充值区间： ~ 重 置 查 询" at bounding box center [155, 176] width 271 height 29
drag, startPoint x: 245, startPoint y: 84, endPoint x: 235, endPoint y: 82, distance: 9.8
click at [245, 84] on div "提现列表" at bounding box center [156, 87] width 290 height 21
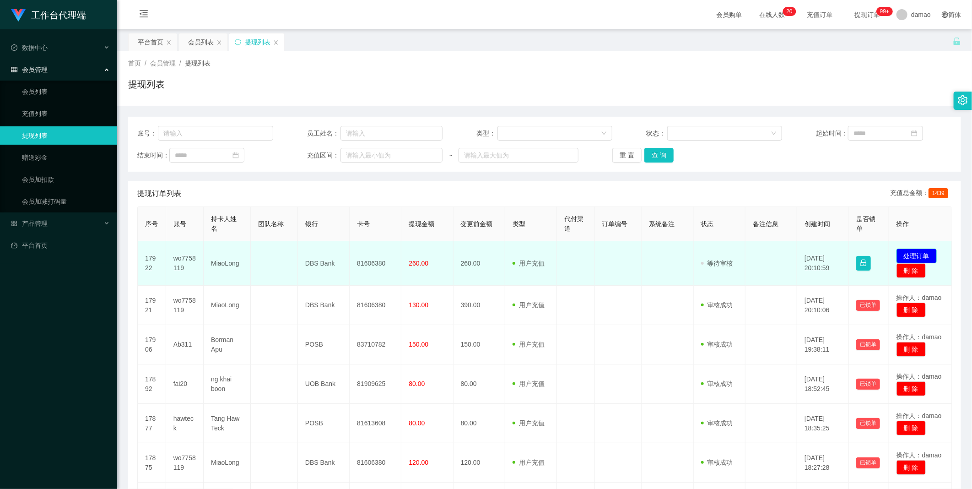
click at [922, 249] on button "处理订单" at bounding box center [917, 256] width 40 height 15
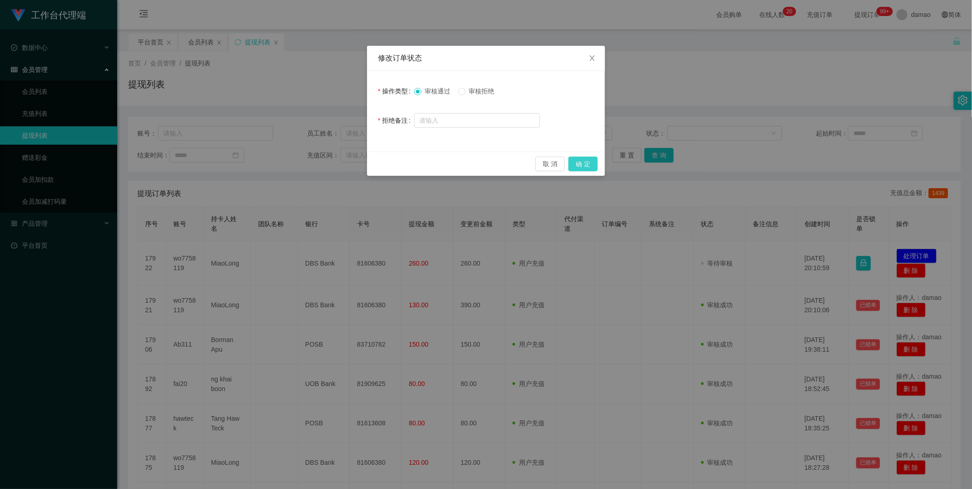
click at [590, 163] on button "确 定" at bounding box center [583, 164] width 29 height 15
